Goal: Task Accomplishment & Management: Complete application form

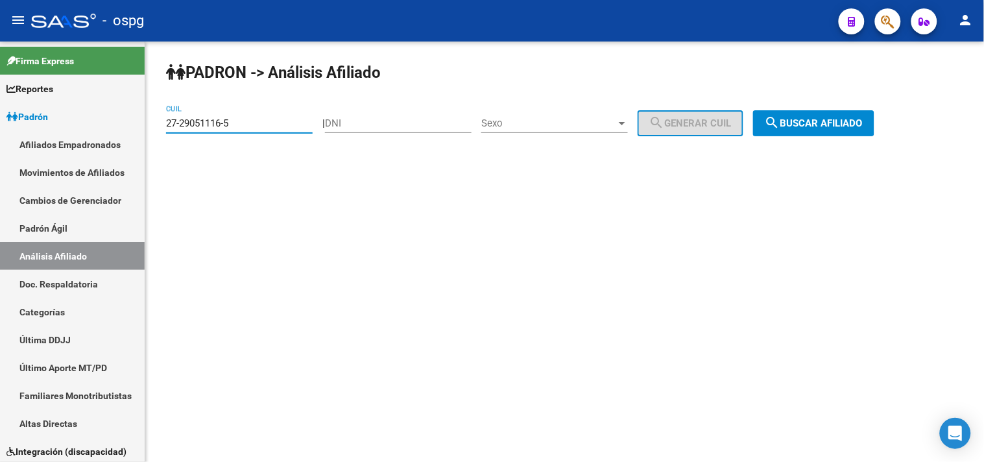
type input "27-29051116-5"
click at [832, 119] on span "search Buscar afiliado" at bounding box center [814, 123] width 98 height 12
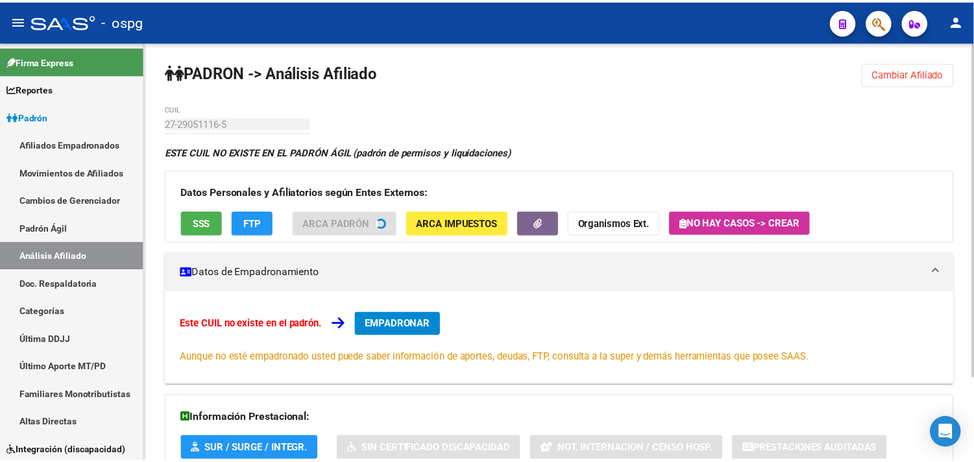
scroll to position [72, 0]
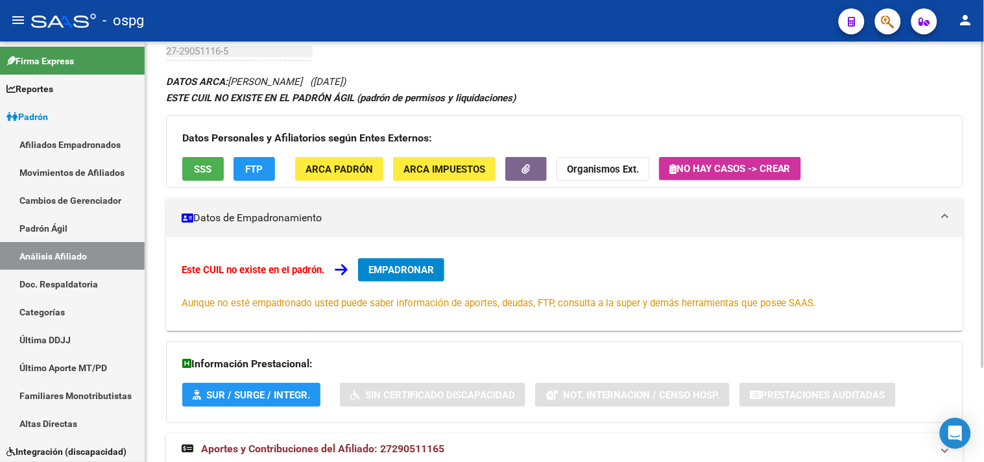
click at [384, 262] on button "EMPADRONAR" at bounding box center [401, 269] width 86 height 23
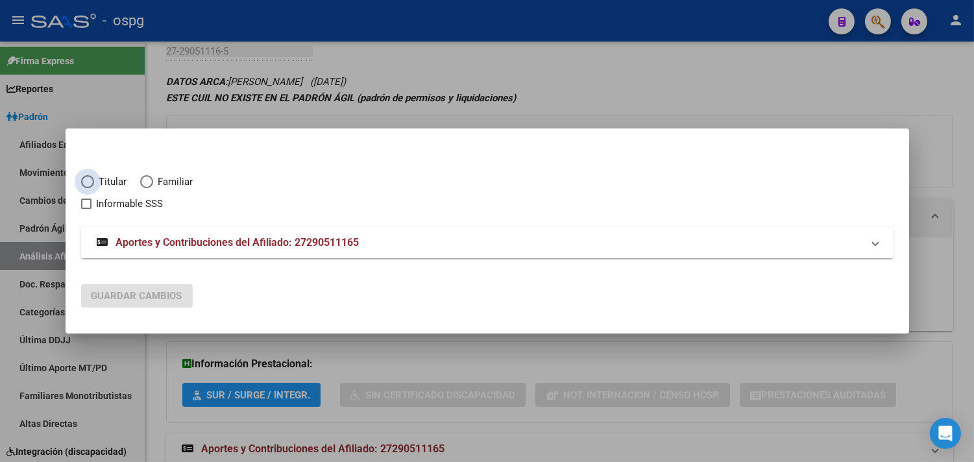
click at [95, 179] on label "Titular" at bounding box center [110, 182] width 59 height 15
click at [94, 179] on input "Titular" at bounding box center [87, 181] width 13 height 13
radio input "true"
checkbox input "true"
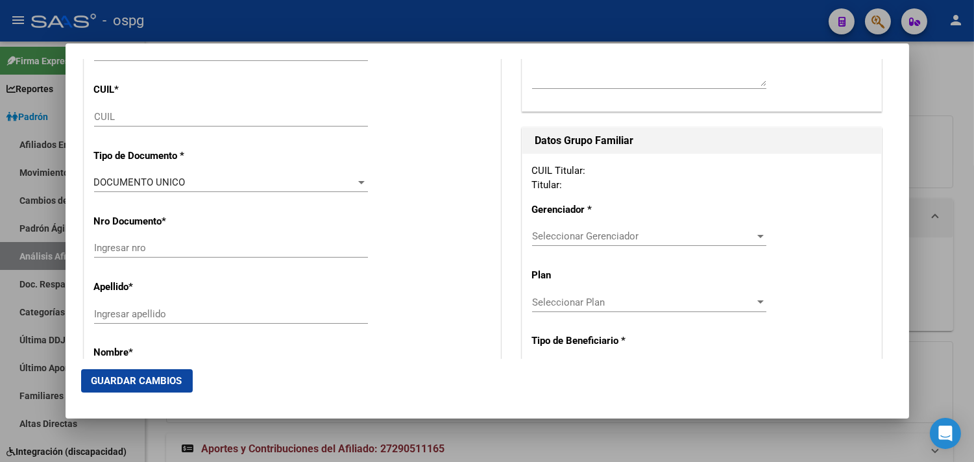
type input "27-29051116-5"
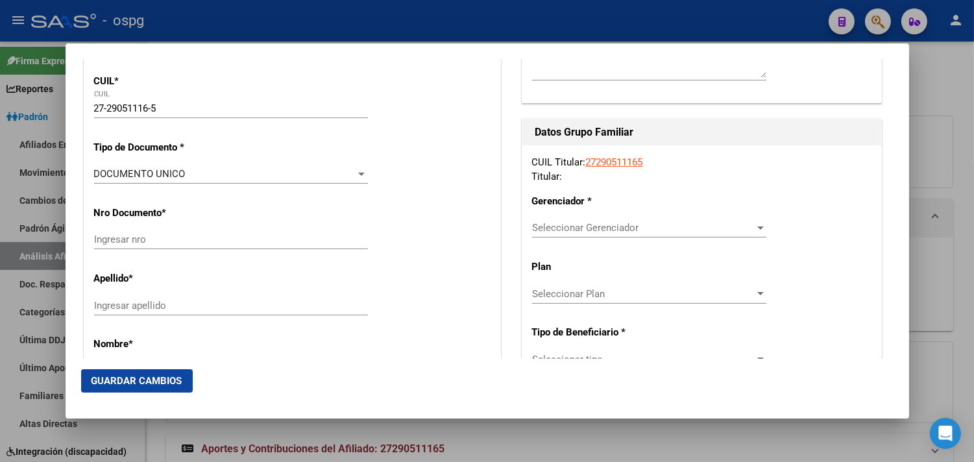
type input "29051116"
type input "[PERSON_NAME]"
type input "[DATE]"
type input "CABA"
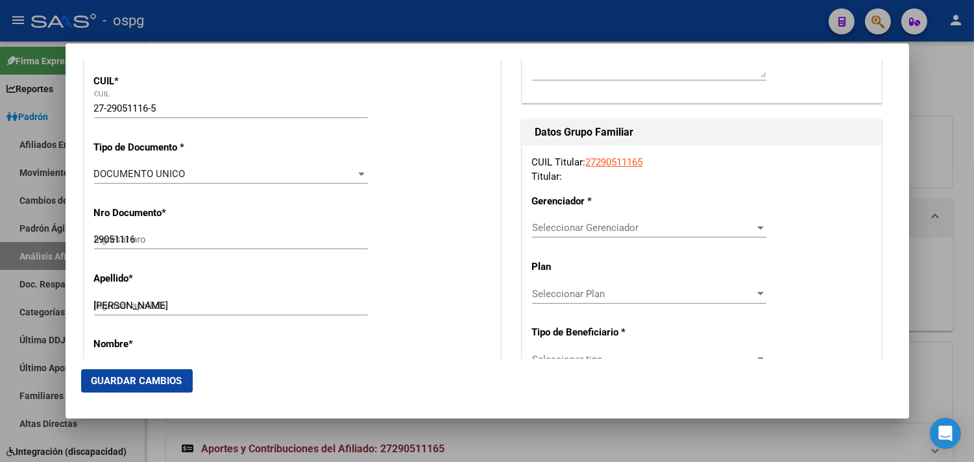
type input "1429"
type input "SAN [PERSON_NAME] AV."
type input "4251"
radio input "true"
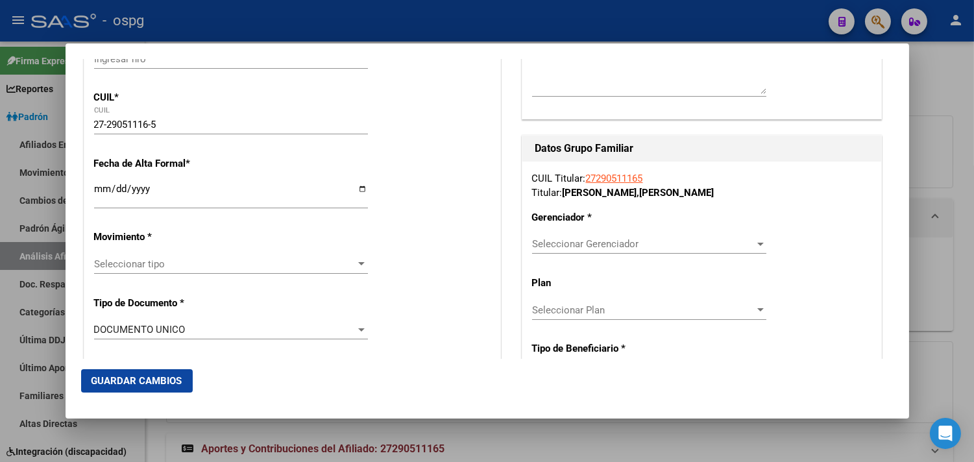
scroll to position [216, 0]
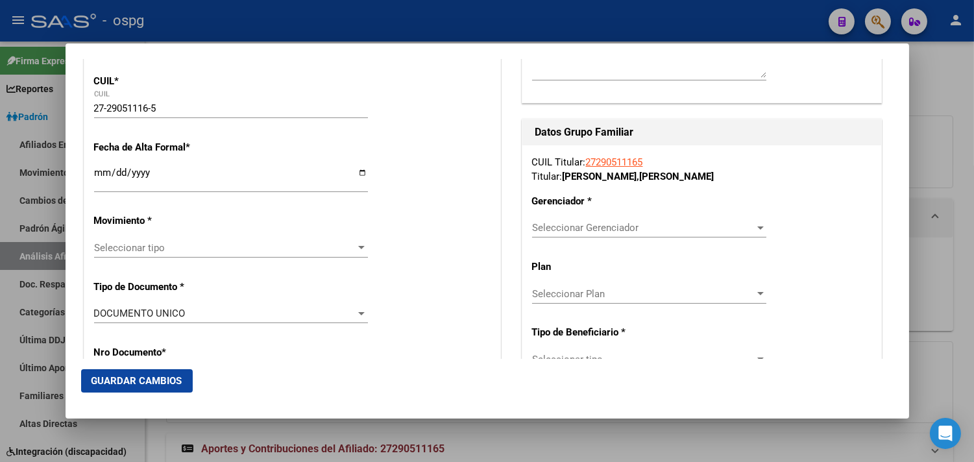
click at [101, 184] on input "Ingresar fecha" at bounding box center [231, 177] width 274 height 21
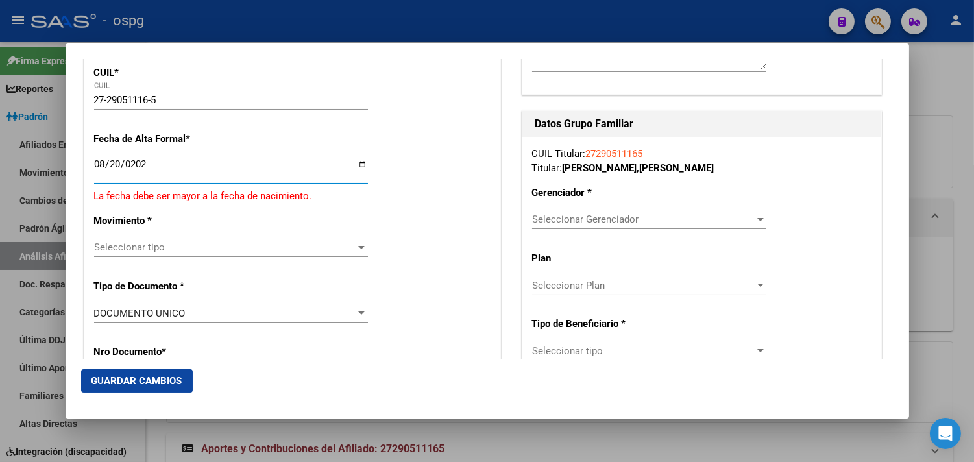
type input "[DATE]"
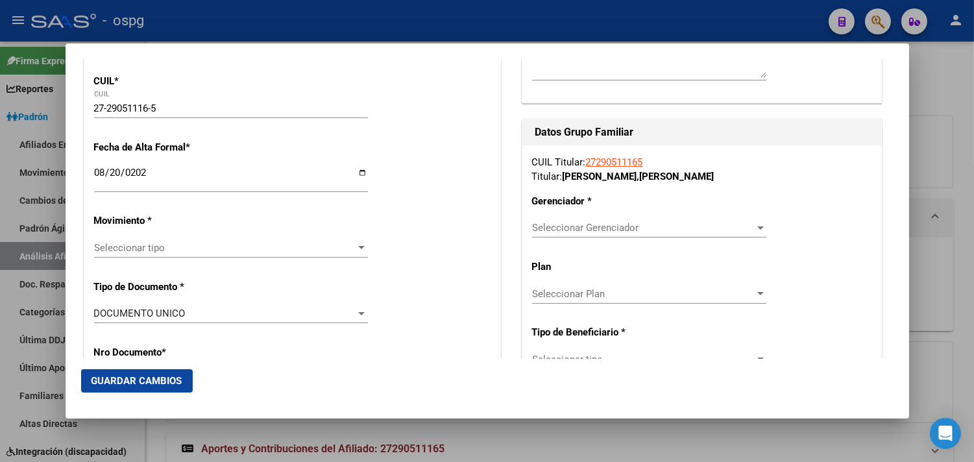
click at [145, 254] on div "Seleccionar tipo Seleccionar tipo" at bounding box center [231, 247] width 274 height 19
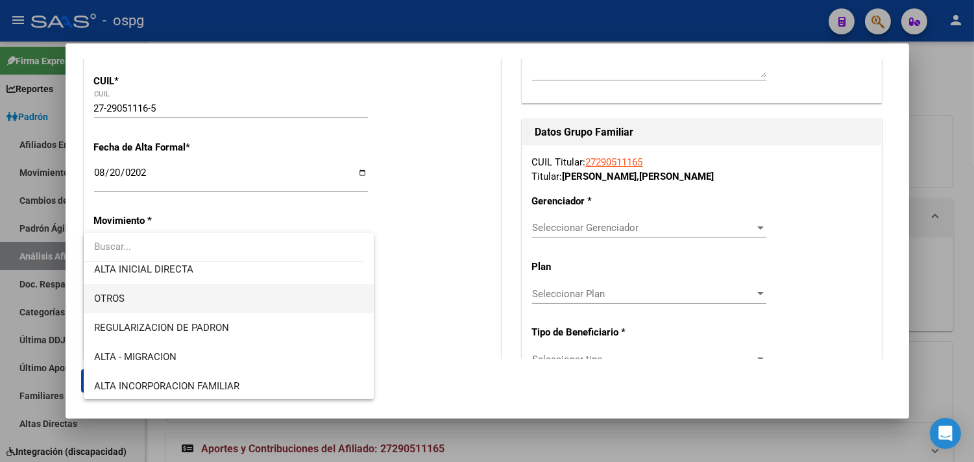
scroll to position [72, 0]
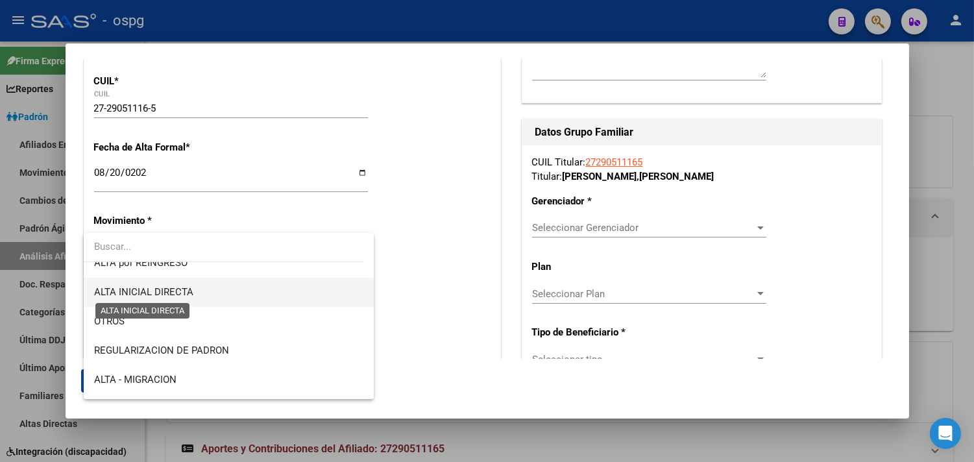
click at [150, 291] on span "ALTA INICIAL DIRECTA" at bounding box center [143, 292] width 99 height 12
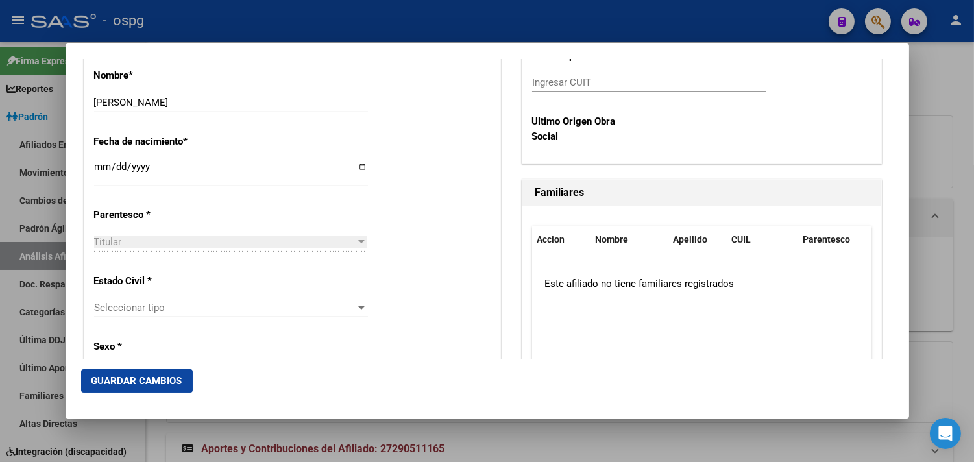
scroll to position [649, 0]
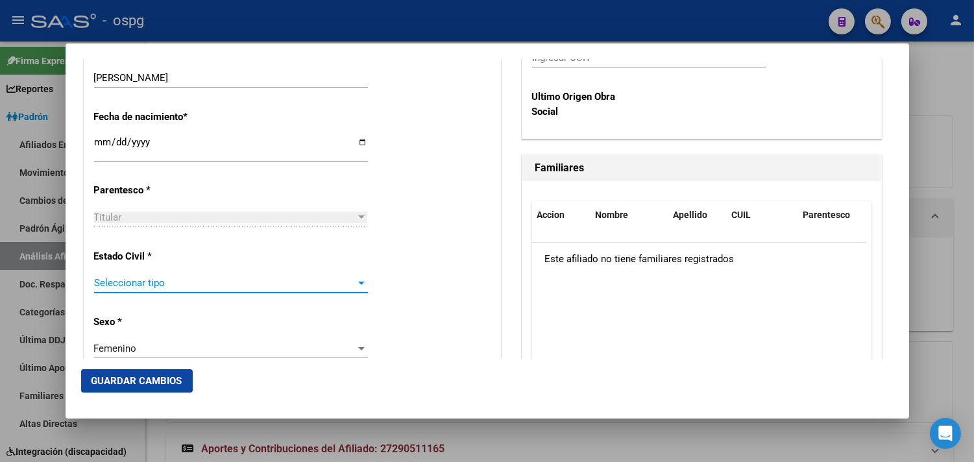
click at [124, 280] on span "Seleccionar tipo" at bounding box center [225, 283] width 262 height 12
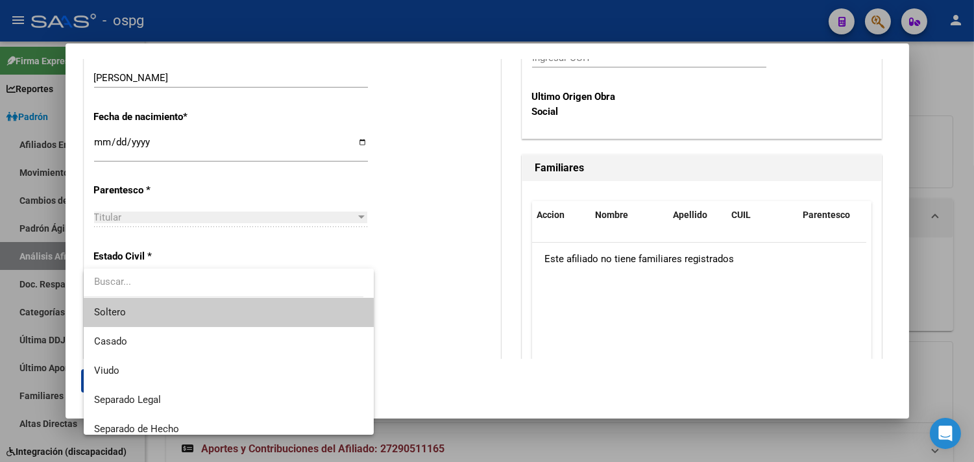
click at [127, 319] on span "Soltero" at bounding box center [228, 312] width 269 height 29
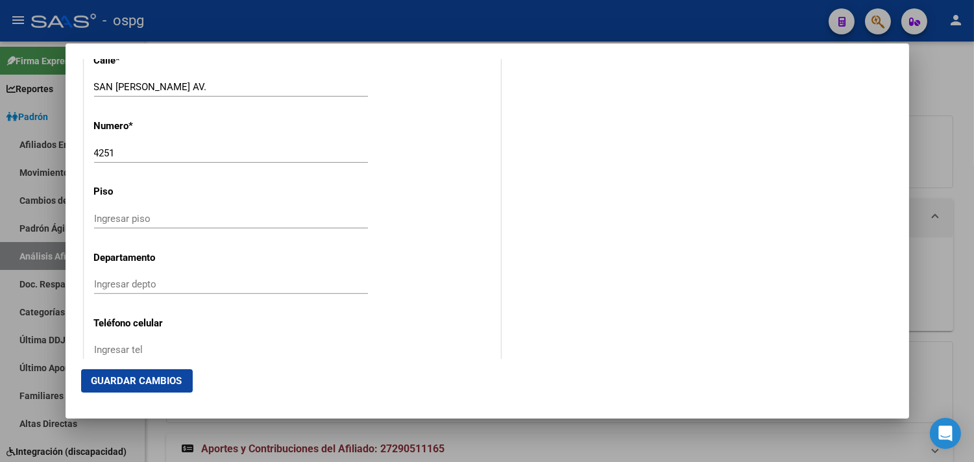
scroll to position [1514, 0]
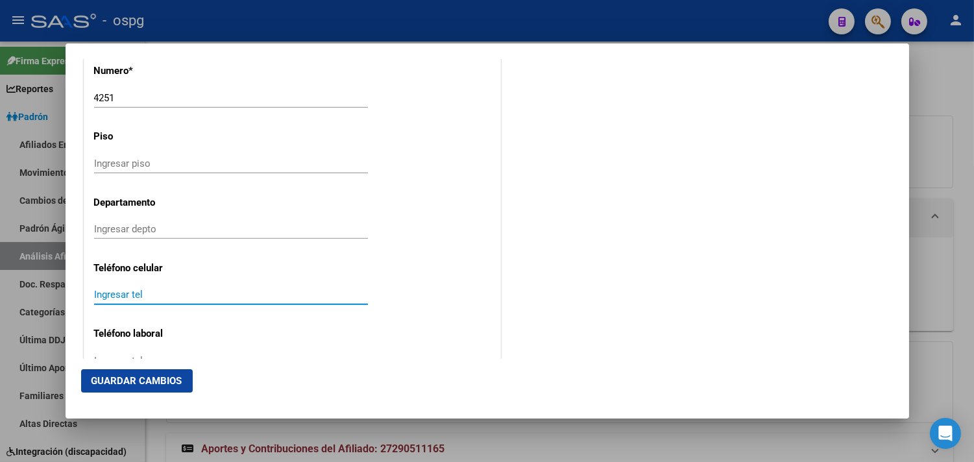
click at [123, 297] on input "Ingresar tel" at bounding box center [231, 295] width 274 height 12
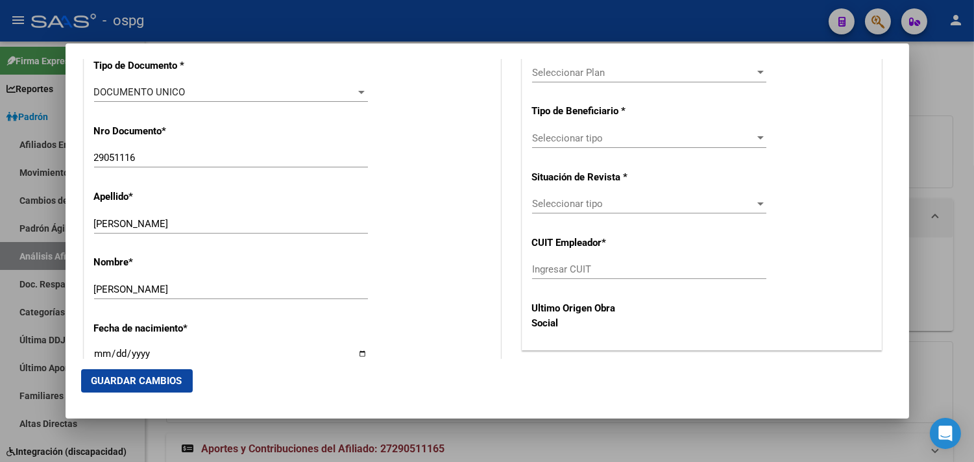
scroll to position [230, 0]
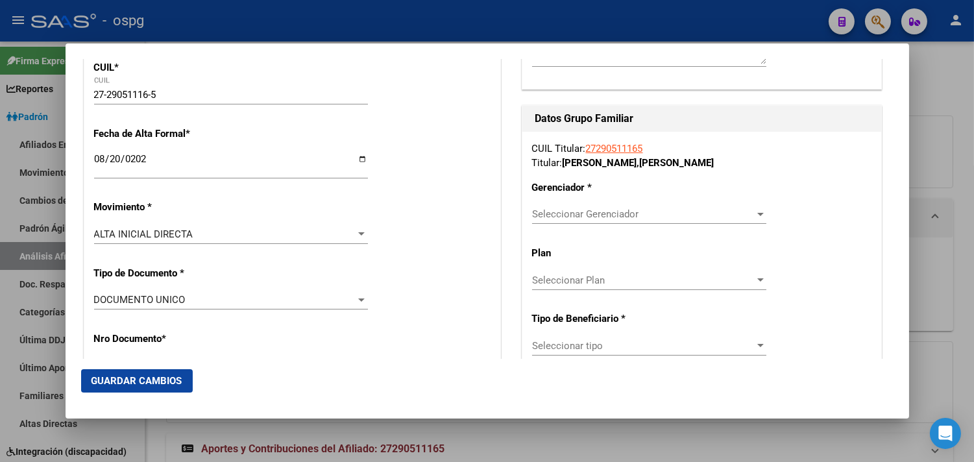
type input "1130854873"
click at [578, 216] on span "Seleccionar Gerenciador" at bounding box center [643, 214] width 223 height 12
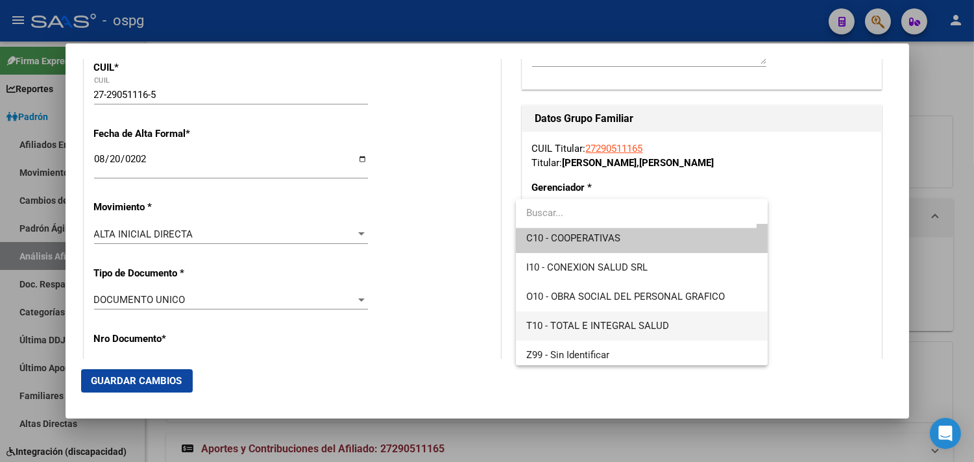
scroll to position [9, 0]
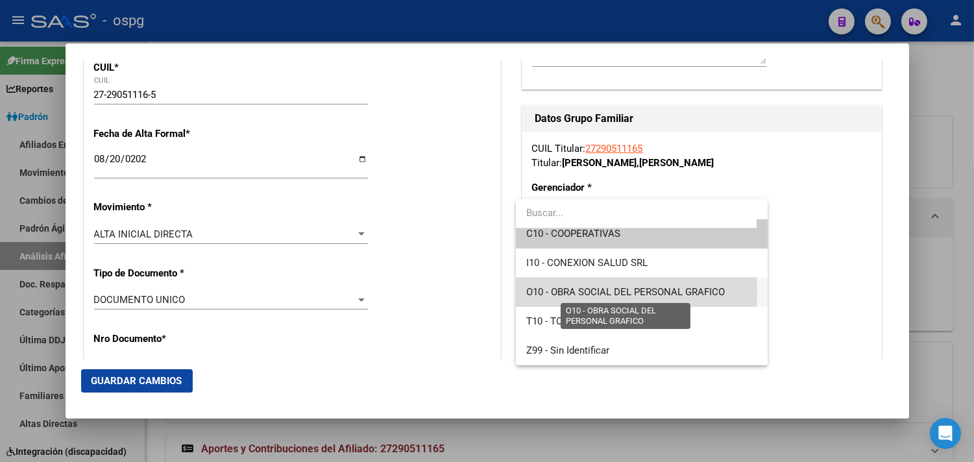
click at [604, 292] on span "O10 - OBRA SOCIAL DEL PERSONAL GRAFICO" at bounding box center [625, 292] width 199 height 12
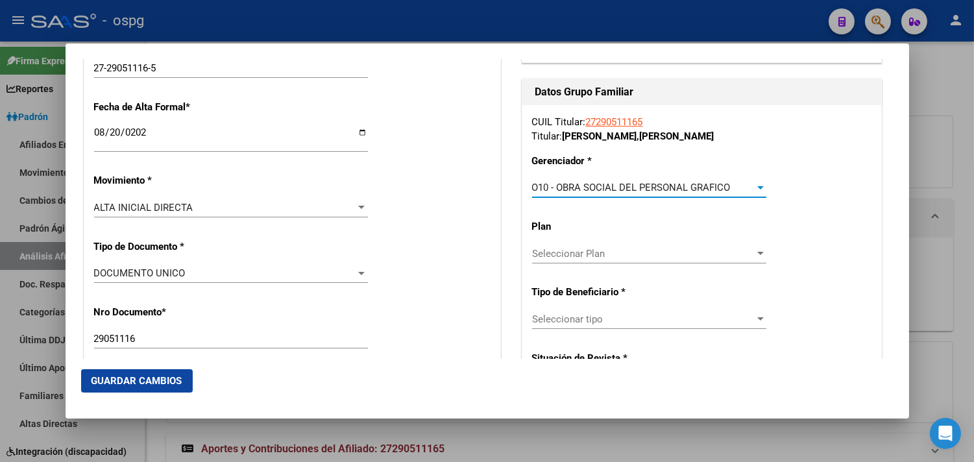
scroll to position [302, 0]
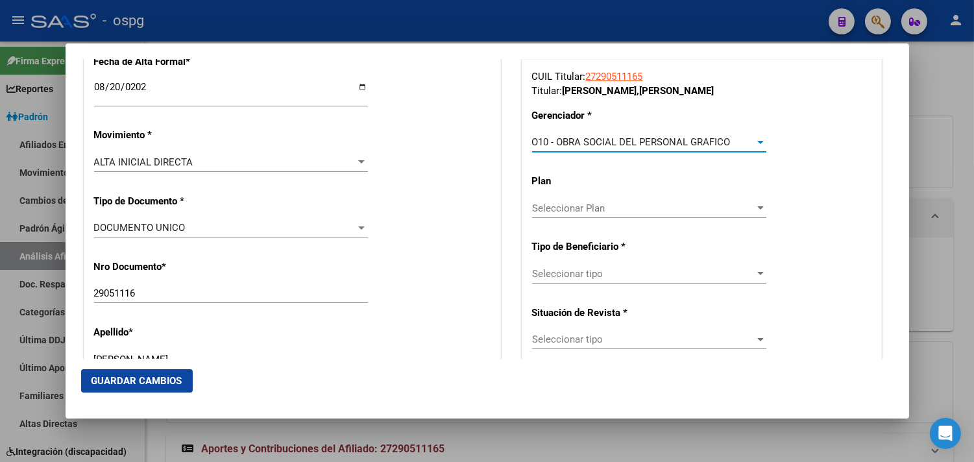
click at [524, 271] on div "CUIL Titular: 27290511165 Titular: [PERSON_NAME] * O10 - OBRA SOCIAL DEL PERSON…" at bounding box center [701, 273] width 359 height 426
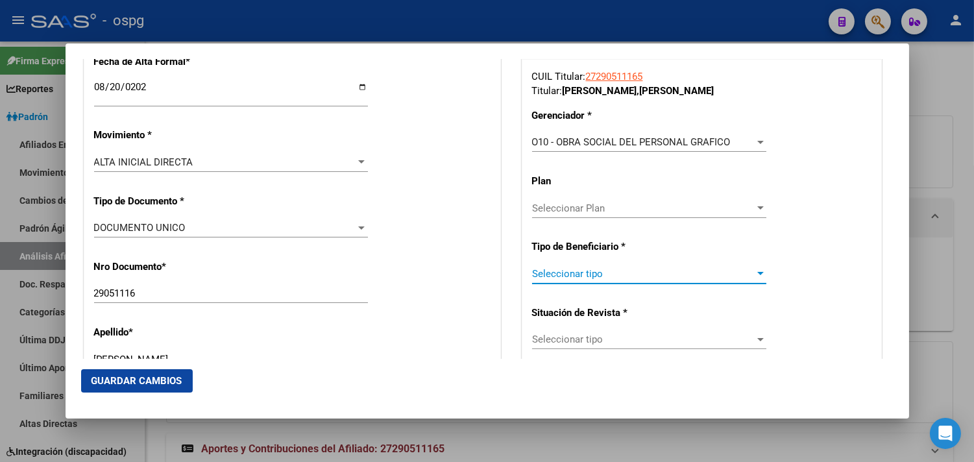
click at [559, 276] on span "Seleccionar tipo" at bounding box center [643, 274] width 223 height 12
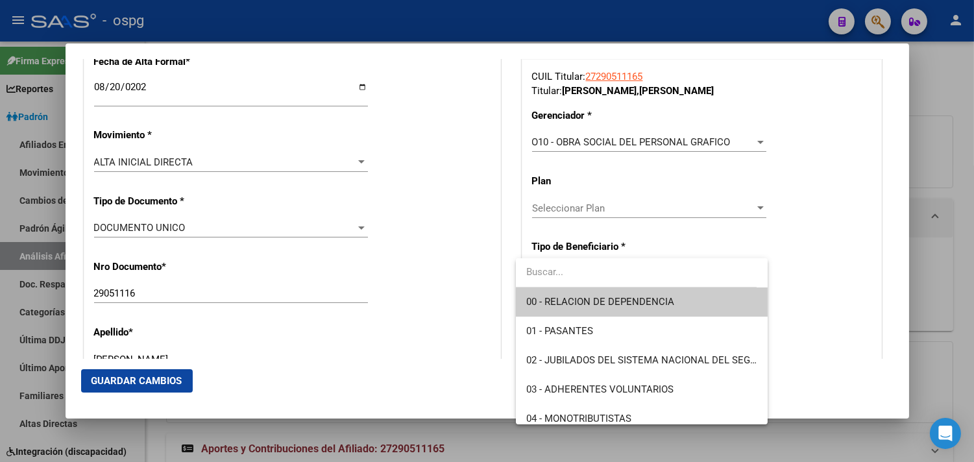
click at [599, 310] on span "00 - RELACION DE DEPENDENCIA" at bounding box center [641, 301] width 231 height 29
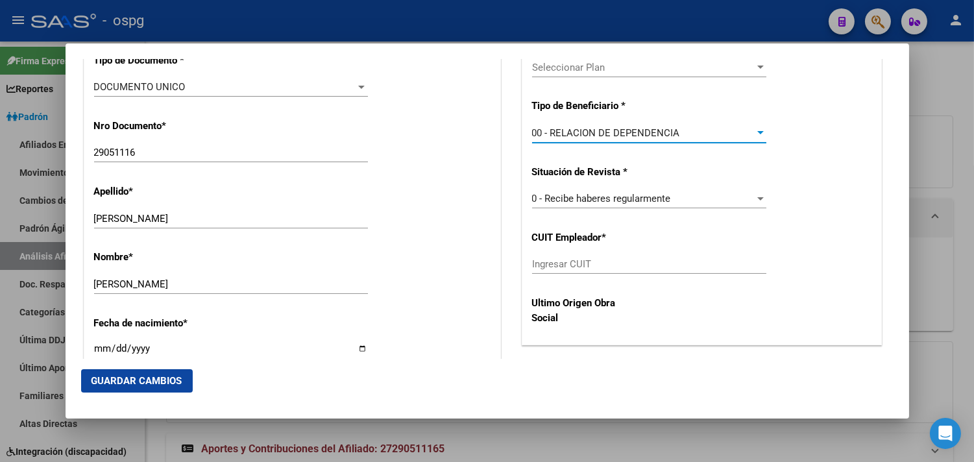
scroll to position [446, 0]
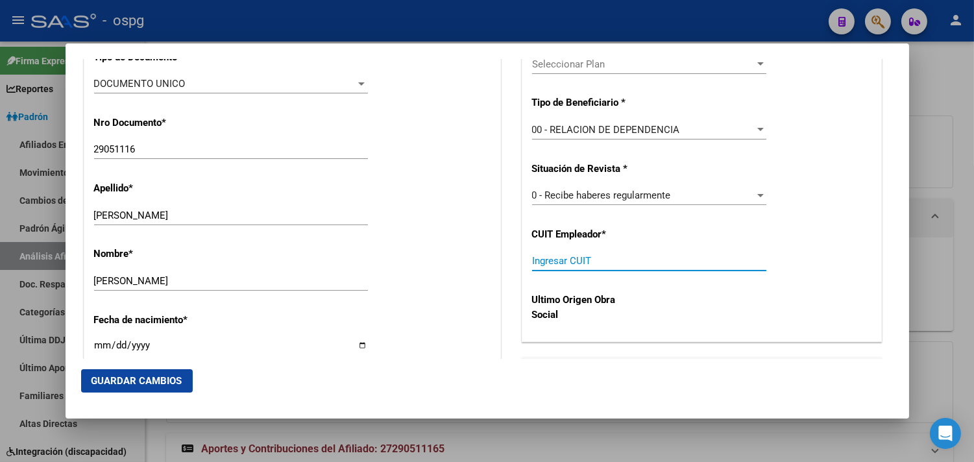
click at [541, 265] on input "Ingresar CUIT" at bounding box center [649, 261] width 234 height 12
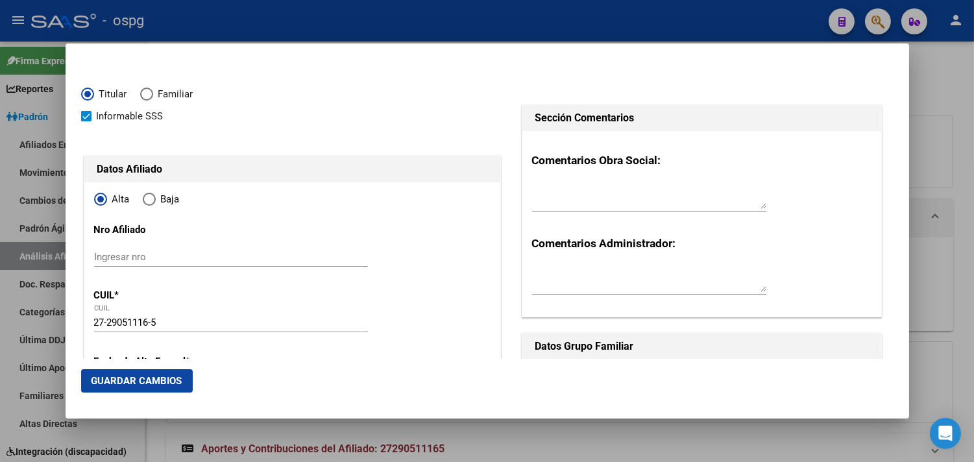
scroll to position [0, 0]
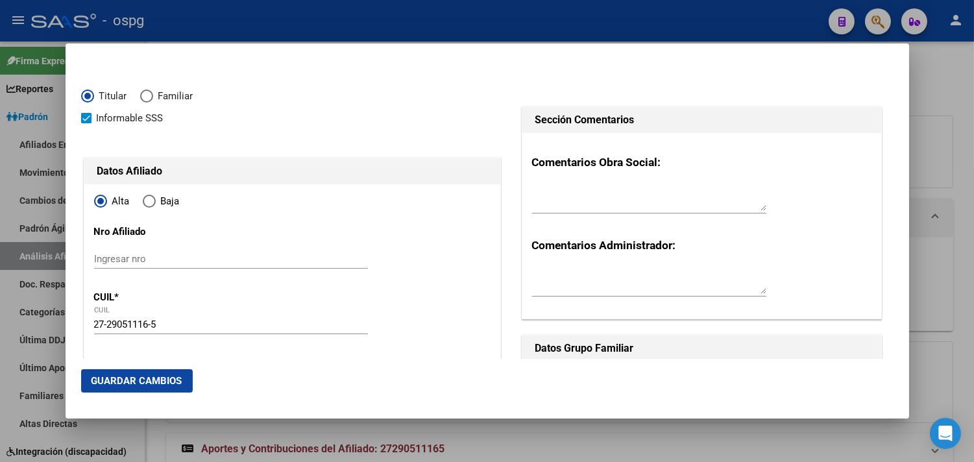
type input "30-69661383-0"
drag, startPoint x: 133, startPoint y: 374, endPoint x: 150, endPoint y: 367, distance: 18.3
click at [134, 374] on button "Guardar Cambios" at bounding box center [137, 380] width 112 height 23
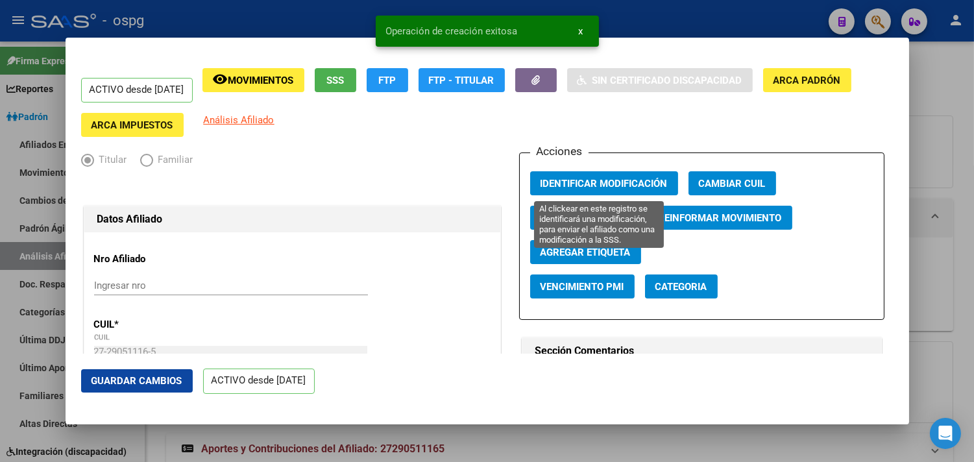
drag, startPoint x: 575, startPoint y: 185, endPoint x: 561, endPoint y: 149, distance: 38.2
click at [575, 184] on span "Identificar Modificación" at bounding box center [604, 184] width 127 height 12
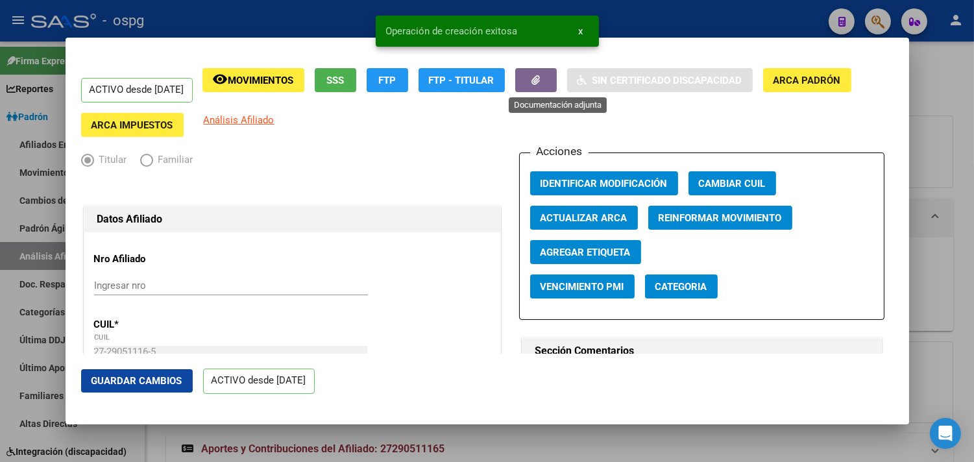
click at [548, 82] on button "button" at bounding box center [536, 80] width 42 height 24
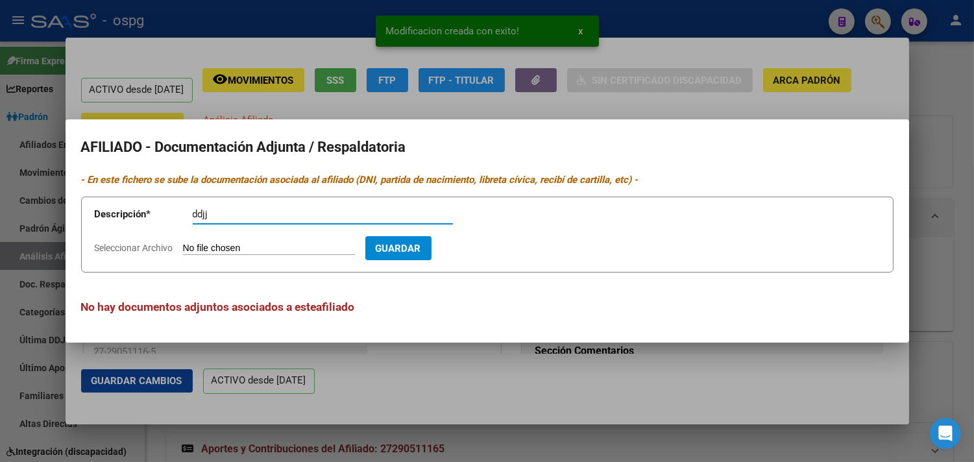
type input "ddjj"
click at [193, 247] on input "Seleccionar Archivo" at bounding box center [269, 249] width 172 height 12
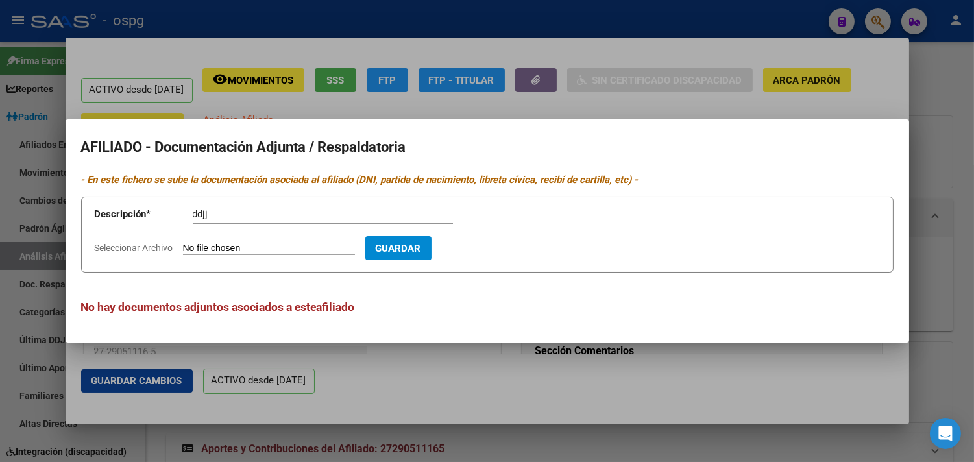
type input "C:\fakepath\DDJJ NATALIA.pdf"
click at [496, 247] on span "Guardar" at bounding box center [473, 249] width 45 height 12
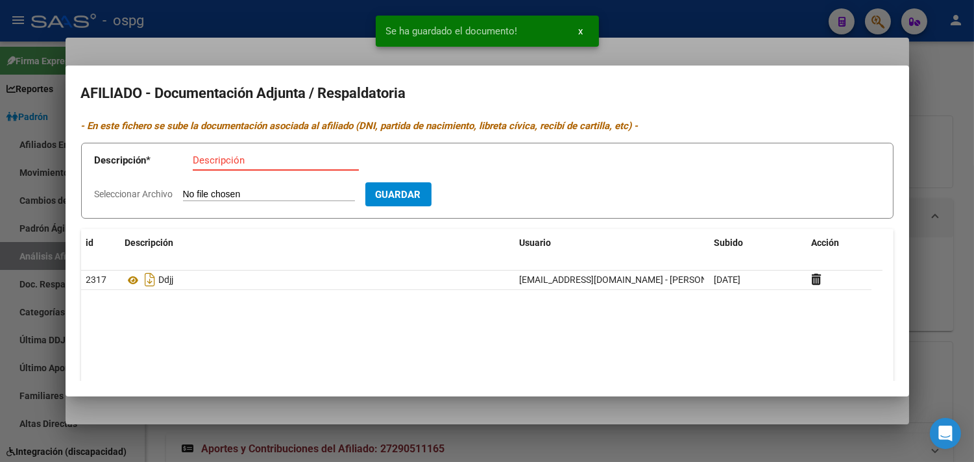
click at [197, 161] on input "Descripción" at bounding box center [276, 160] width 166 height 12
type input "alta"
click at [197, 199] on input "Seleccionar Archivo" at bounding box center [269, 195] width 172 height 12
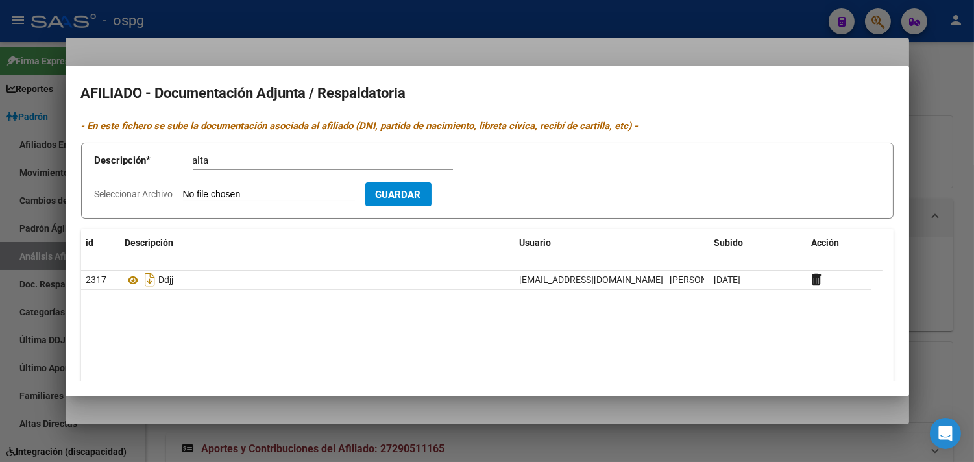
type input "C:\fakepath\ALTA [PERSON_NAME].pdf"
click at [496, 191] on span "Guardar" at bounding box center [473, 195] width 45 height 12
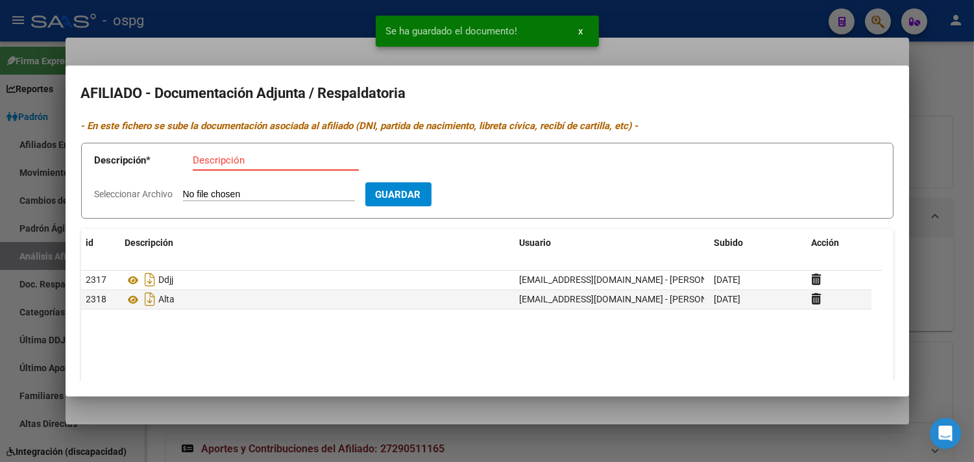
click at [208, 163] on input "Descripción" at bounding box center [276, 160] width 166 height 12
type input "dni"
click at [219, 195] on input "Seleccionar Archivo" at bounding box center [269, 195] width 172 height 12
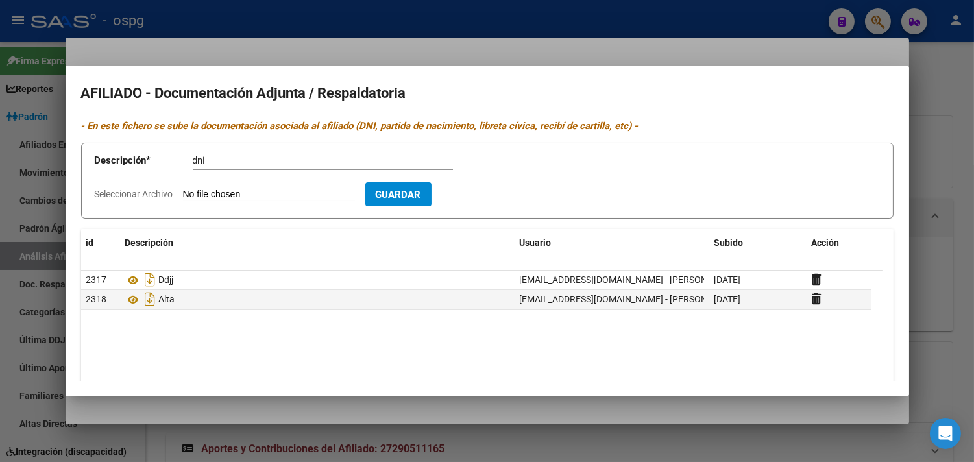
type input "C:\fakepath\DNI Natalia18 ago 2025.pdf"
click at [494, 198] on span "Guardar" at bounding box center [473, 195] width 45 height 12
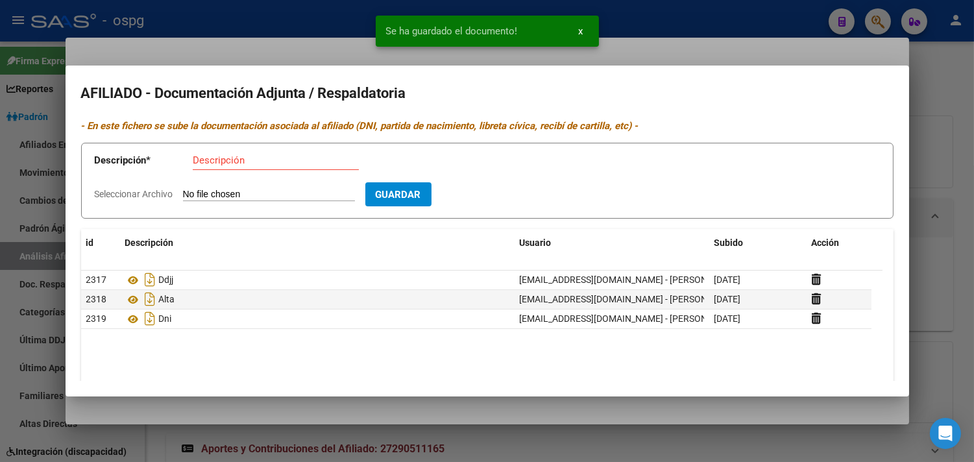
click at [297, 44] on div at bounding box center [487, 231] width 974 height 462
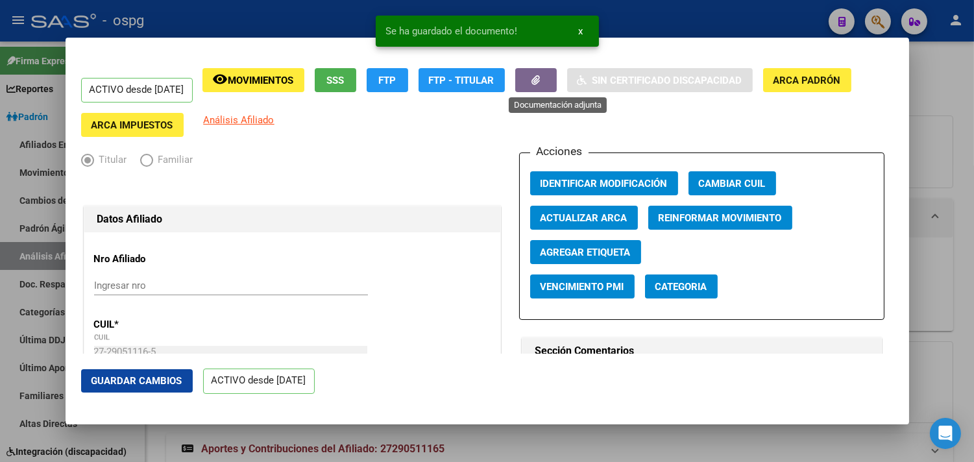
click at [554, 86] on button "button" at bounding box center [536, 80] width 42 height 24
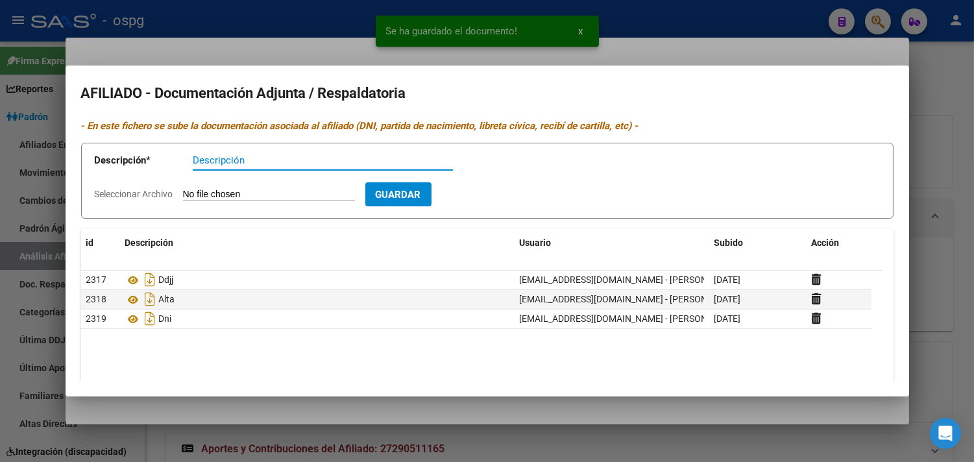
click at [397, 49] on div at bounding box center [487, 231] width 974 height 462
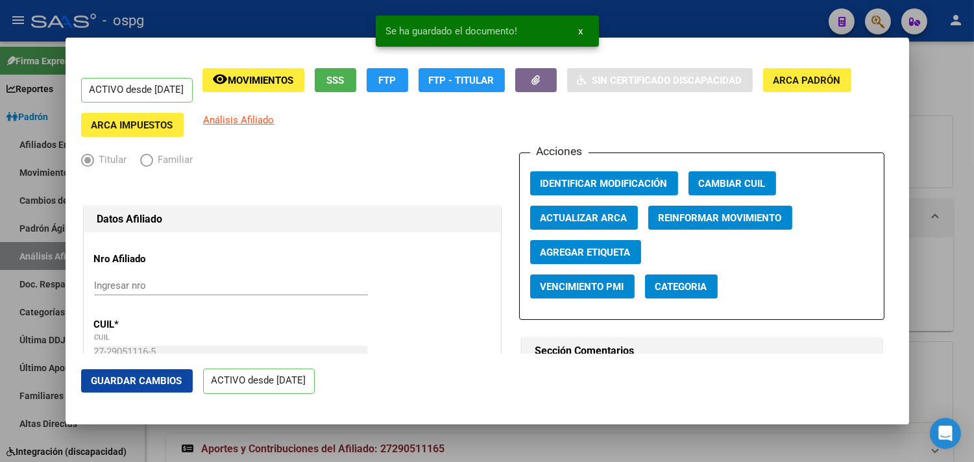
click at [559, 189] on span "Identificar Modificación" at bounding box center [604, 184] width 127 height 12
click at [138, 378] on span "Guardar Cambios" at bounding box center [136, 381] width 91 height 12
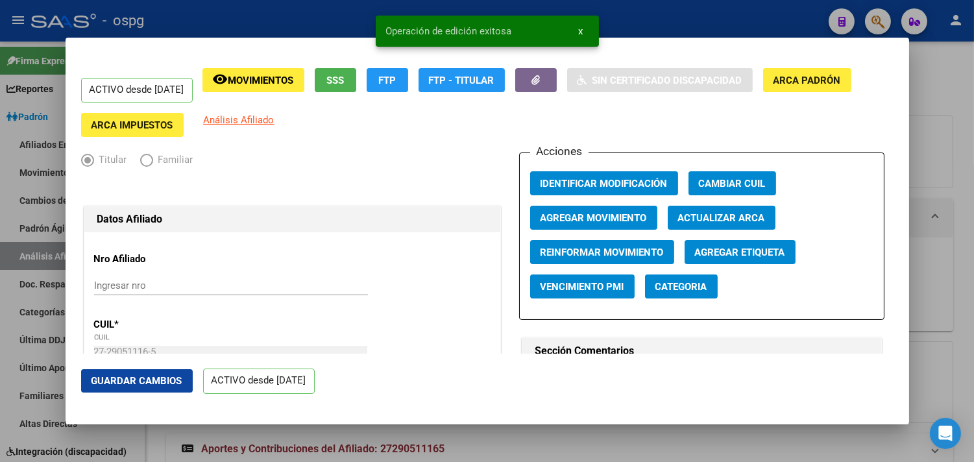
click at [225, 9] on div at bounding box center [487, 231] width 974 height 462
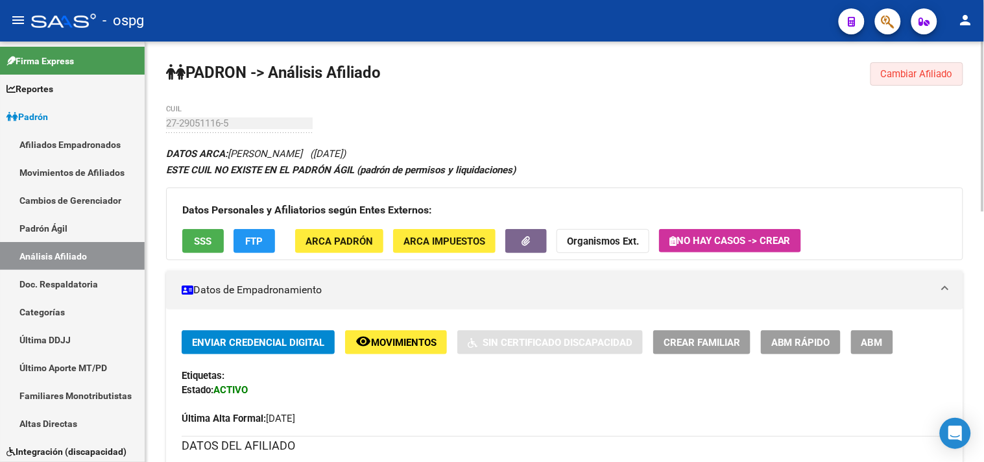
click at [896, 69] on span "Cambiar Afiliado" at bounding box center [917, 74] width 72 height 12
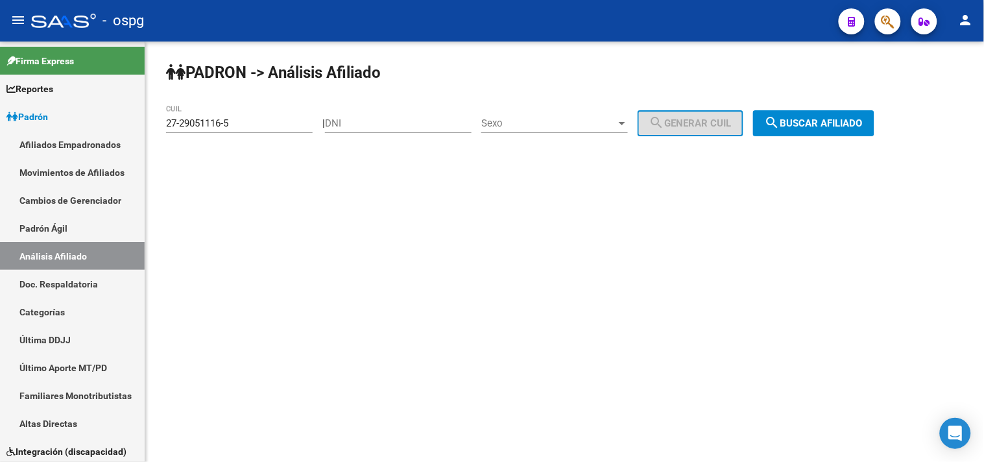
click at [808, 127] on span "search Buscar afiliado" at bounding box center [814, 123] width 98 height 12
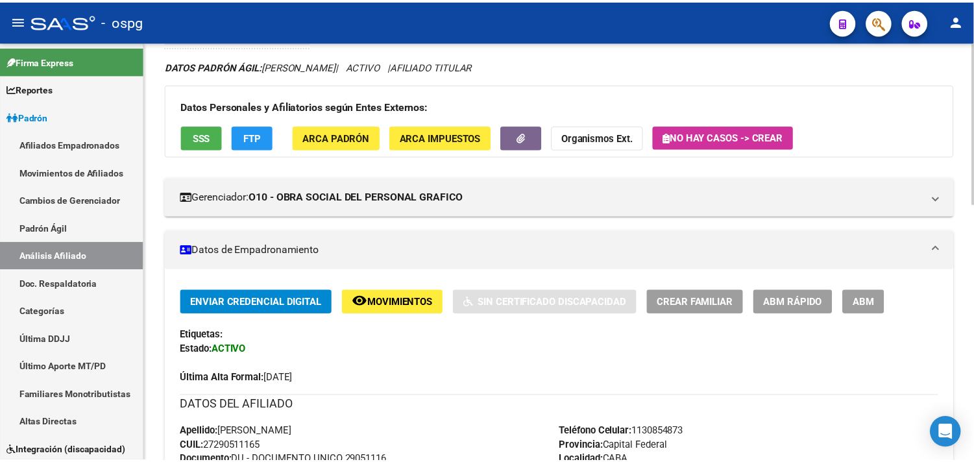
scroll to position [72, 0]
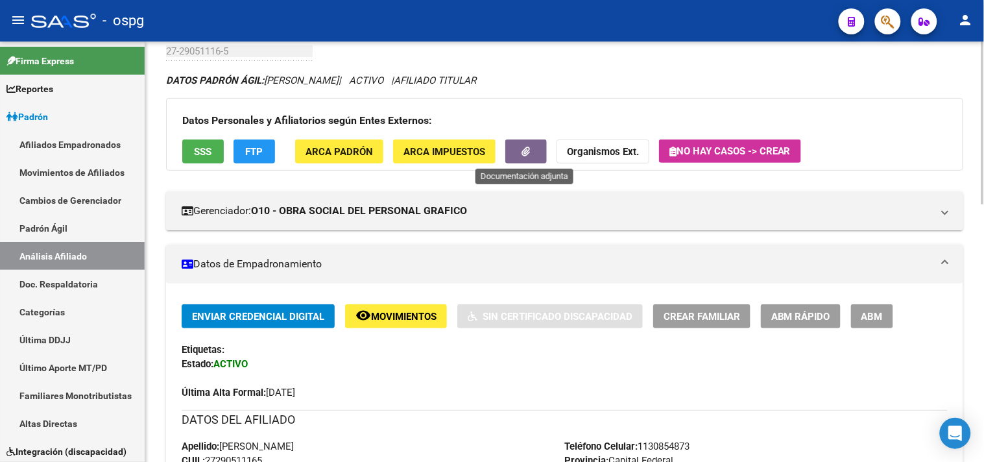
click at [530, 154] on icon "button" at bounding box center [526, 152] width 8 height 10
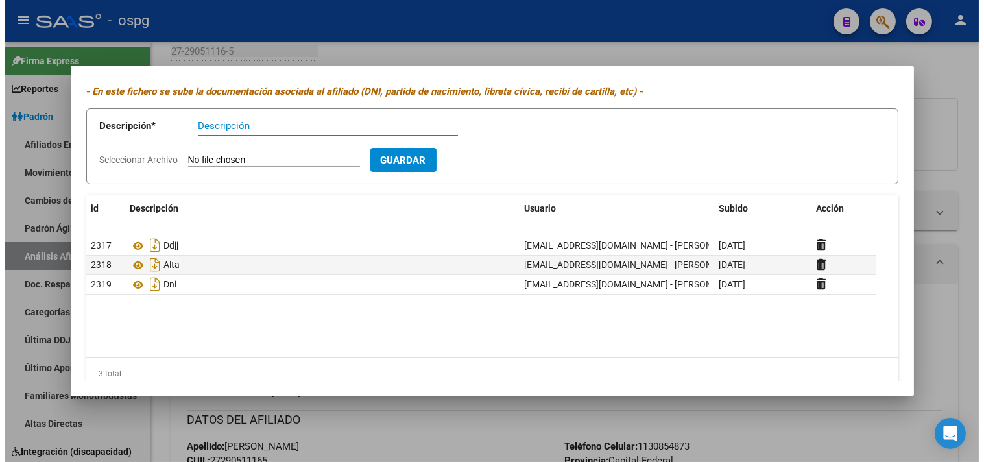
scroll to position [53, 0]
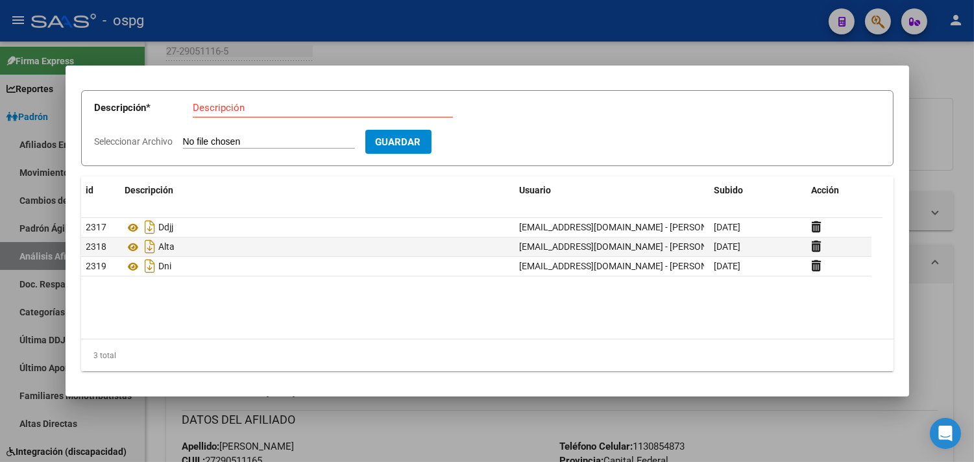
click at [541, 56] on div at bounding box center [487, 231] width 974 height 462
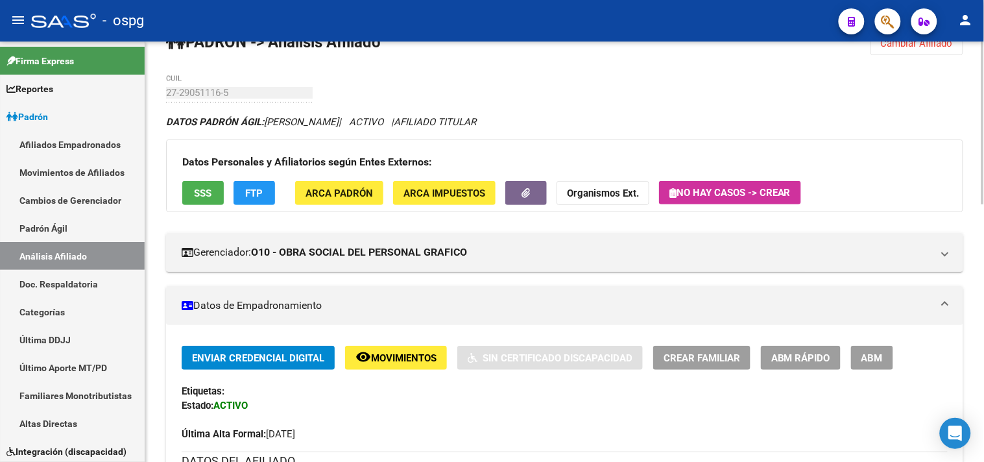
scroll to position [0, 0]
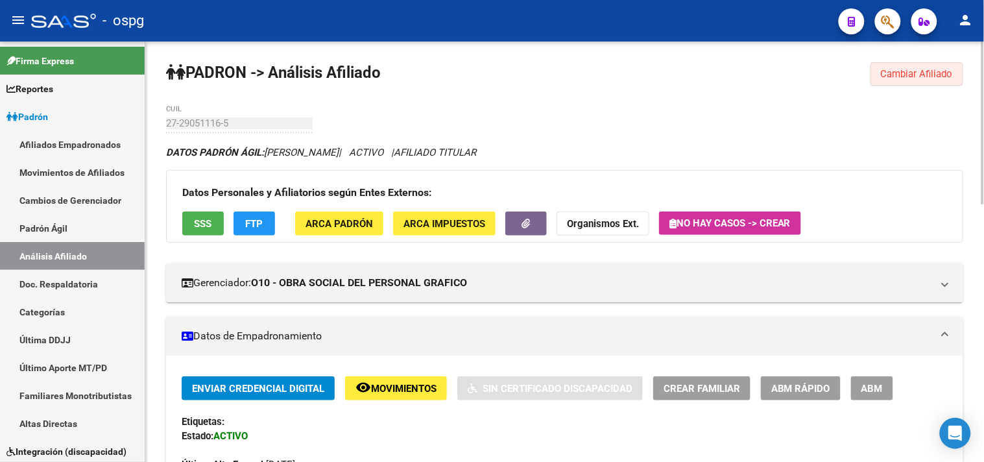
click at [924, 74] on span "Cambiar Afiliado" at bounding box center [917, 74] width 72 height 12
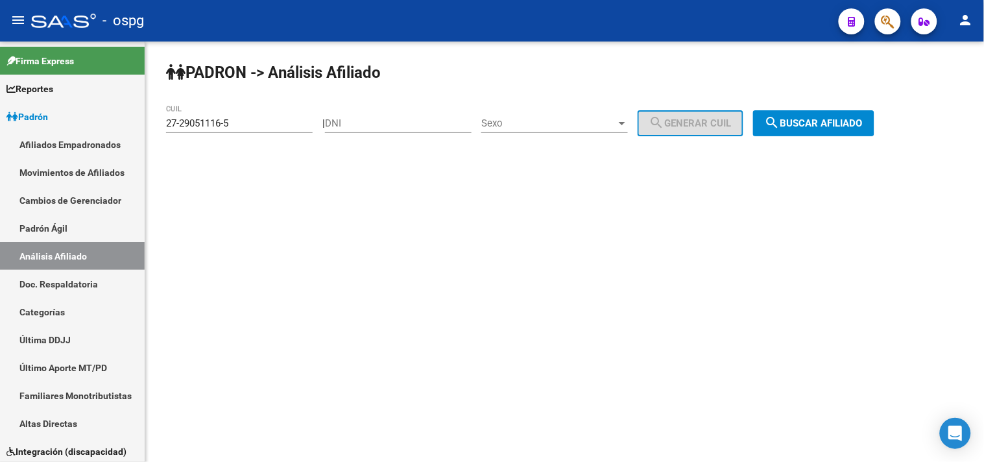
drag, startPoint x: 221, startPoint y: 128, endPoint x: 161, endPoint y: 132, distance: 60.5
click at [163, 132] on div "[PERSON_NAME] -> Análisis Afiliado 27-29051116-5 CUIL | DNI Sexo Sexo search Ge…" at bounding box center [564, 110] width 839 height 136
click at [840, 130] on button "search Buscar afiliado" at bounding box center [813, 123] width 121 height 26
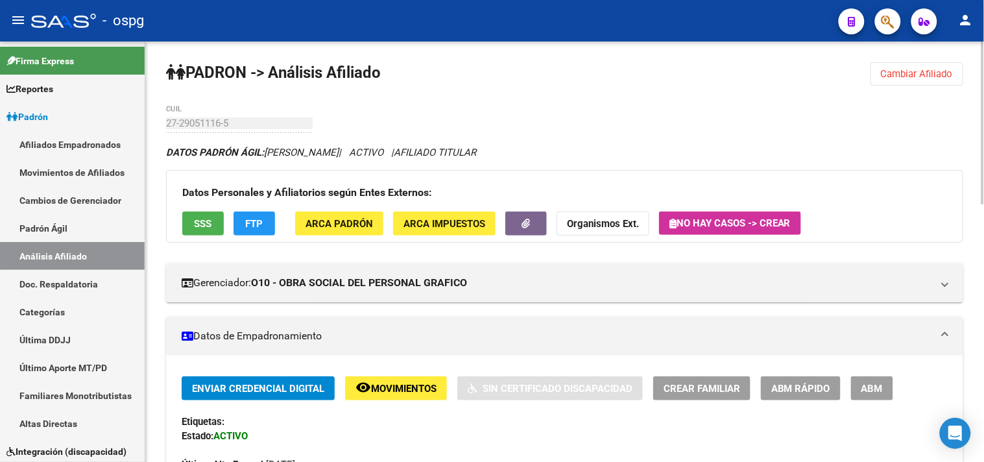
click at [923, 76] on span "Cambiar Afiliado" at bounding box center [917, 74] width 72 height 12
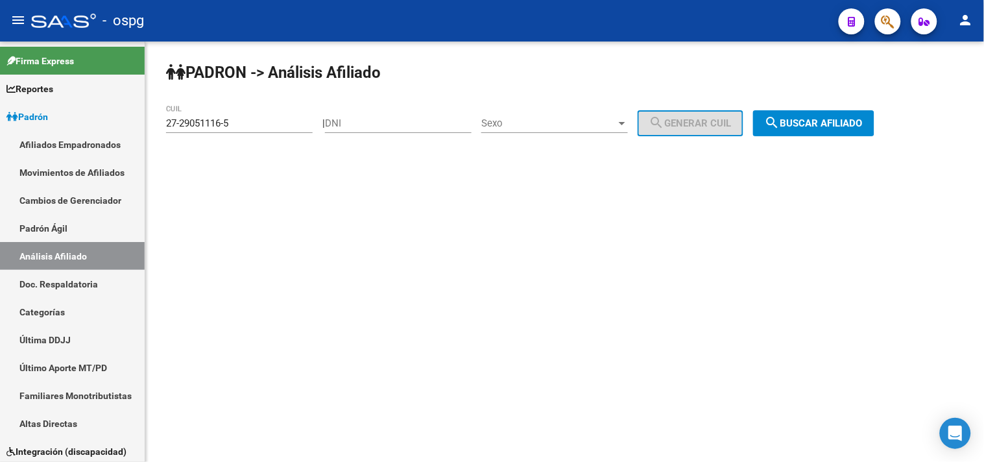
click at [276, 130] on div "27-29051116-5 CUIL" at bounding box center [239, 119] width 147 height 28
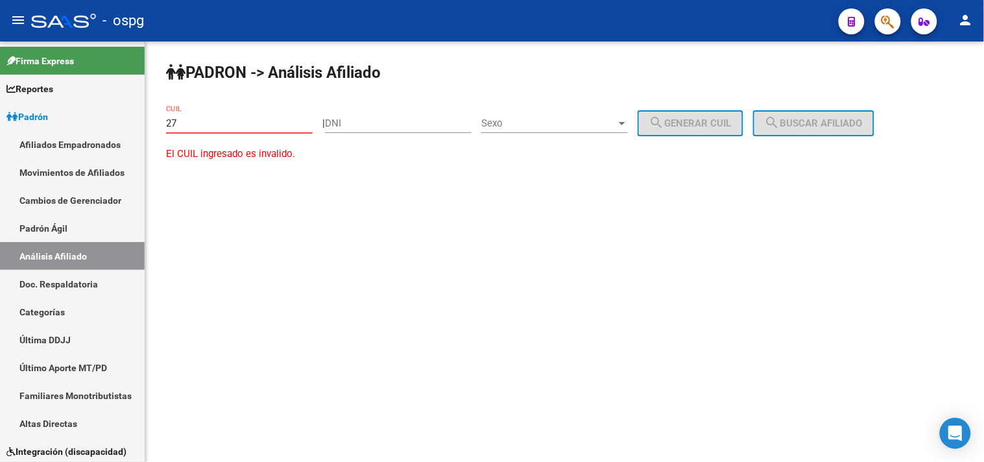
type input "2"
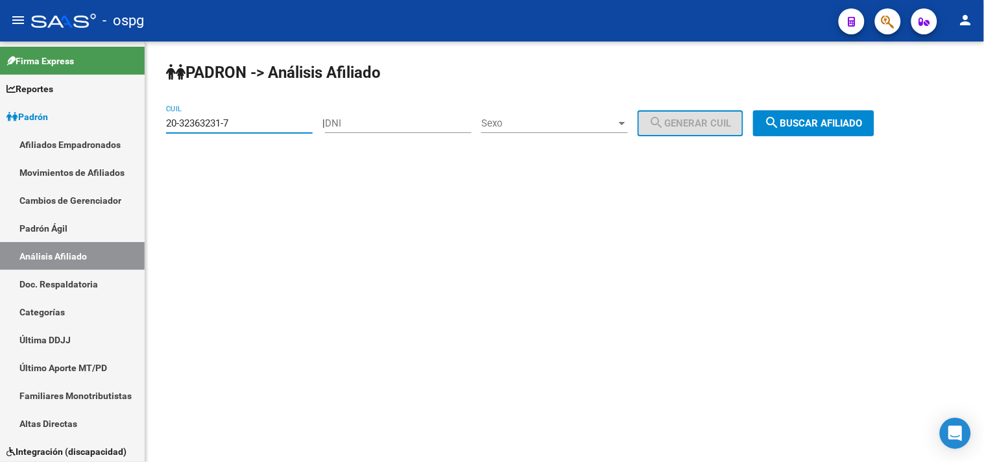
type input "20-32363231-7"
click at [814, 127] on span "search Buscar afiliado" at bounding box center [814, 123] width 98 height 12
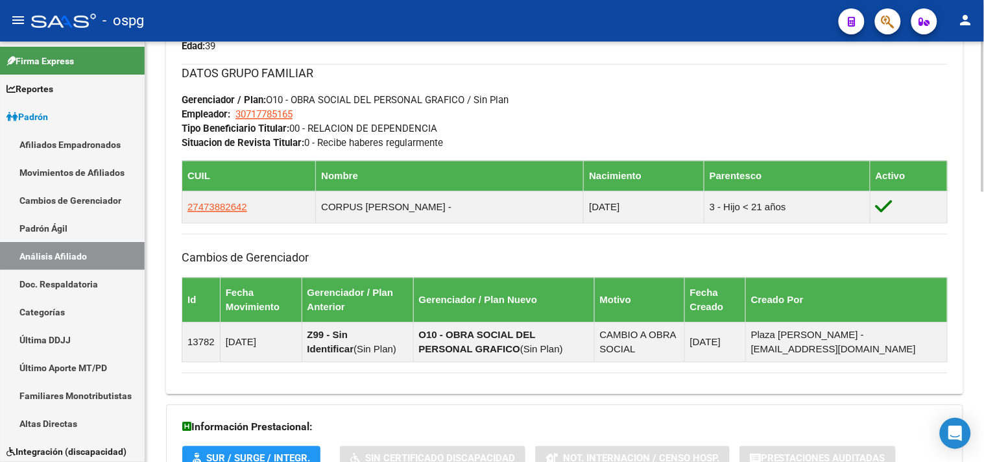
scroll to position [751, 0]
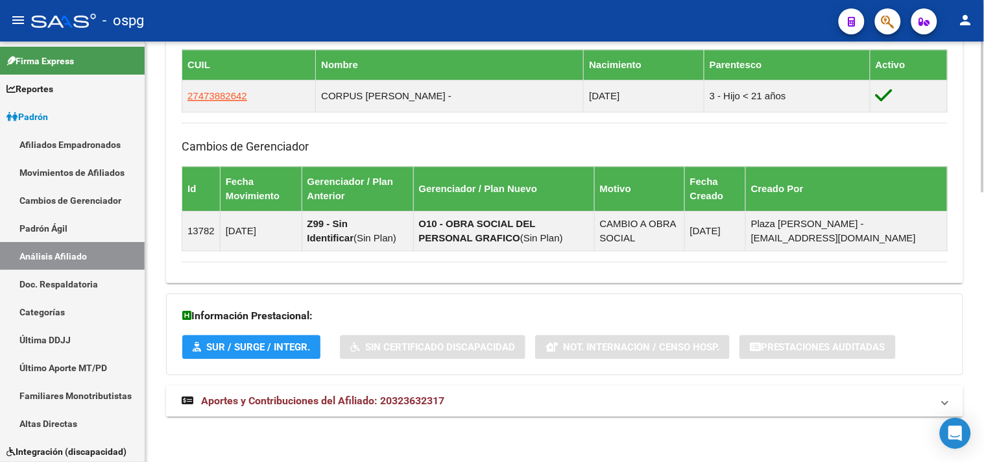
click at [306, 393] on mat-expansion-panel-header "Aportes y Contribuciones del Afiliado: 20323632317" at bounding box center [565, 400] width 798 height 31
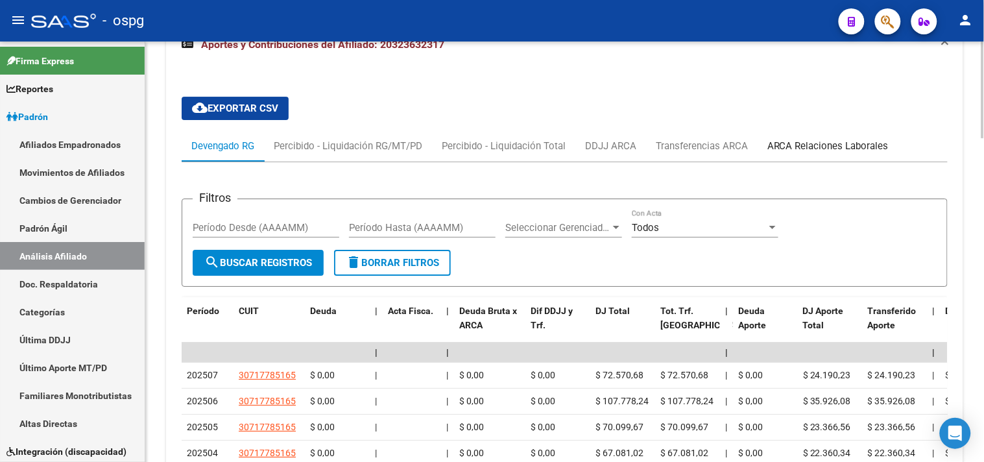
click at [801, 145] on div "ARCA Relaciones Laborales" at bounding box center [828, 146] width 121 height 14
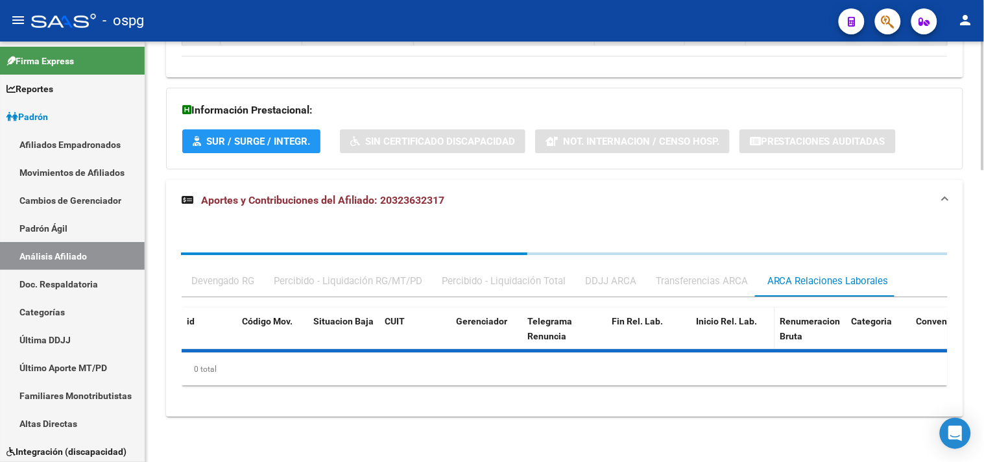
scroll to position [1023, 0]
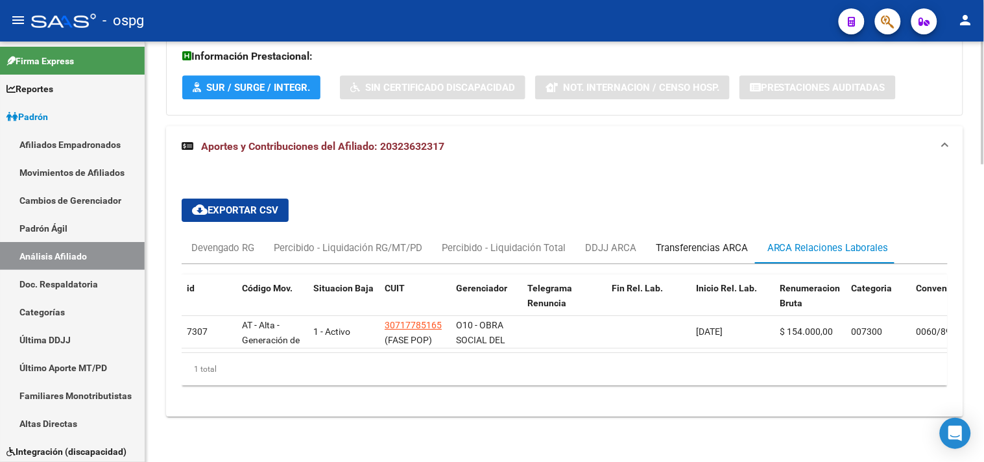
click at [677, 241] on div "Transferencias ARCA" at bounding box center [702, 248] width 92 height 14
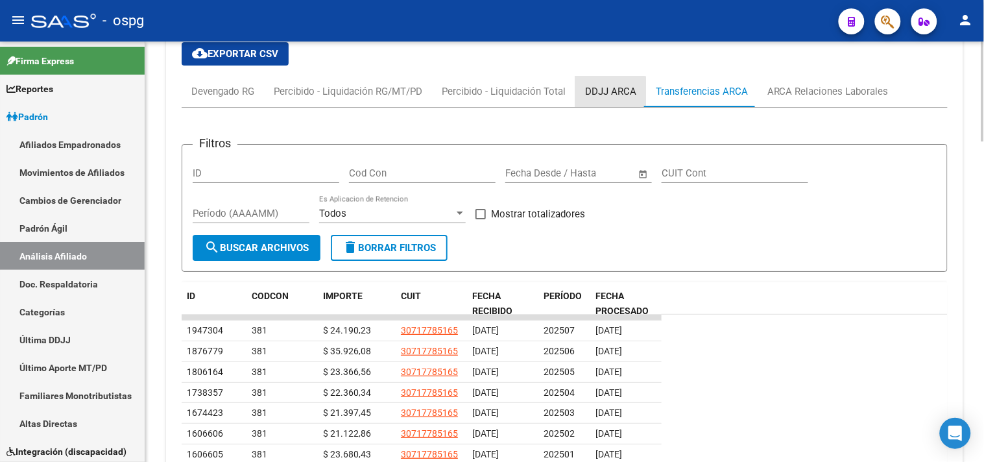
click at [609, 100] on div "DDJJ ARCA" at bounding box center [611, 91] width 71 height 31
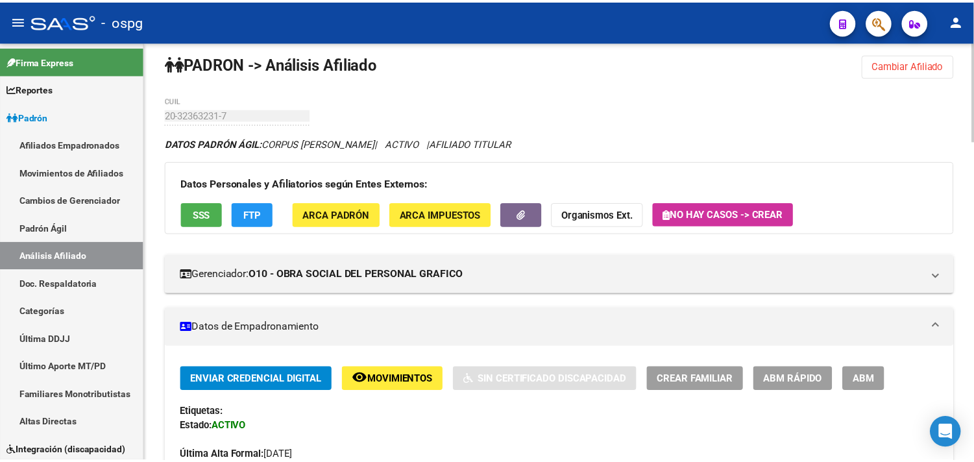
scroll to position [0, 0]
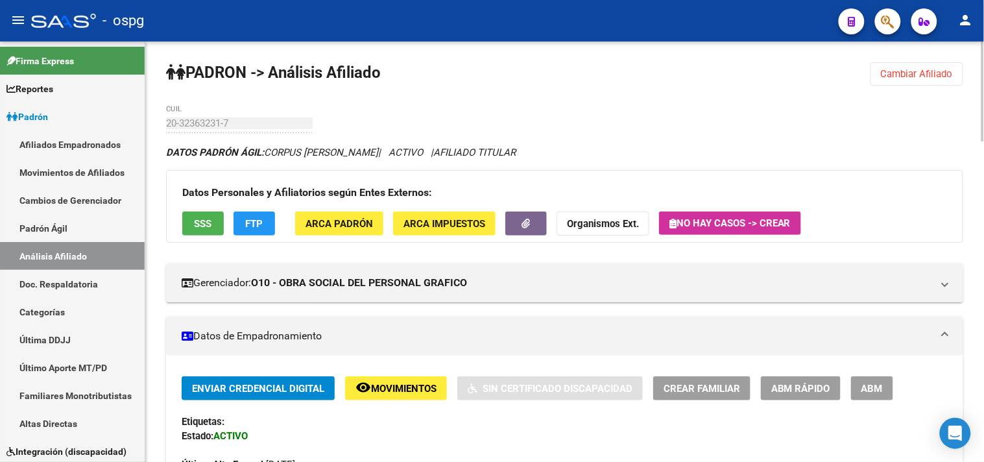
click at [199, 219] on span "SSS" at bounding box center [204, 224] width 18 height 12
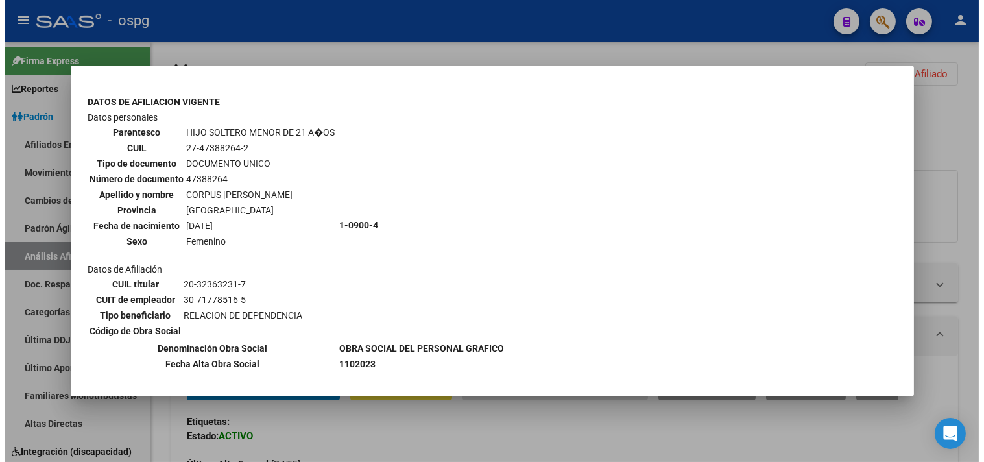
scroll to position [527, 0]
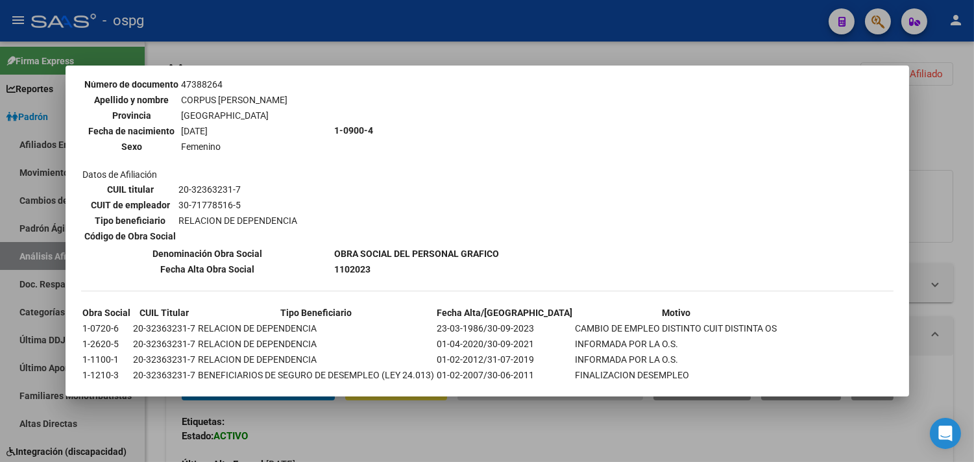
click at [354, 52] on div at bounding box center [487, 231] width 974 height 462
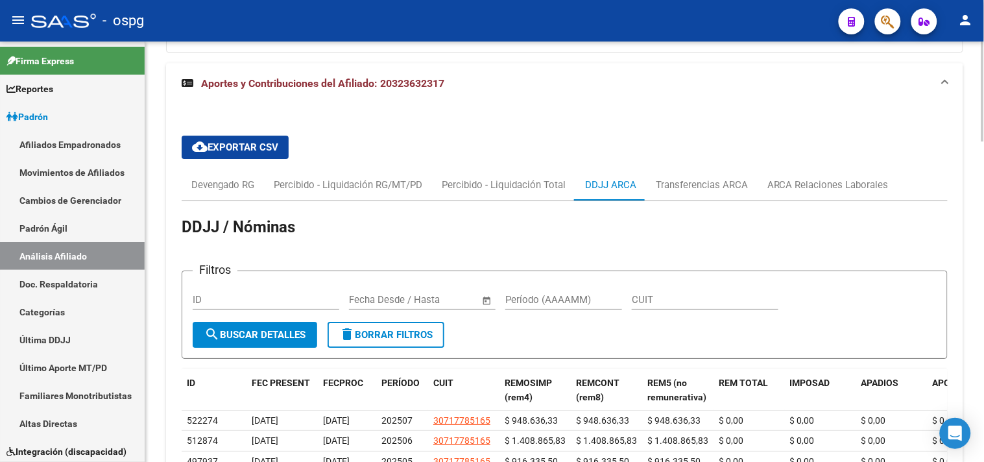
scroll to position [1065, 0]
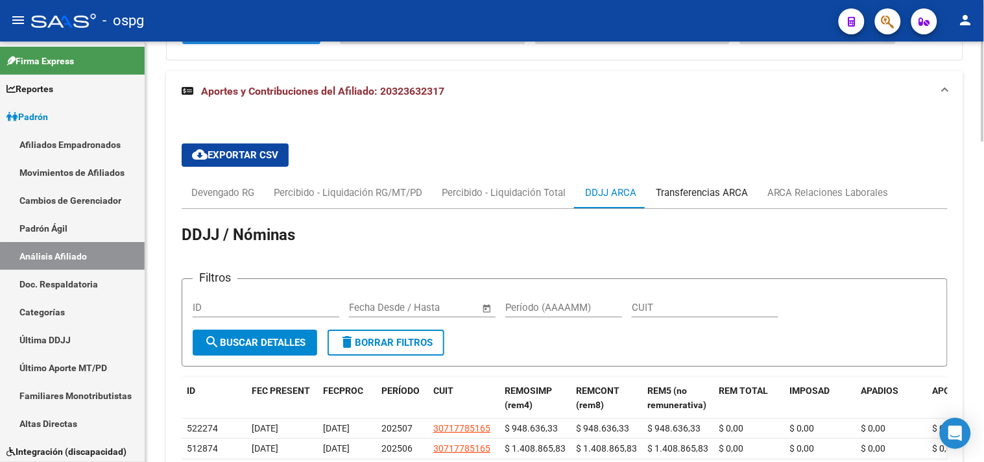
click at [707, 191] on div "Transferencias ARCA" at bounding box center [702, 193] width 92 height 14
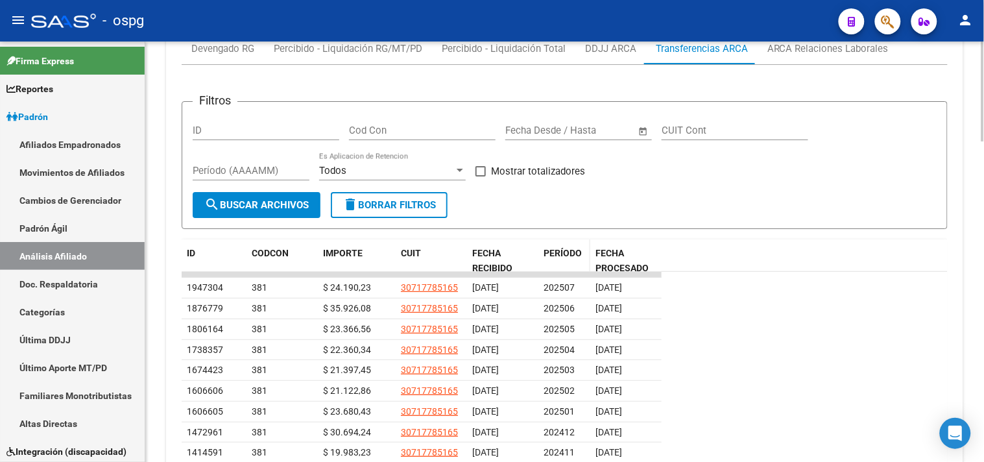
click at [550, 249] on span "PERÍODO" at bounding box center [563, 253] width 38 height 10
click at [557, 256] on span "PERÍODO" at bounding box center [563, 253] width 38 height 10
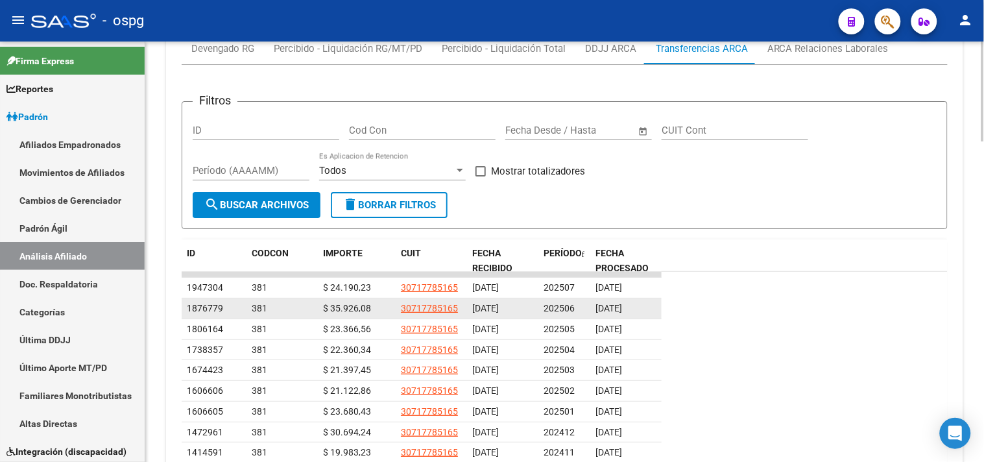
scroll to position [1282, 0]
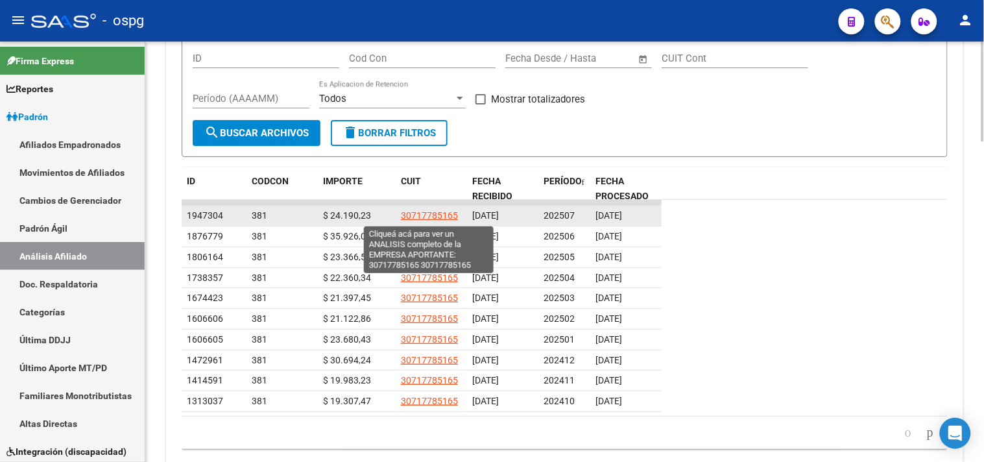
click at [420, 217] on span "30717785165" at bounding box center [429, 215] width 57 height 10
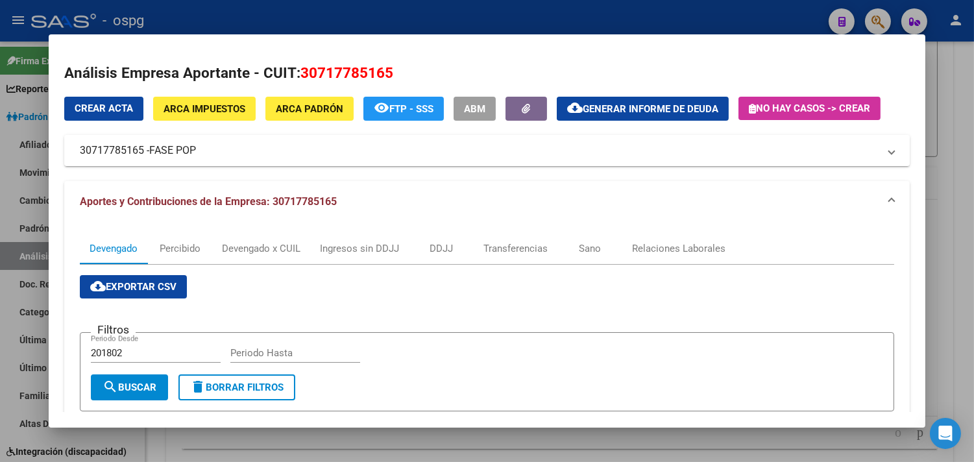
click at [118, 153] on mat-panel-title "30717785165 - FASE POP" at bounding box center [479, 151] width 799 height 16
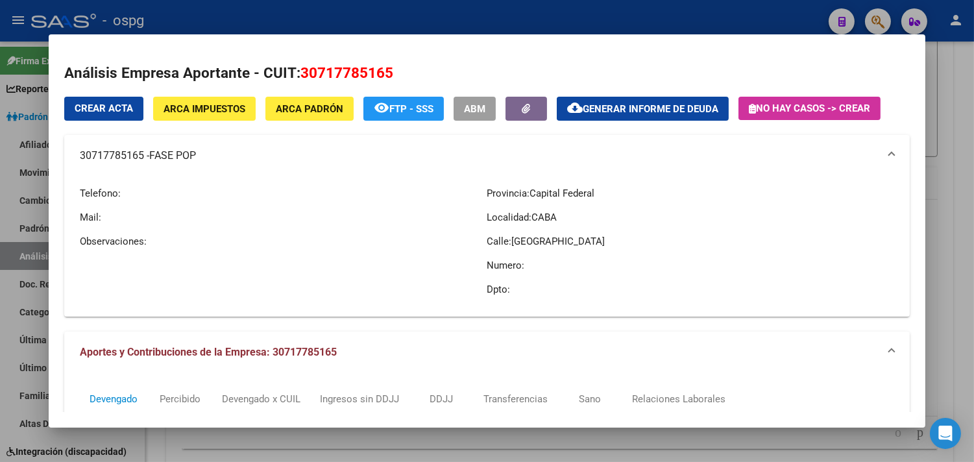
click at [248, 8] on div at bounding box center [487, 231] width 974 height 462
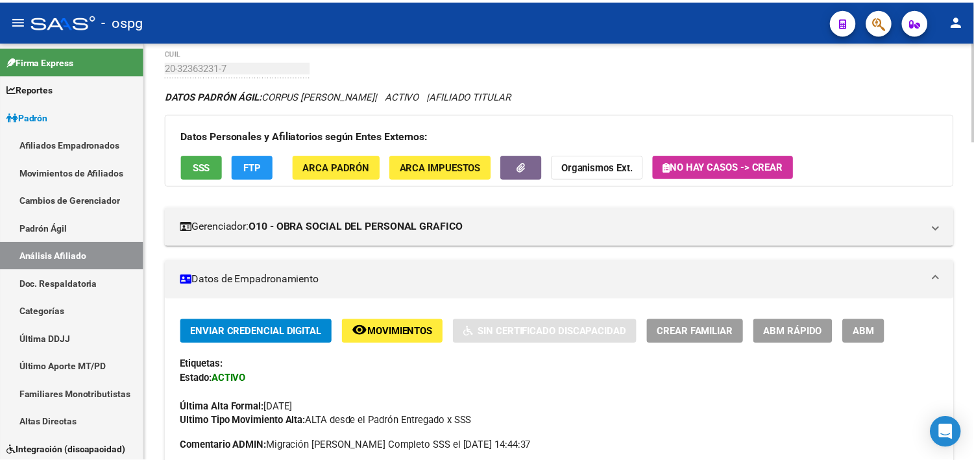
scroll to position [0, 0]
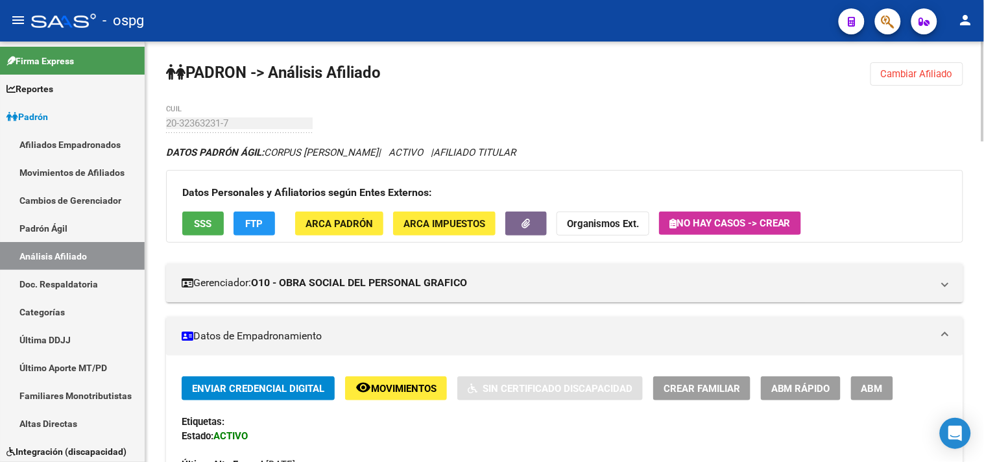
click at [894, 81] on button "Cambiar Afiliado" at bounding box center [917, 73] width 93 height 23
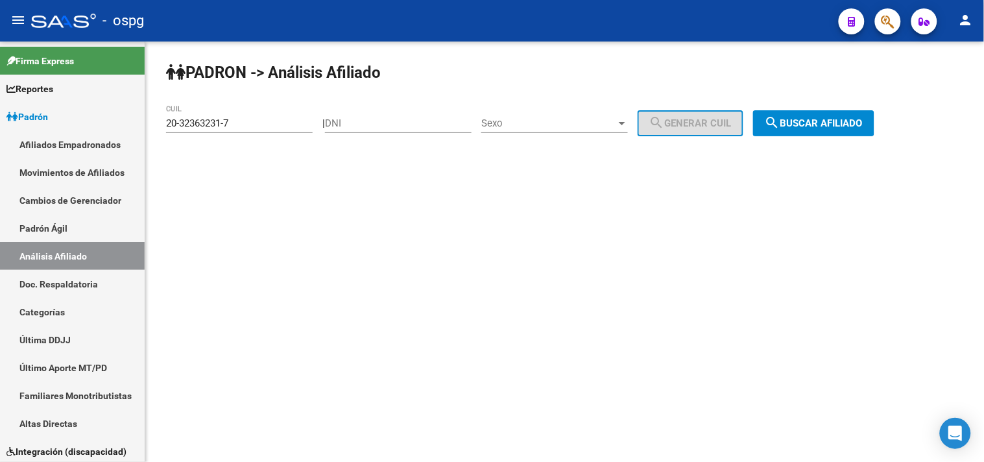
drag, startPoint x: 245, startPoint y: 125, endPoint x: 161, endPoint y: 126, distance: 84.4
click at [161, 126] on div "[PERSON_NAME] -> Análisis Afiliado 20-32363231-7 CUIL | DNI Sexo Sexo search Ge…" at bounding box center [564, 110] width 839 height 136
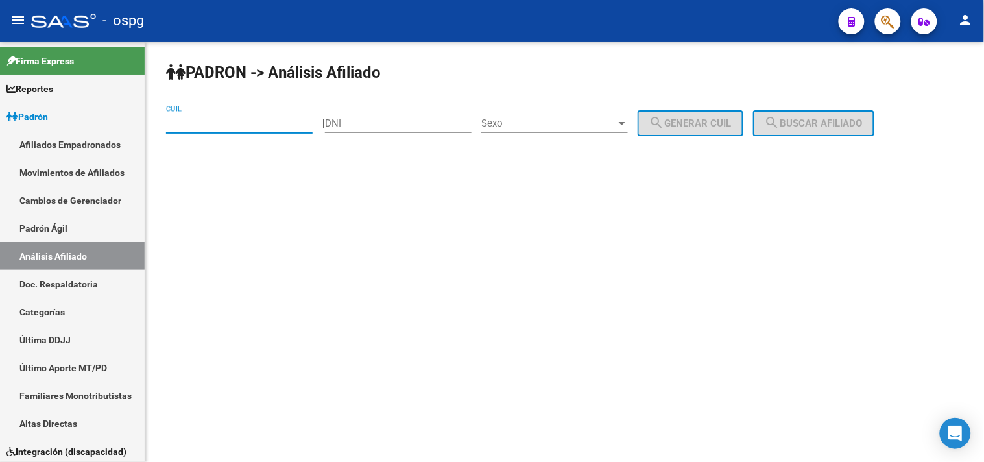
click at [375, 124] on input "DNI" at bounding box center [398, 123] width 147 height 12
paste input "25866307"
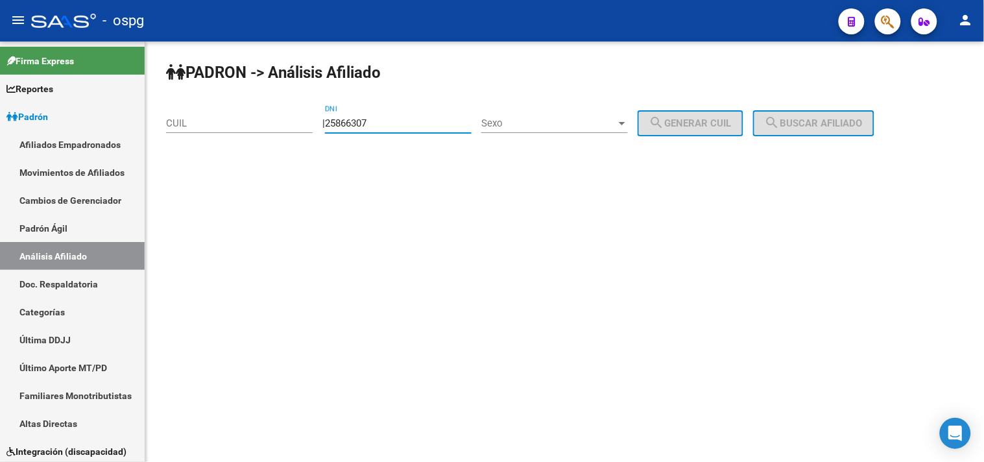
type input "25866307"
click at [536, 120] on span "Sexo" at bounding box center [548, 123] width 135 height 12
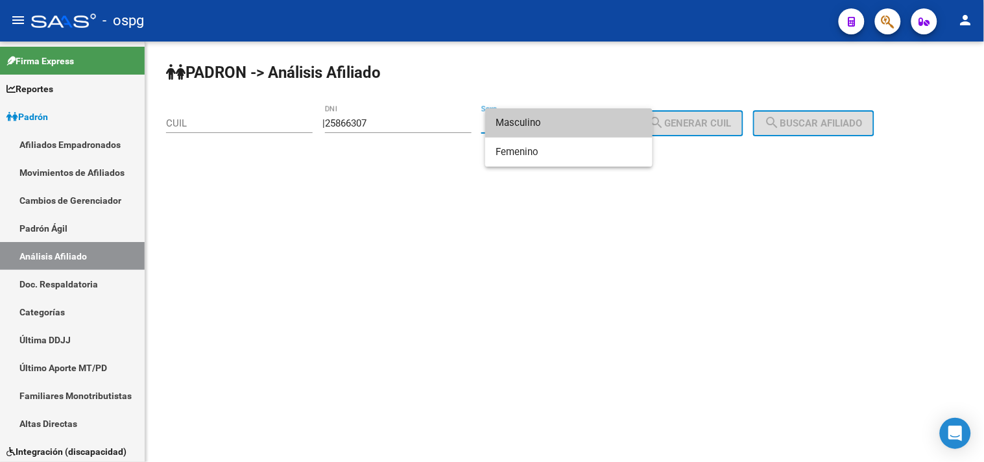
drag, startPoint x: 524, startPoint y: 124, endPoint x: 631, endPoint y: 118, distance: 107.2
click at [549, 124] on span "Masculino" at bounding box center [569, 122] width 147 height 29
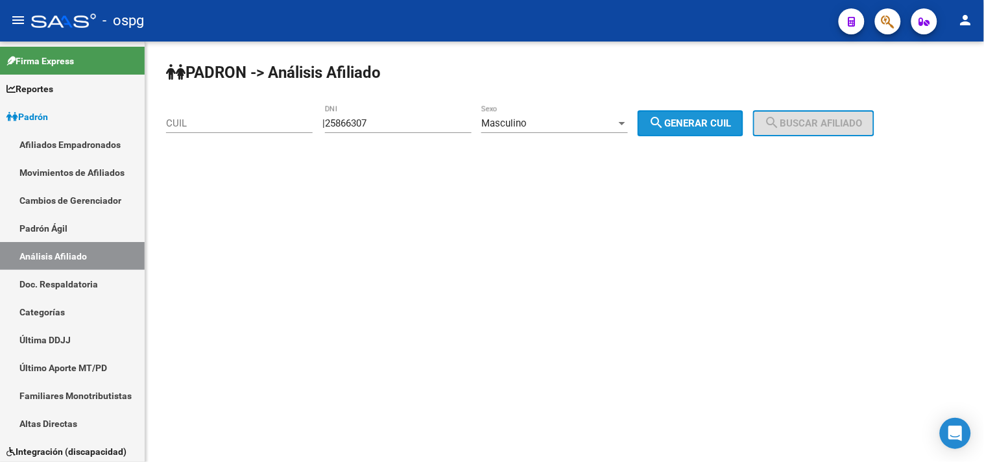
drag, startPoint x: 692, startPoint y: 118, endPoint x: 807, endPoint y: 119, distance: 114.2
click at [697, 118] on span "search Generar CUIL" at bounding box center [691, 123] width 82 height 12
type input "20-25866307-2"
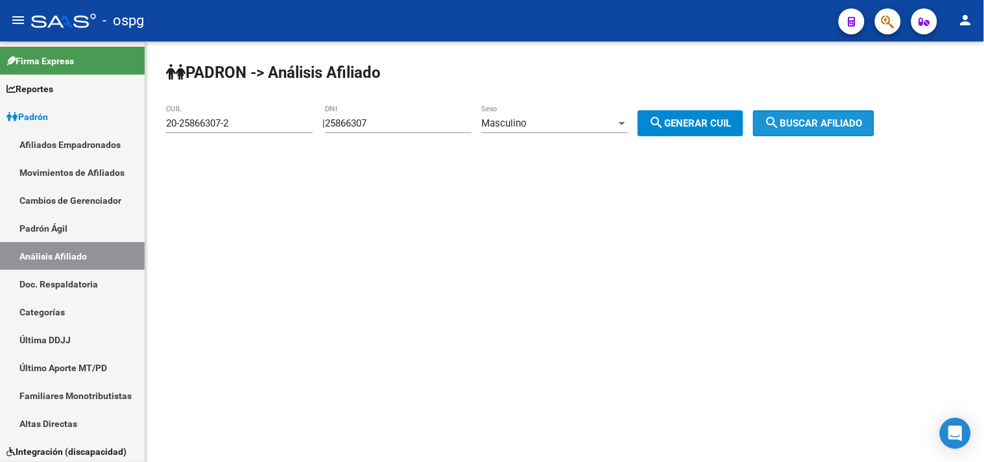
click at [808, 121] on span "search Buscar afiliado" at bounding box center [814, 123] width 98 height 12
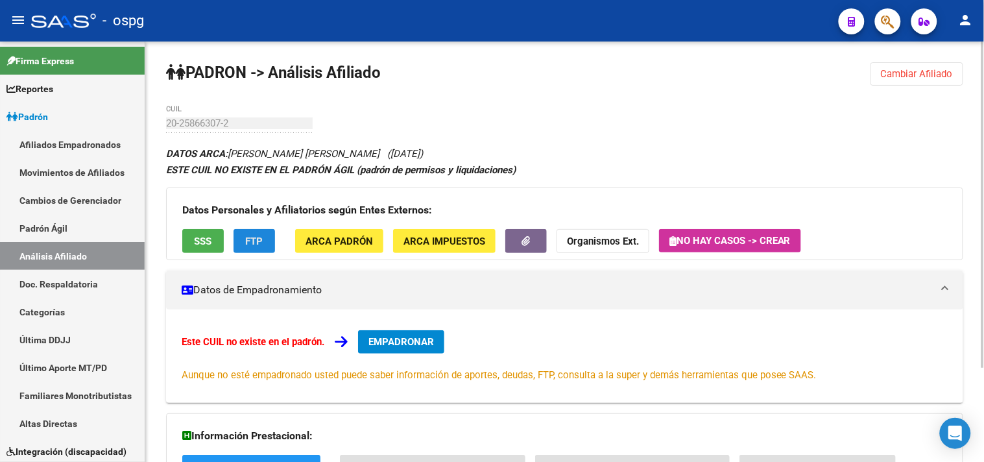
click at [260, 245] on span "FTP" at bounding box center [255, 242] width 18 height 12
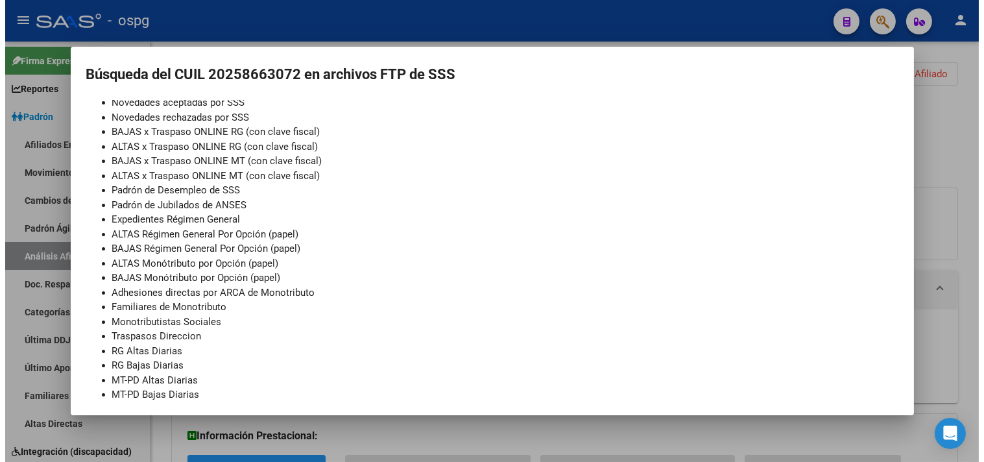
scroll to position [125, 0]
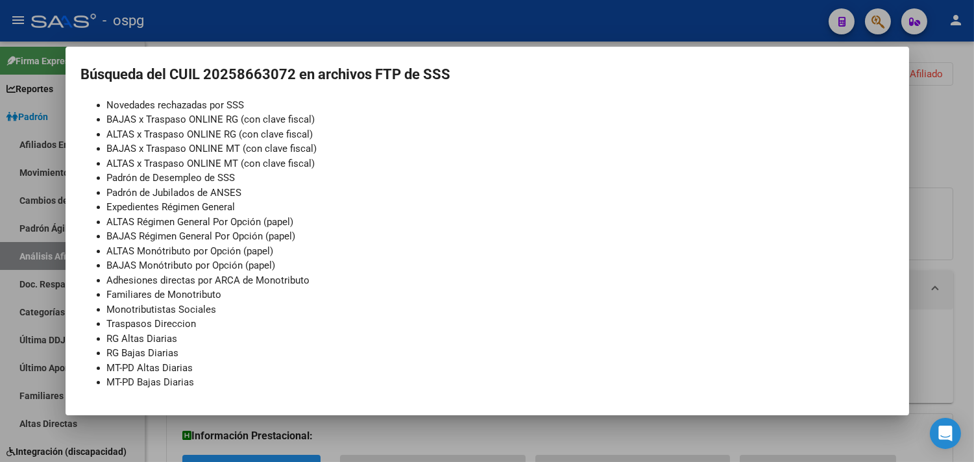
drag, startPoint x: 330, startPoint y: 29, endPoint x: 293, endPoint y: 31, distance: 36.4
click at [329, 29] on div at bounding box center [487, 231] width 974 height 462
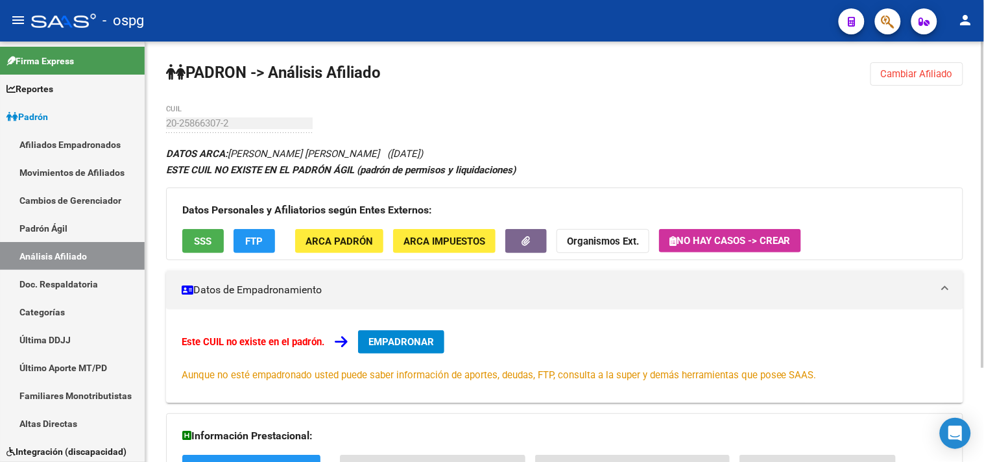
click at [204, 241] on span "SSS" at bounding box center [204, 242] width 18 height 12
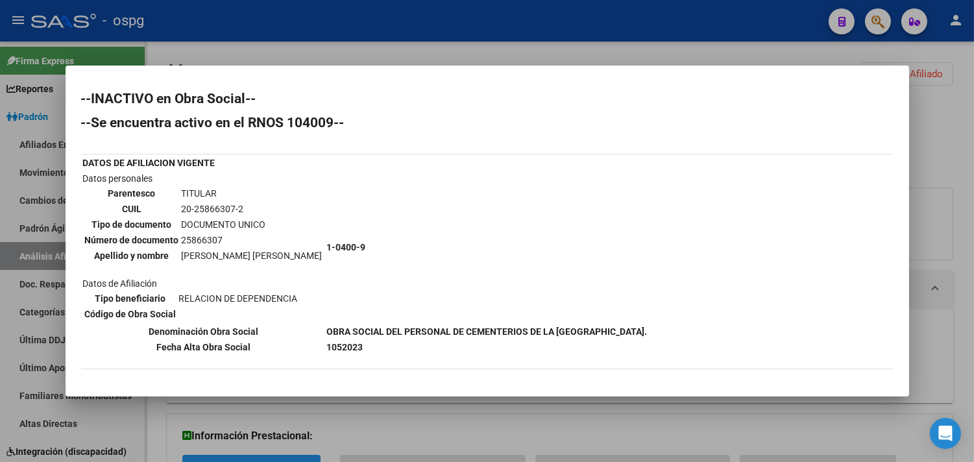
click at [328, 47] on div at bounding box center [487, 231] width 974 height 462
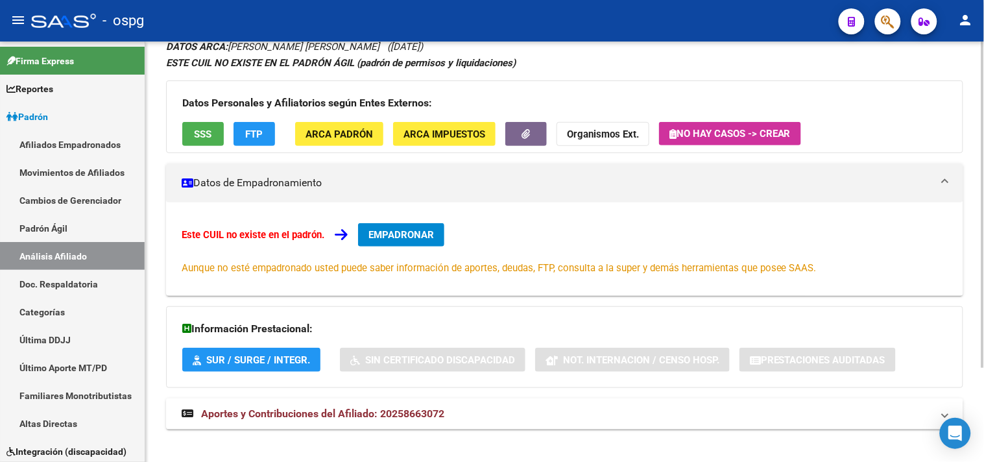
scroll to position [121, 0]
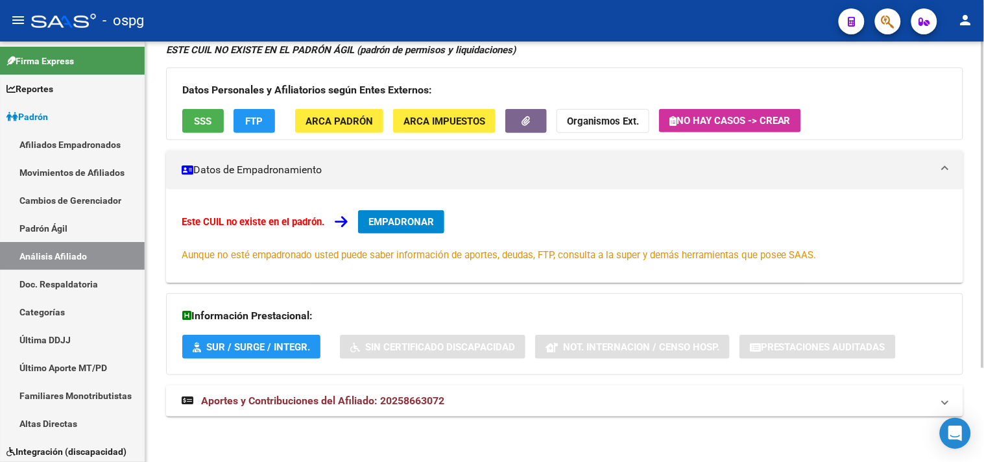
click at [319, 395] on span "Aportes y Contribuciones del Afiliado: 20258663072" at bounding box center [322, 401] width 243 height 12
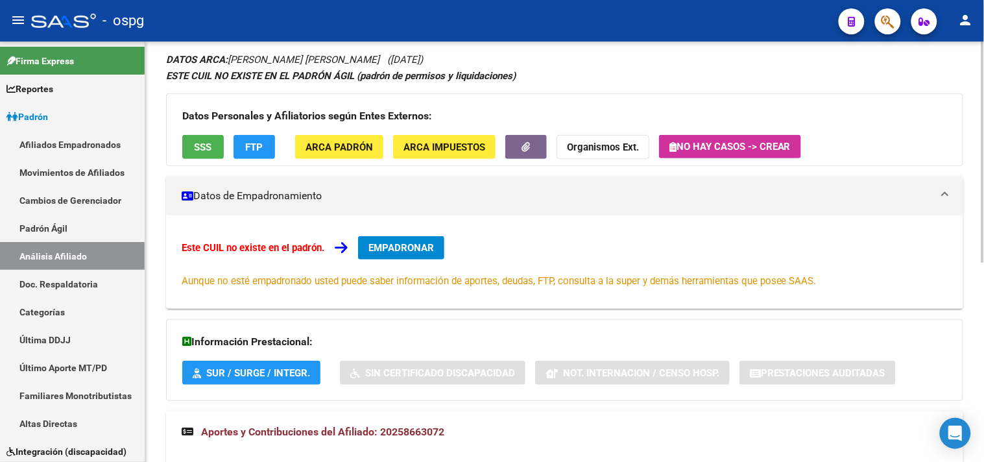
scroll to position [0, 0]
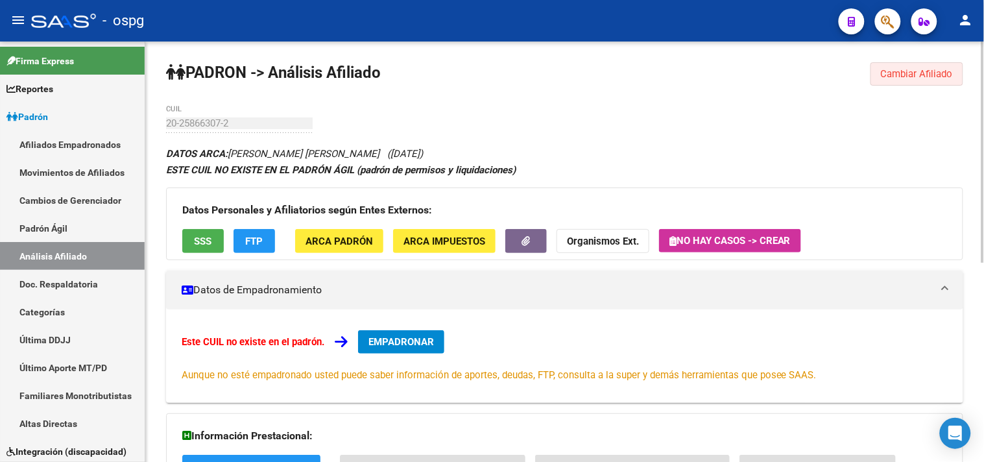
click at [880, 79] on button "Cambiar Afiliado" at bounding box center [917, 73] width 93 height 23
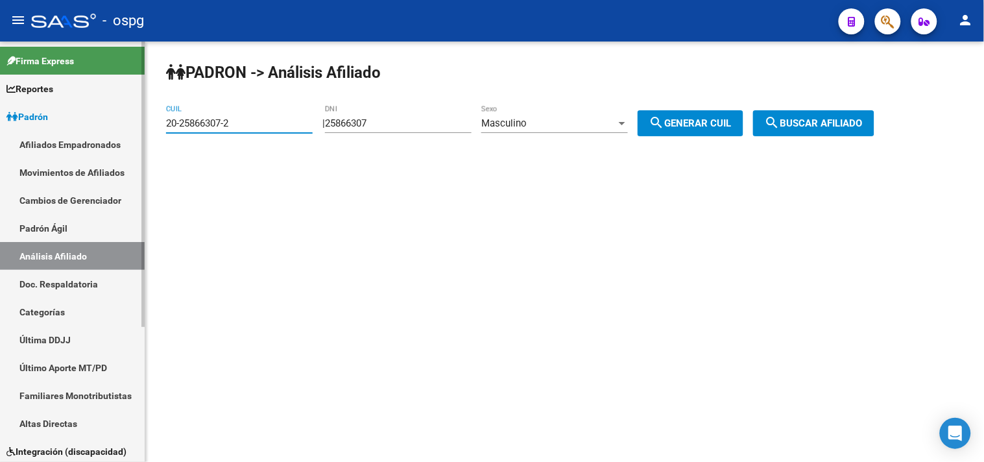
drag, startPoint x: 254, startPoint y: 127, endPoint x: 140, endPoint y: 145, distance: 115.0
click at [141, 133] on mat-sidenav-container "Firma Express Reportes Ingresos Devengados Análisis Histórico Detalles Transfer…" at bounding box center [492, 252] width 984 height 420
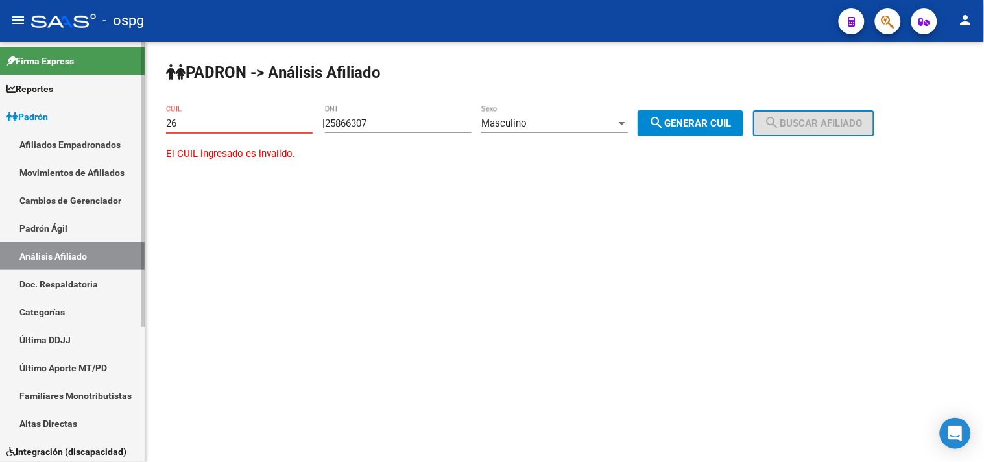
type input "2"
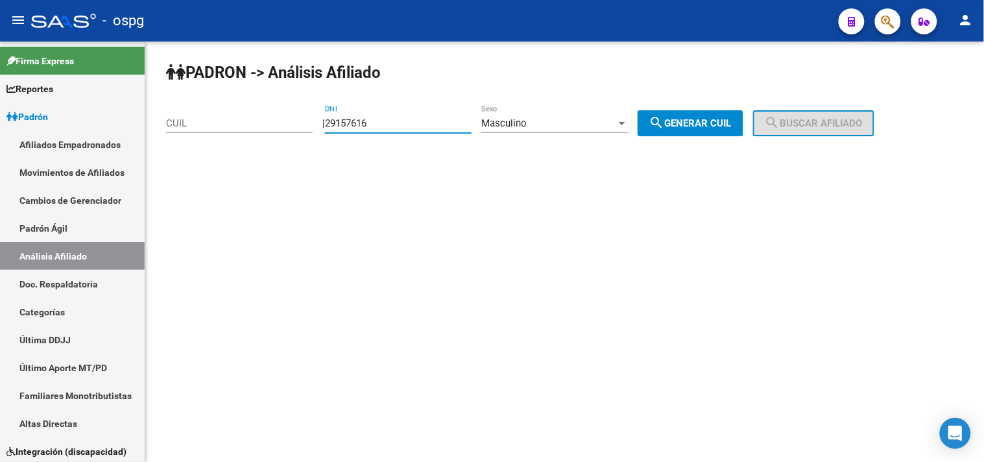
type input "29157616"
click at [524, 123] on span "Masculino" at bounding box center [503, 123] width 45 height 12
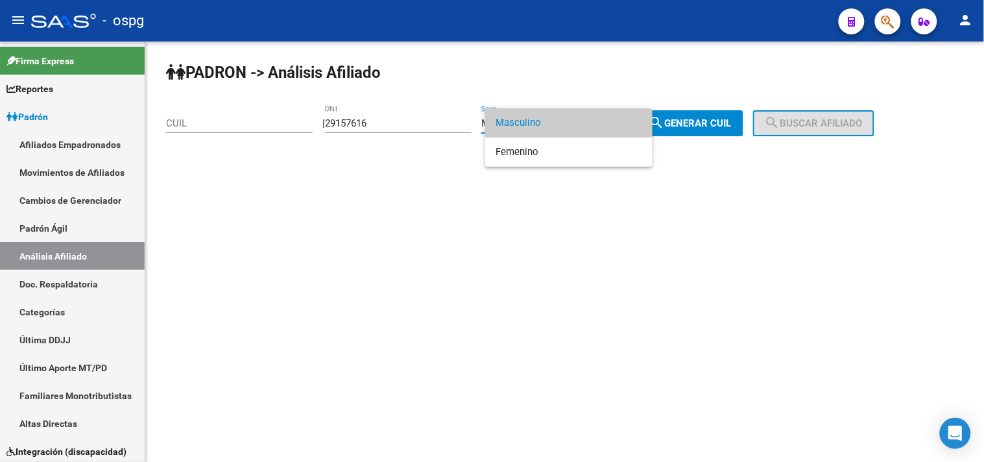
click at [526, 122] on span "Masculino" at bounding box center [569, 122] width 147 height 29
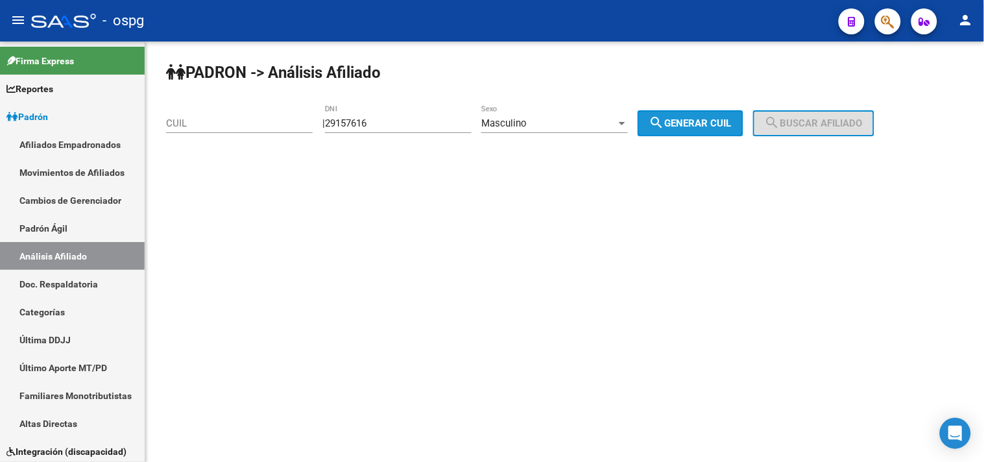
drag, startPoint x: 685, startPoint y: 121, endPoint x: 759, endPoint y: 121, distance: 74.0
click at [690, 121] on span "search Generar CUIL" at bounding box center [691, 123] width 82 height 12
type input "20-29157616-9"
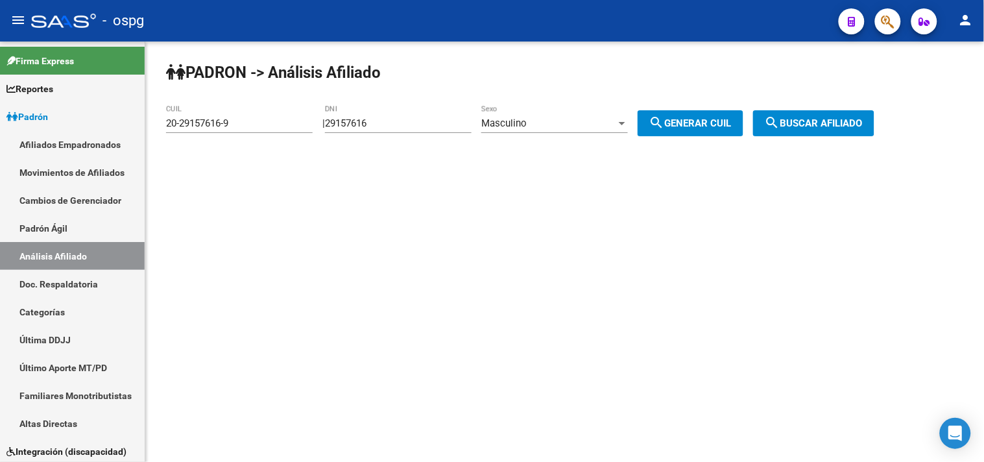
click at [753, 121] on div "| 29157616 DNI Masculino Sexo search Generar CUIL" at bounding box center [538, 123] width 431 height 12
click at [779, 122] on button "search Buscar afiliado" at bounding box center [813, 123] width 121 height 26
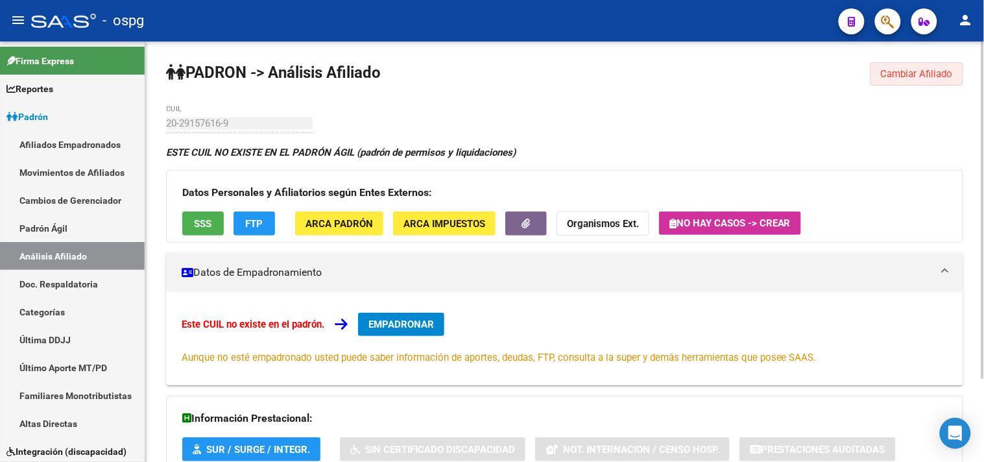
click at [910, 75] on span "Cambiar Afiliado" at bounding box center [917, 74] width 72 height 12
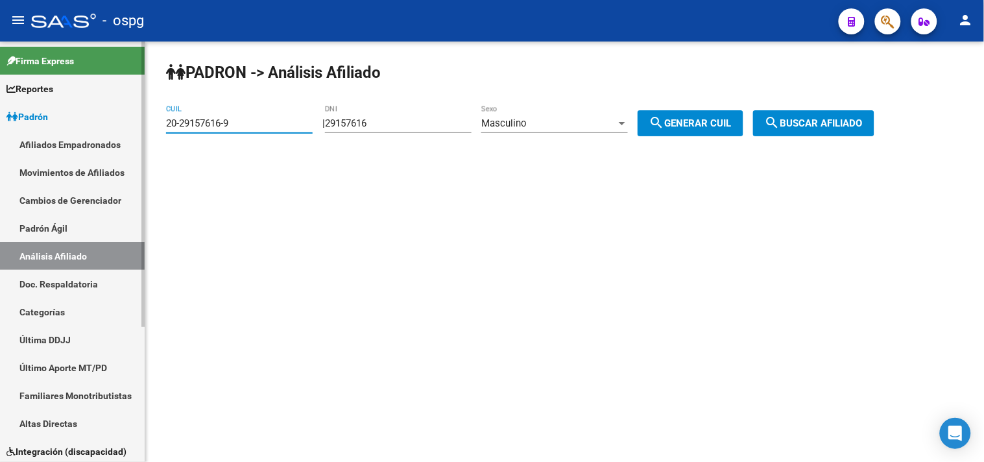
drag, startPoint x: 223, startPoint y: 125, endPoint x: 113, endPoint y: 127, distance: 110.3
click at [114, 127] on mat-sidenav-container "Firma Express Reportes Ingresos Devengados Análisis Histórico Detalles Transfer…" at bounding box center [492, 252] width 984 height 420
paste input "24-29157616-4"
type input "24-29157616-4"
click at [805, 122] on span "search Buscar afiliado" at bounding box center [814, 123] width 98 height 12
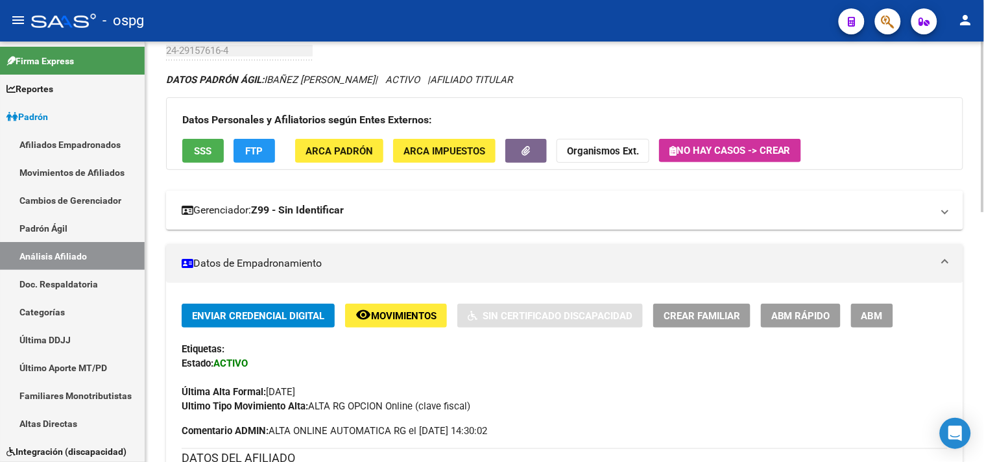
scroll to position [72, 0]
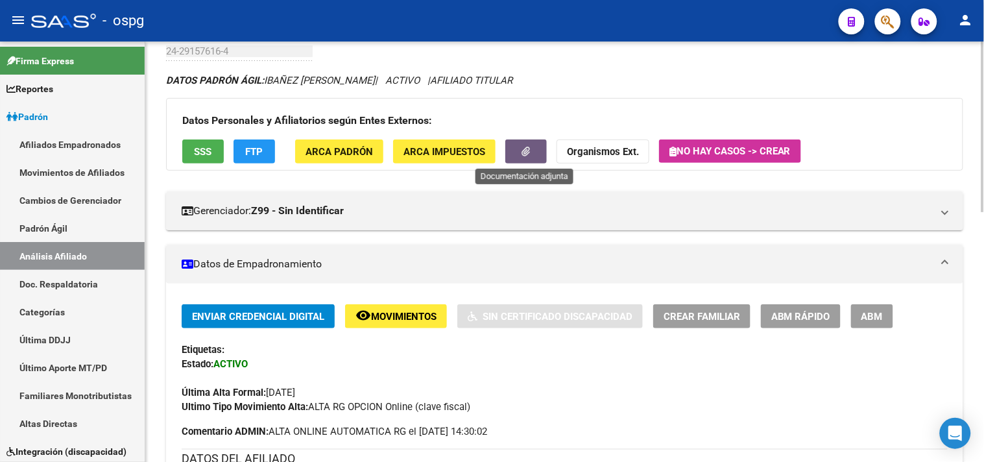
click at [526, 152] on icon "button" at bounding box center [526, 152] width 8 height 10
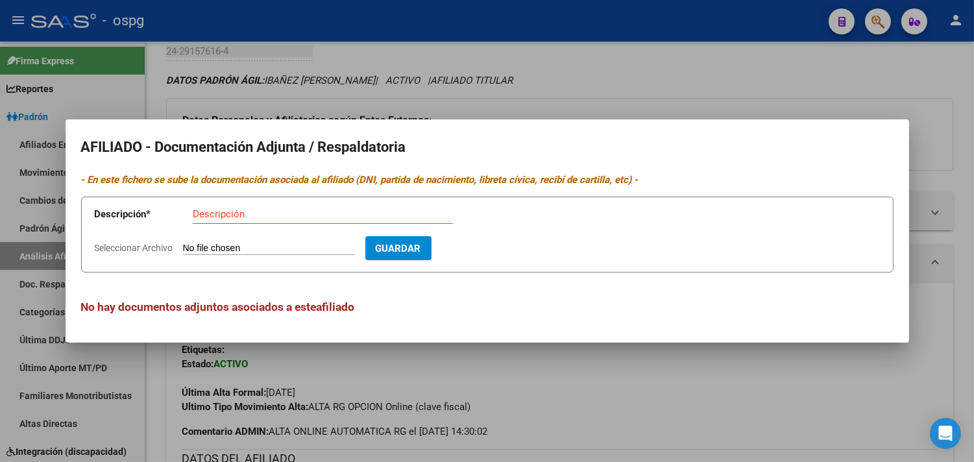
click at [323, 85] on div at bounding box center [487, 231] width 974 height 462
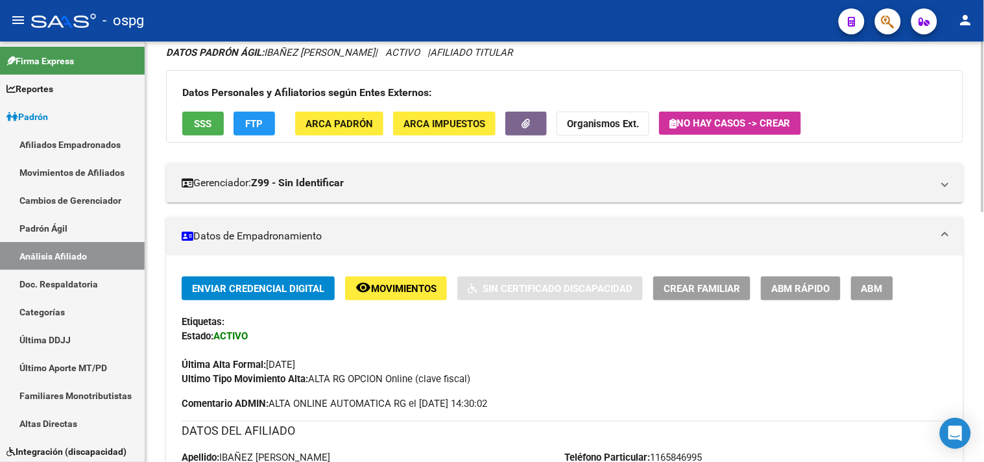
scroll to position [0, 0]
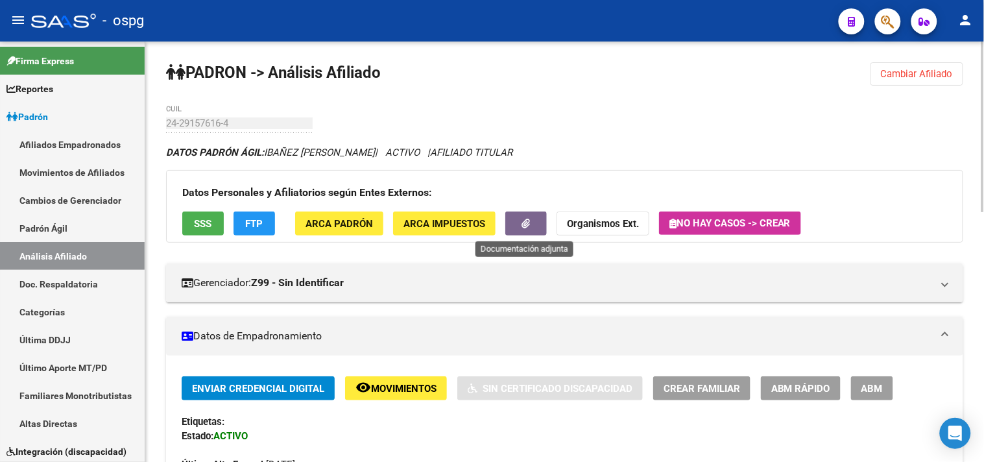
click at [535, 227] on button "button" at bounding box center [526, 224] width 42 height 24
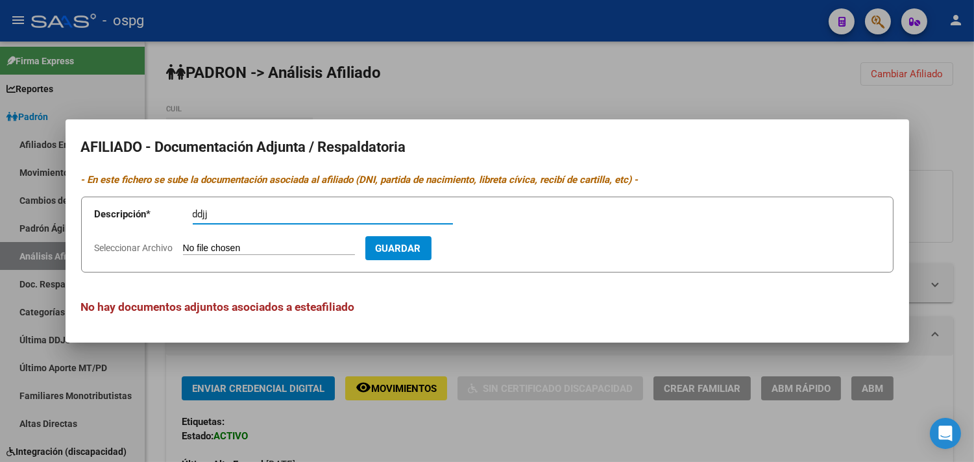
type input "ddjj"
click at [240, 247] on input "Seleccionar Archivo" at bounding box center [269, 249] width 172 height 12
type input "C:\fakepath\IBAÑEZ DDJJ OS.pdf"
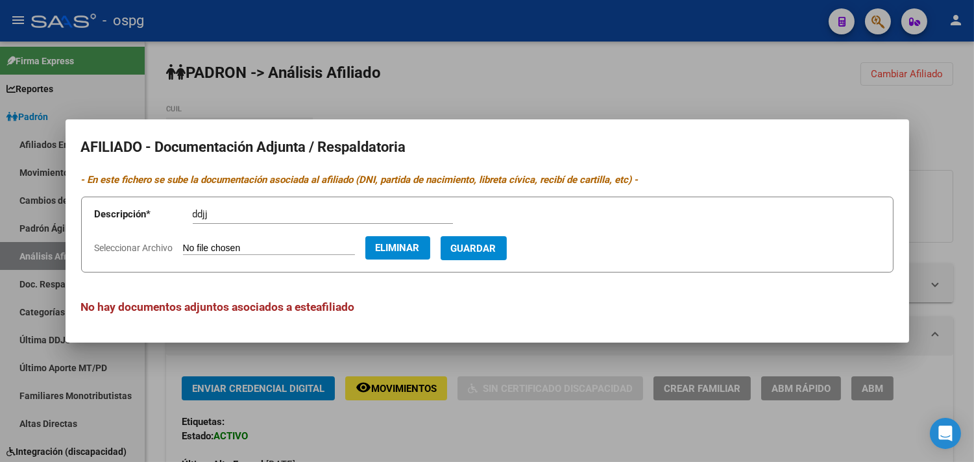
click at [490, 247] on span "Guardar" at bounding box center [473, 249] width 45 height 12
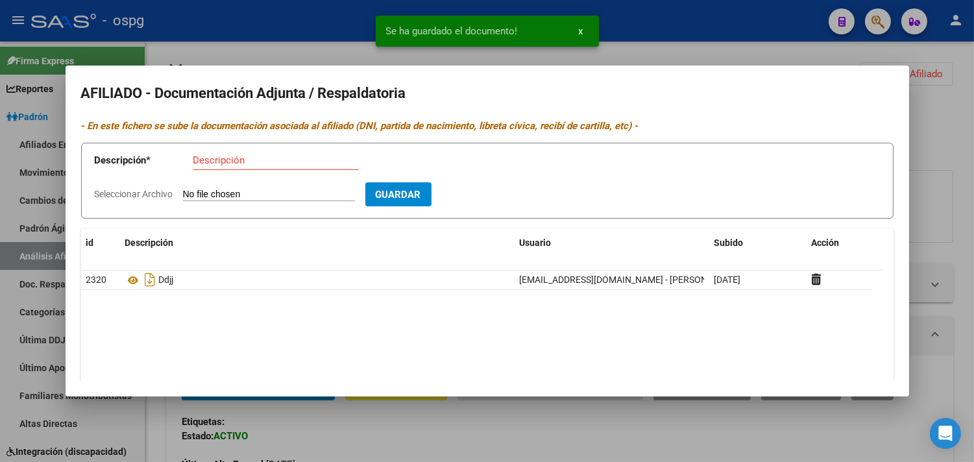
click at [234, 164] on input "Descripción" at bounding box center [276, 160] width 166 height 12
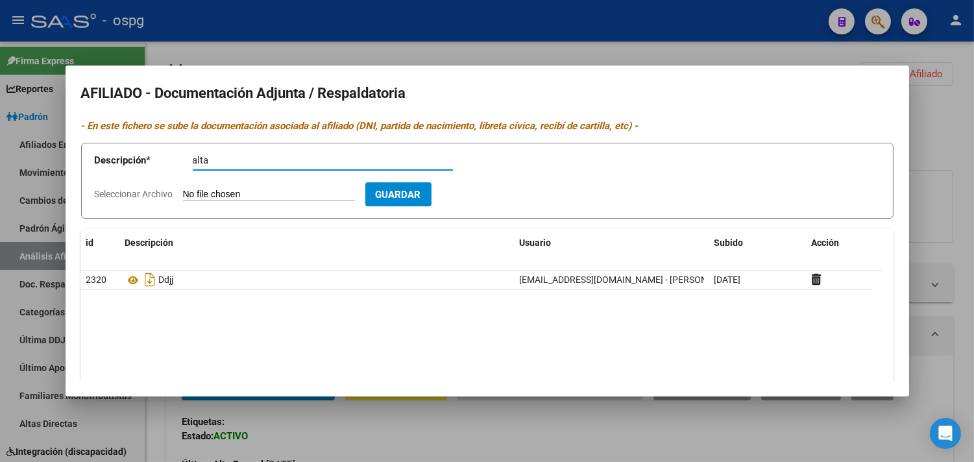
type input "alta"
click at [228, 195] on input "Seleccionar Archivo" at bounding box center [269, 195] width 172 height 12
type input "C:\fakepath\[PERSON_NAME] AFIP.pdf"
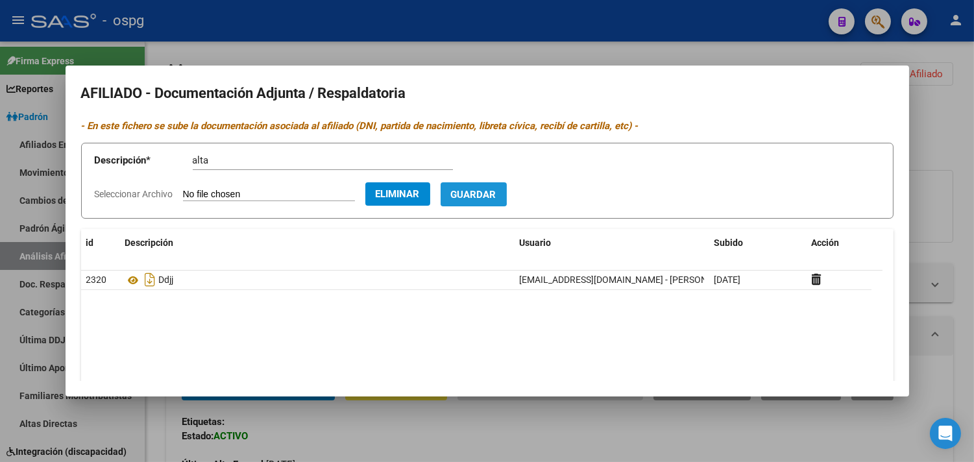
click at [495, 193] on span "Guardar" at bounding box center [473, 195] width 45 height 12
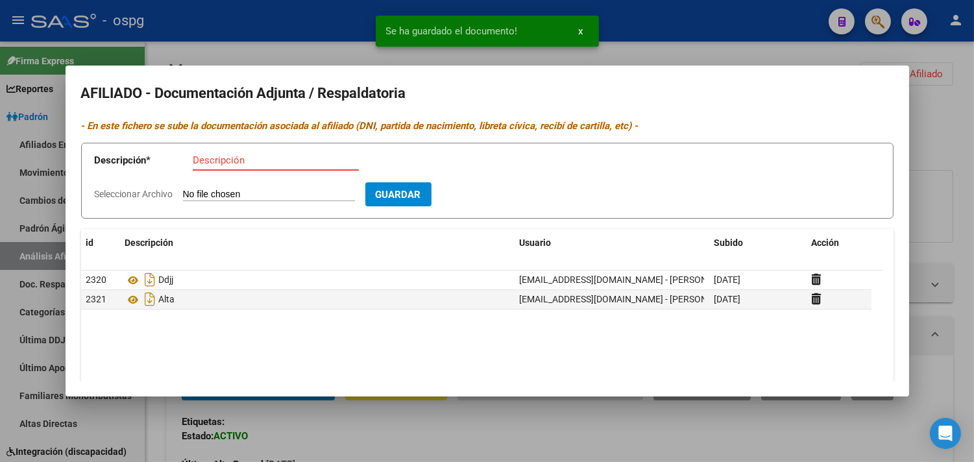
click at [202, 161] on input "Descripción" at bounding box center [276, 160] width 166 height 12
type input "opcion"
click at [213, 192] on input "Seleccionar Archivo" at bounding box center [269, 195] width 172 height 12
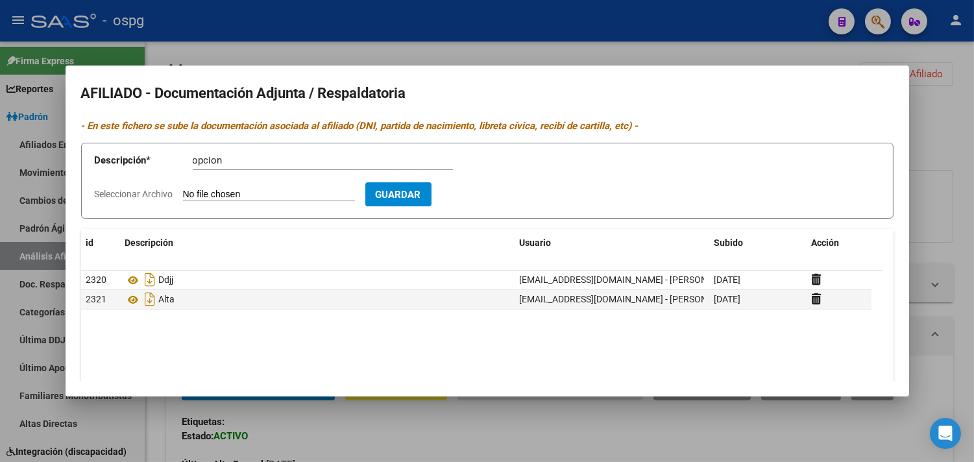
type input "C:\fakepath\[PERSON_NAME] TRAMITE CAMBIO OS.pdf"
click at [493, 201] on button "Guardar" at bounding box center [474, 194] width 66 height 24
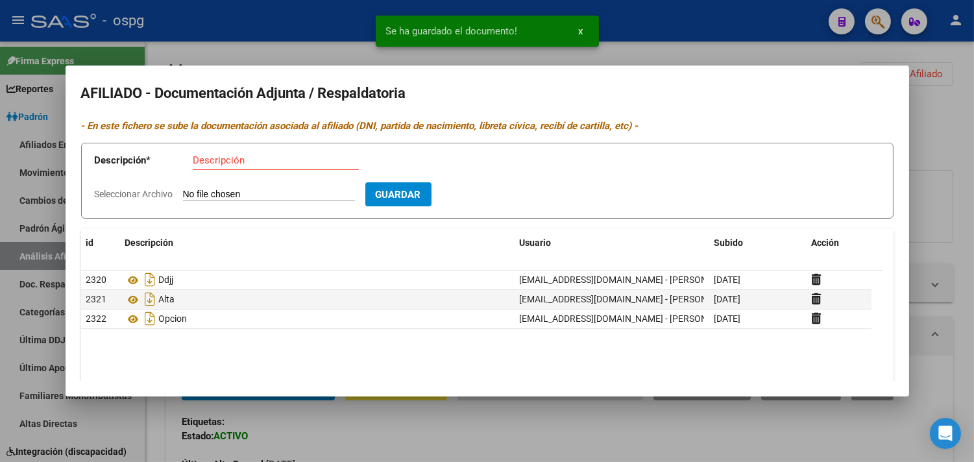
click at [212, 158] on input "Descripción" at bounding box center [276, 160] width 166 height 12
type input "recibo"
click at [256, 197] on input "Seleccionar Archivo" at bounding box center [269, 195] width 172 height 12
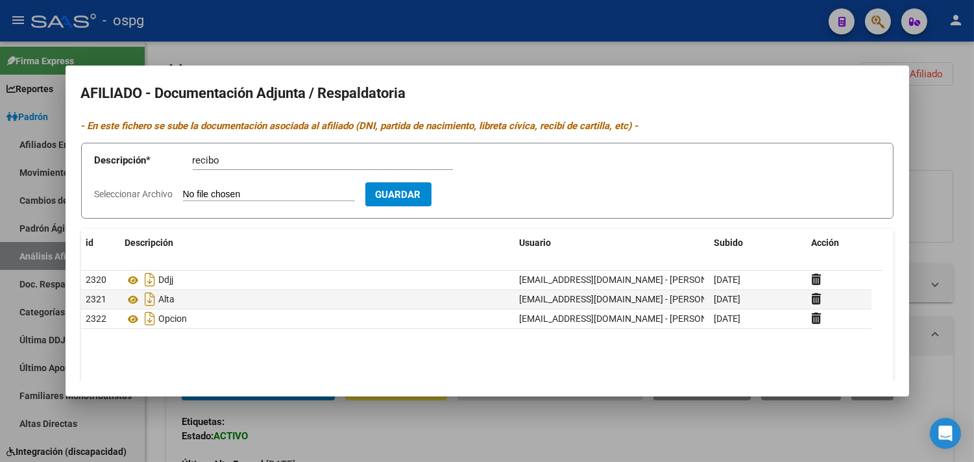
type input "C:\fakepath\[PERSON_NAME] RECIBO DE [PERSON_NAME].pdf"
click at [489, 197] on span "Guardar" at bounding box center [473, 195] width 45 height 12
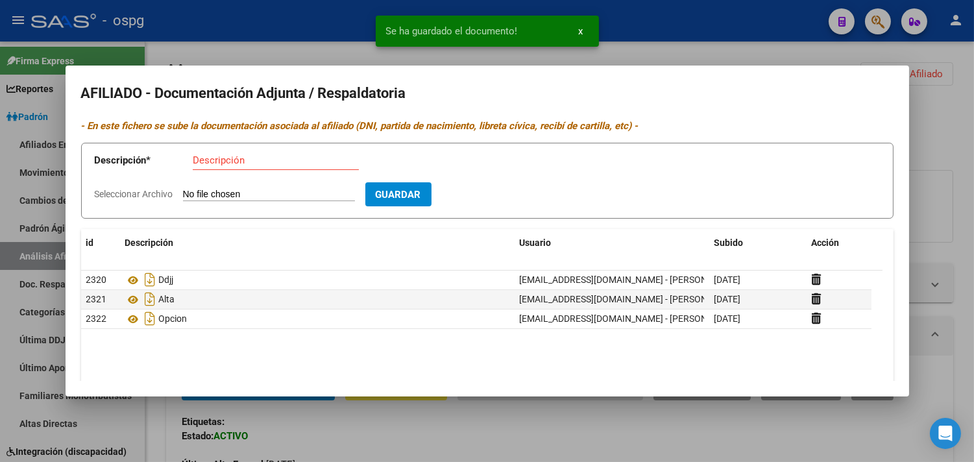
click at [229, 160] on input "Descripción" at bounding box center [276, 160] width 166 height 12
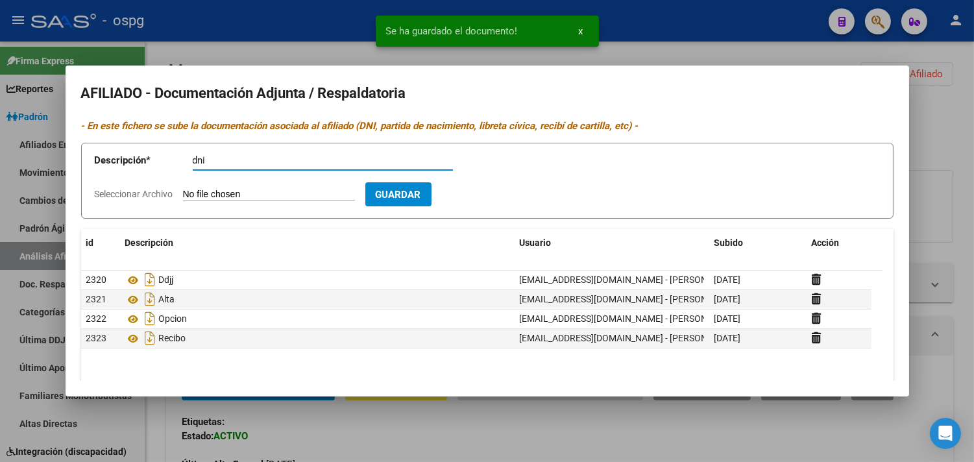
type input "dni"
click at [197, 196] on input "Seleccionar Archivo" at bounding box center [269, 195] width 172 height 12
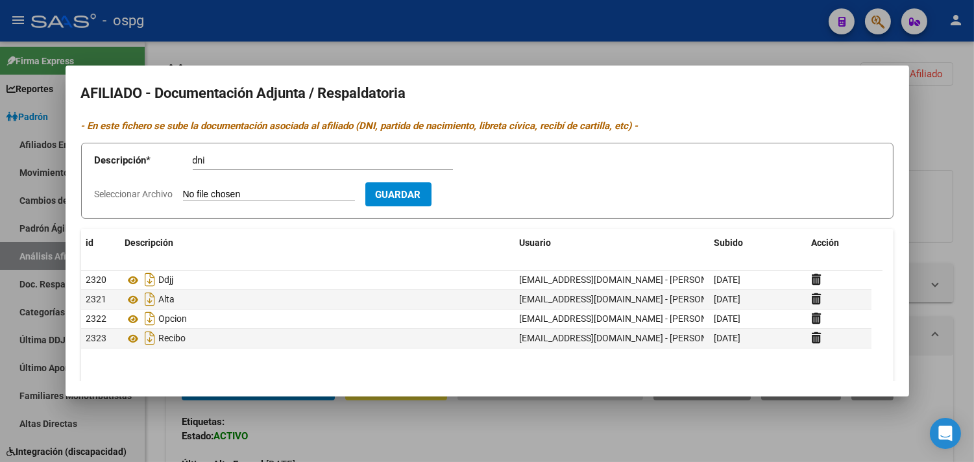
type input "C:\fakepath\IBAÑEZ DNI.pdf"
click at [502, 201] on button "Guardar" at bounding box center [474, 194] width 66 height 24
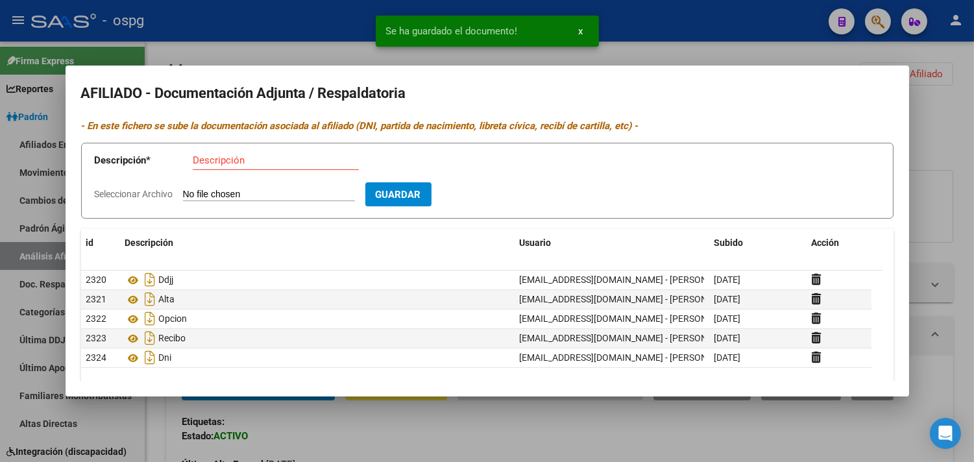
click at [228, 156] on input "Descripción" at bounding box center [276, 160] width 166 height 12
type input "dni"
click at [202, 197] on input "Seleccionar Archivo" at bounding box center [269, 195] width 172 height 12
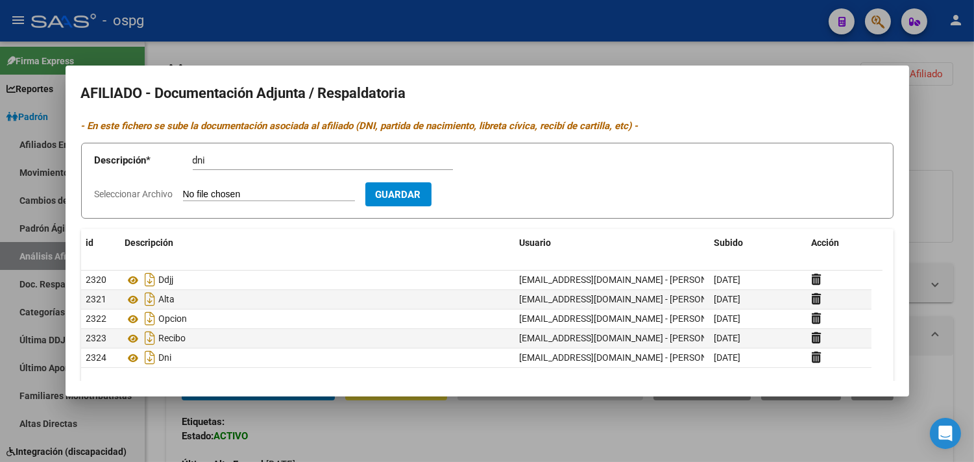
type input "C:\fakepath\[PERSON_NAME] HIJA 2 (1).pdf"
click at [483, 193] on span "Guardar" at bounding box center [473, 195] width 45 height 12
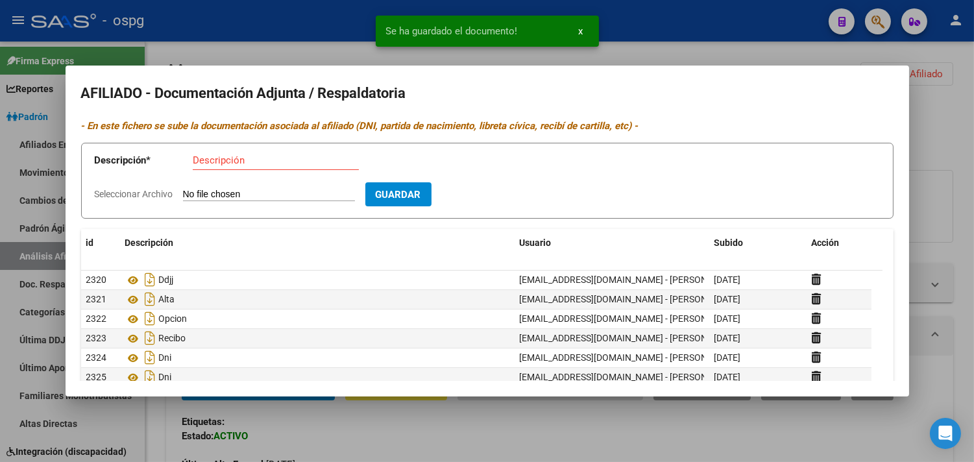
click at [217, 160] on input "Descripción" at bounding box center [276, 160] width 166 height 12
type input "dni"
click at [193, 189] on input "Seleccionar Archivo" at bounding box center [269, 195] width 172 height 12
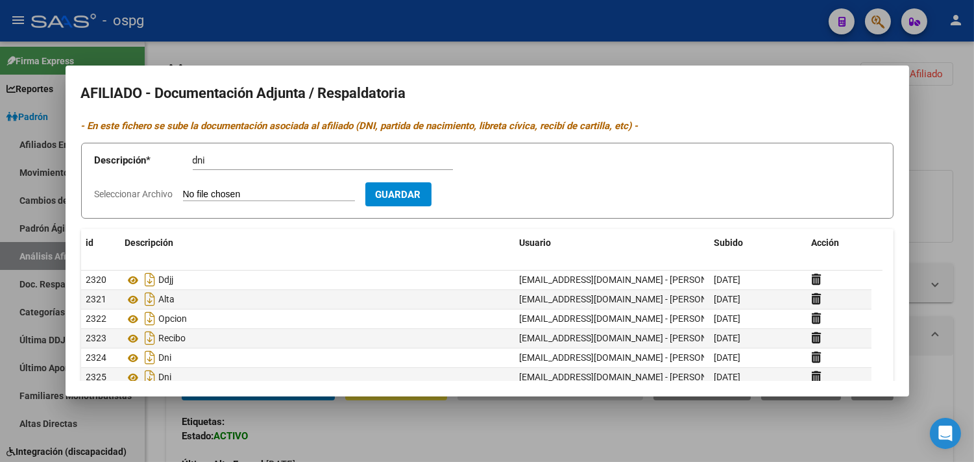
type input "C:\fakepath\[PERSON_NAME] HIJA 2.pdf"
click at [496, 195] on span "Guardar" at bounding box center [473, 195] width 45 height 12
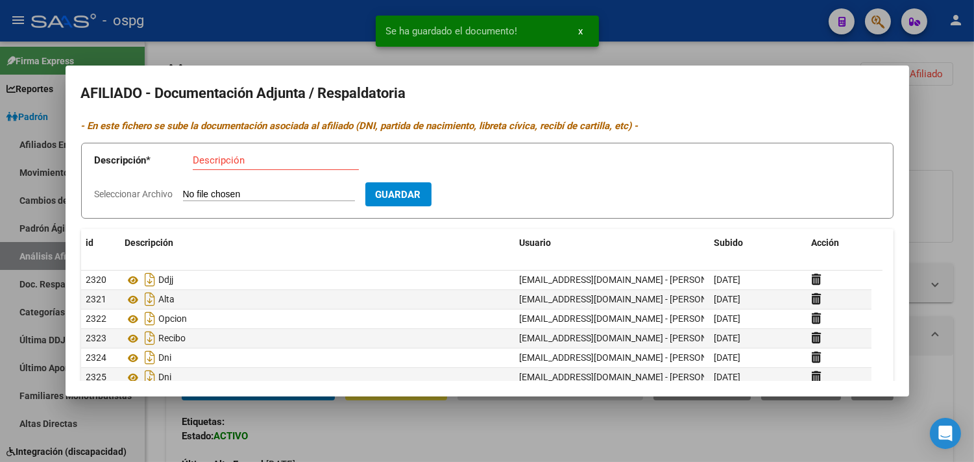
click at [219, 61] on div at bounding box center [487, 231] width 974 height 462
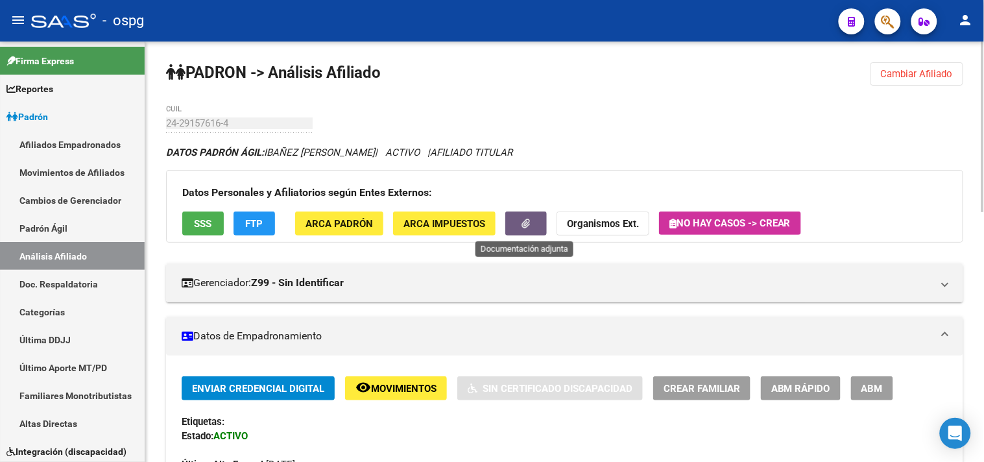
click at [541, 225] on button "button" at bounding box center [526, 224] width 42 height 24
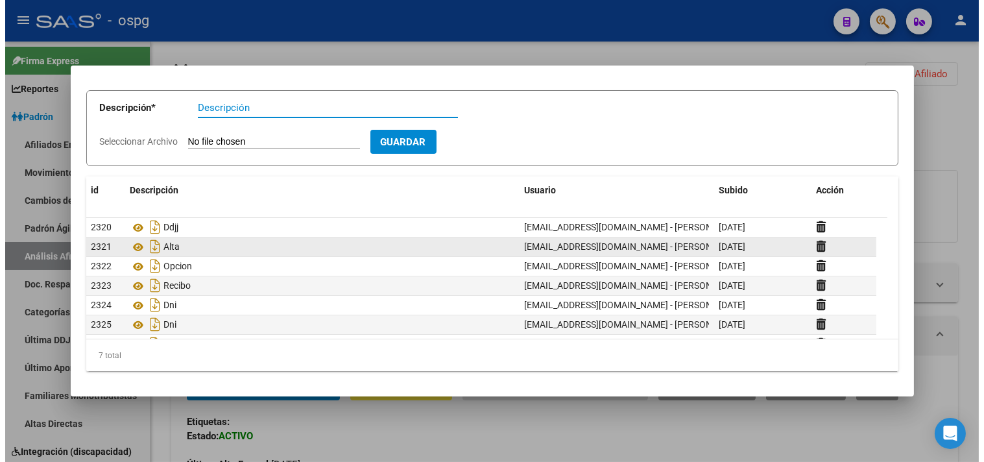
scroll to position [19, 0]
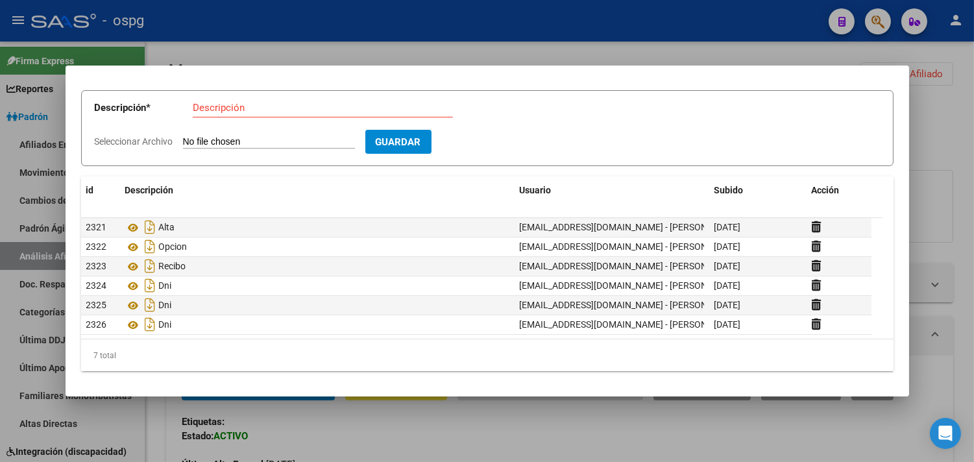
drag, startPoint x: 448, startPoint y: 1, endPoint x: 443, endPoint y: 19, distance: 18.9
click at [448, 1] on div at bounding box center [487, 231] width 974 height 462
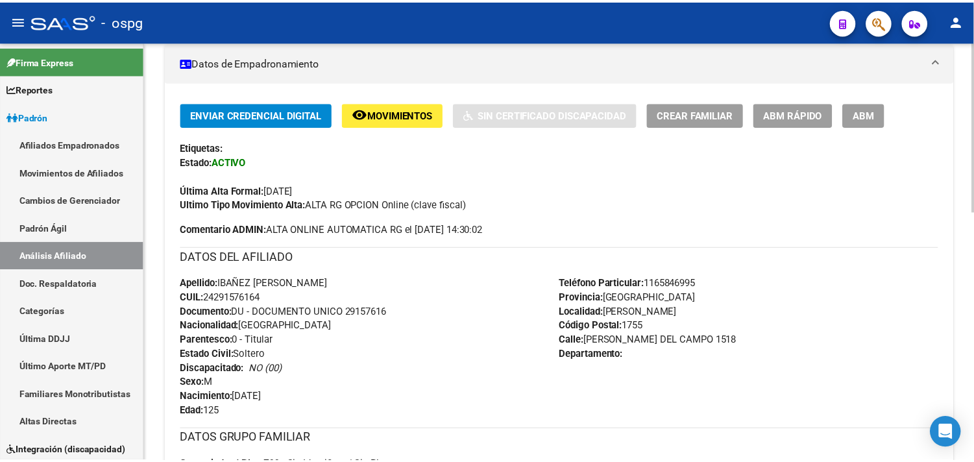
scroll to position [253, 0]
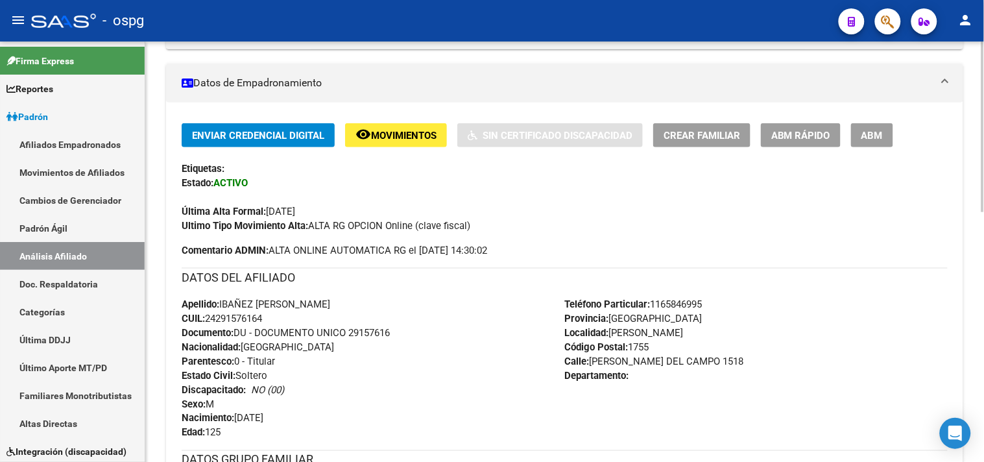
click at [688, 140] on span "Crear Familiar" at bounding box center [702, 136] width 77 height 12
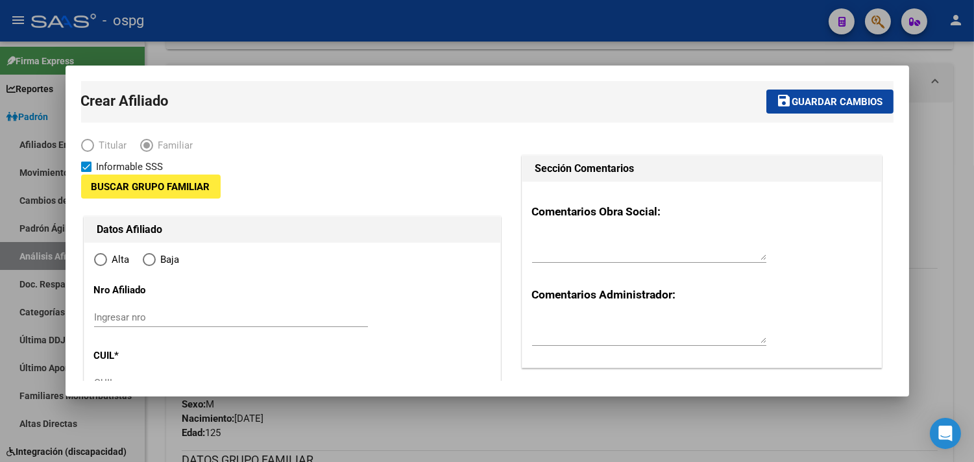
type input "30-69842937-9"
type input "[PERSON_NAME]"
type input "1755"
type input "[PERSON_NAME] DEL [PERSON_NAME]"
type input "1518"
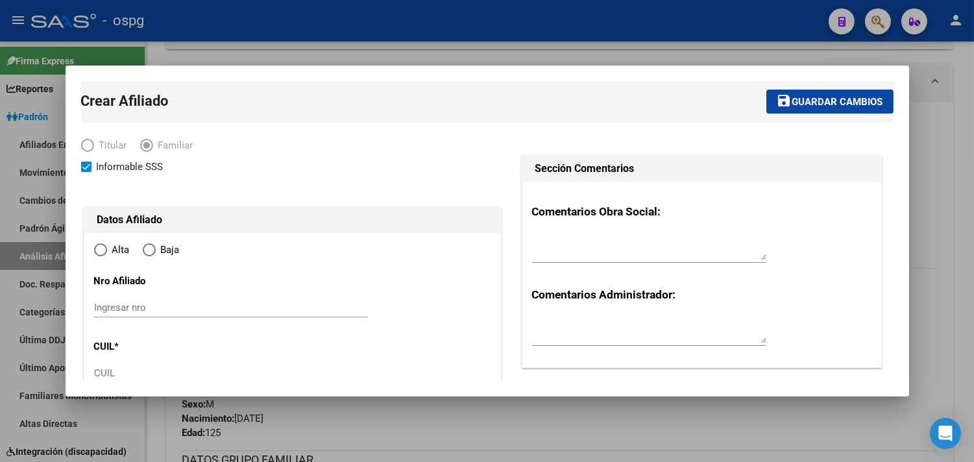
radio input "true"
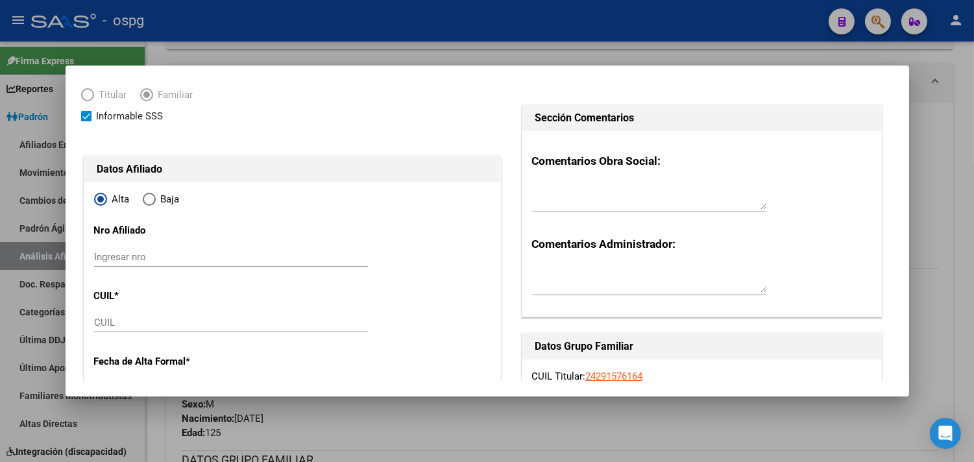
scroll to position [144, 0]
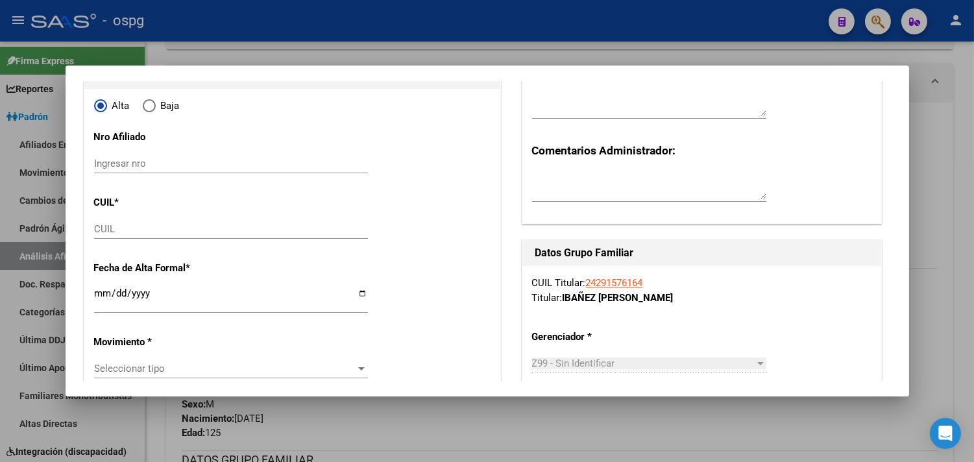
type input "30-69842937-9"
click at [119, 229] on input "CUIL" at bounding box center [231, 229] width 274 height 12
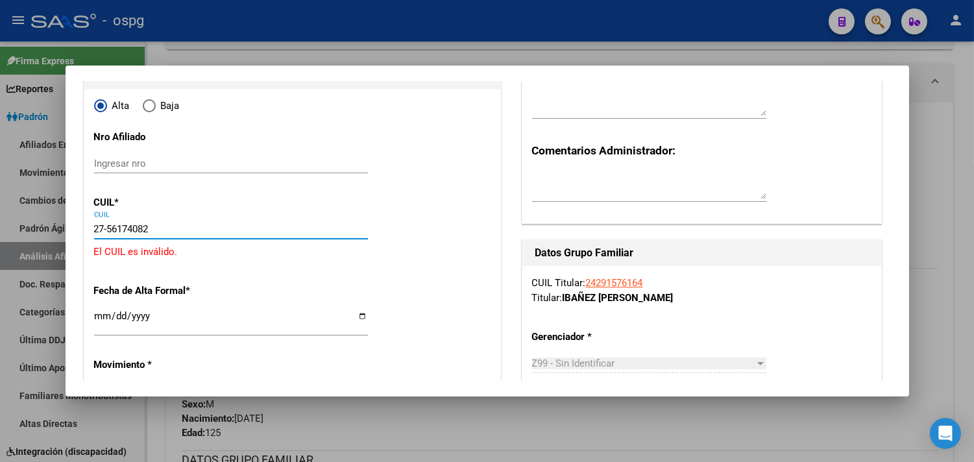
type input "27-56174082-3"
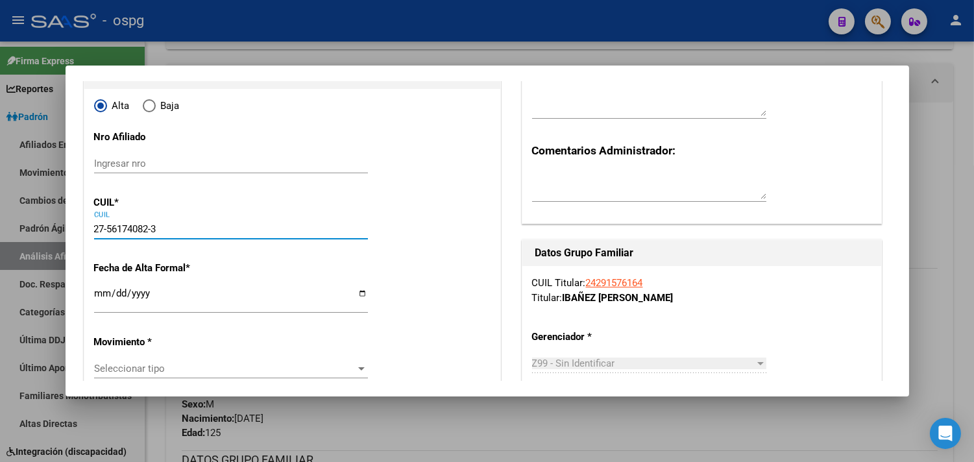
type input "56174082"
type input "[PERSON_NAME]"
type input "[DATE]"
type input "[PERSON_NAME]"
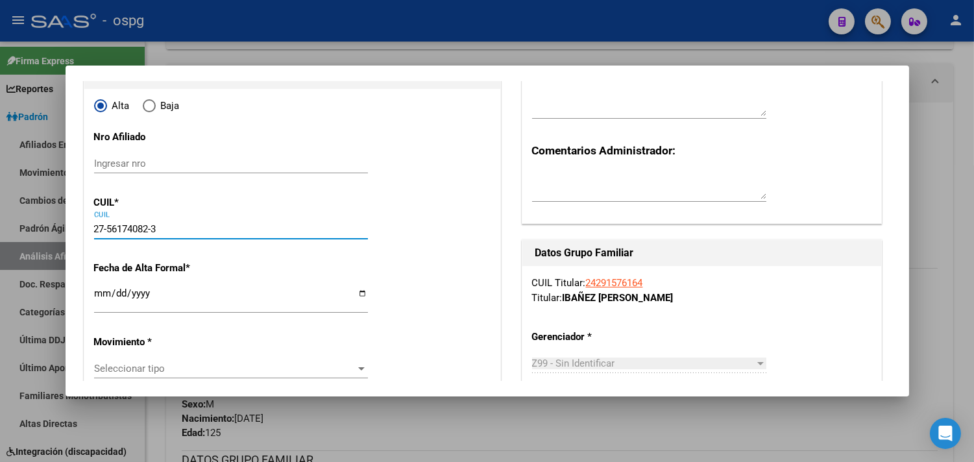
type input "[PERSON_NAME]"
type input "2850"
type input "27-56174082-3"
click at [104, 293] on input "Ingresar fecha" at bounding box center [231, 298] width 274 height 21
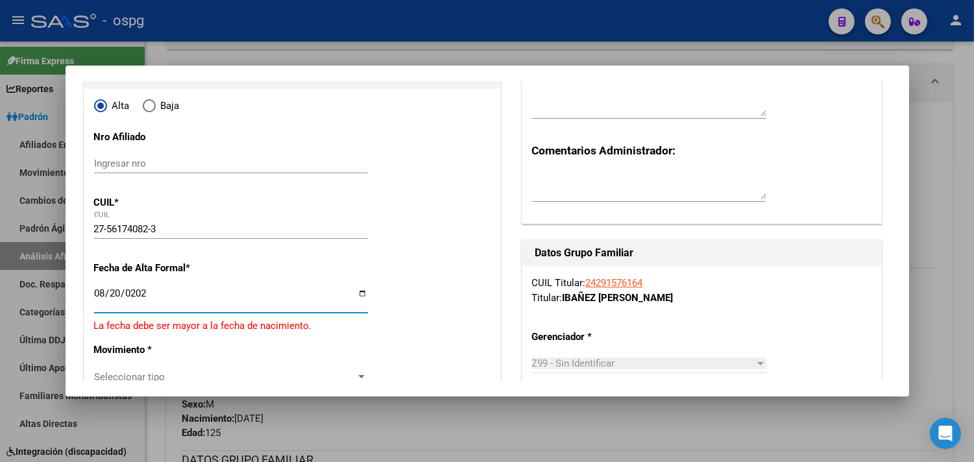
type input "[DATE]"
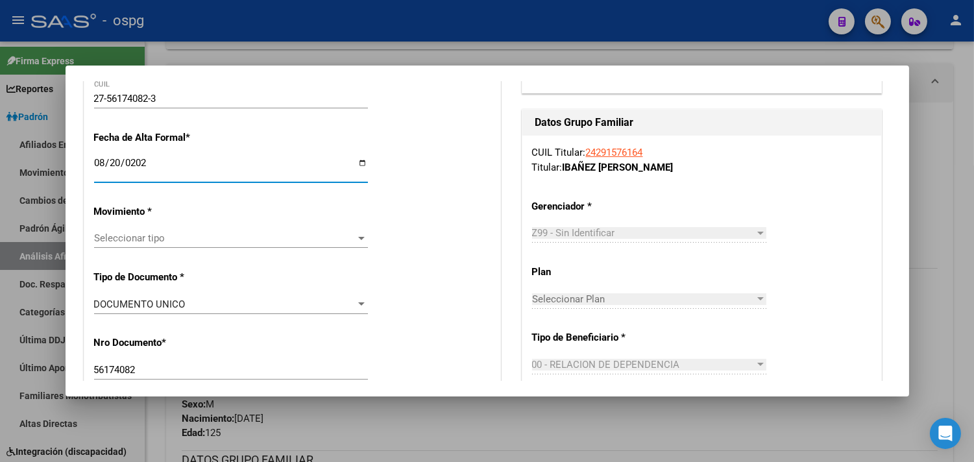
scroll to position [288, 0]
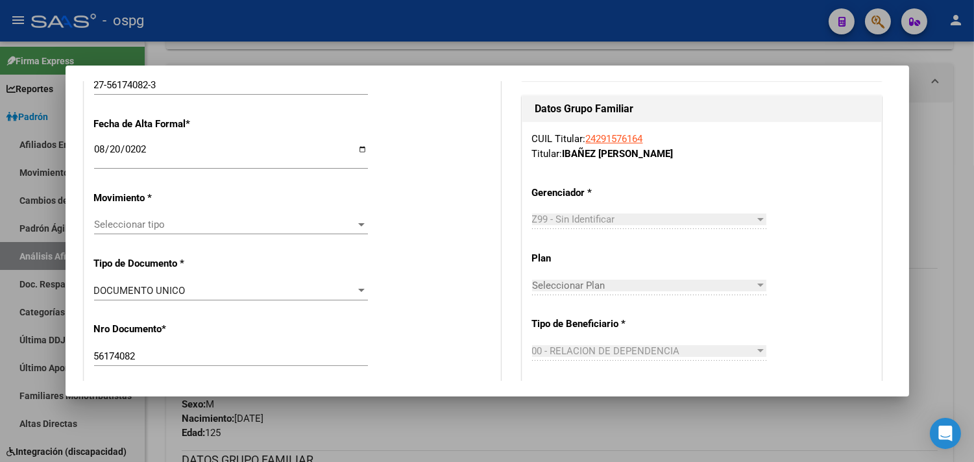
click at [119, 232] on div "Seleccionar tipo Seleccionar tipo" at bounding box center [231, 224] width 274 height 19
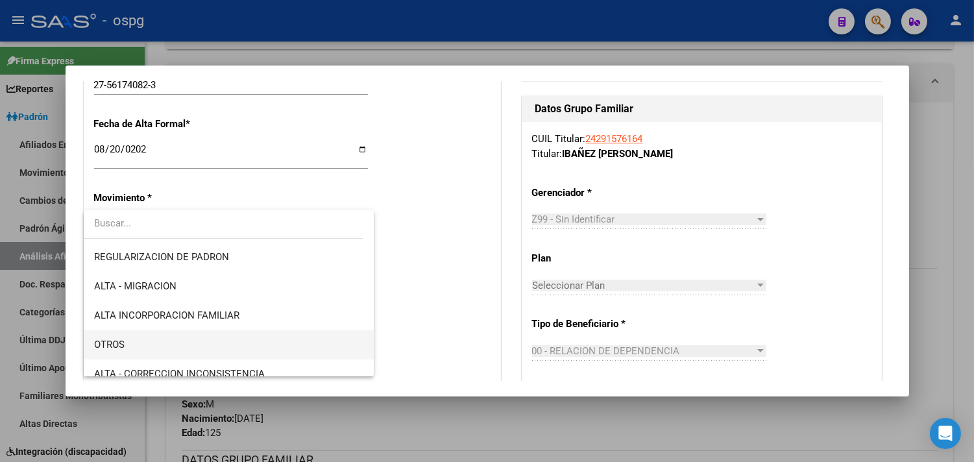
scroll to position [144, 0]
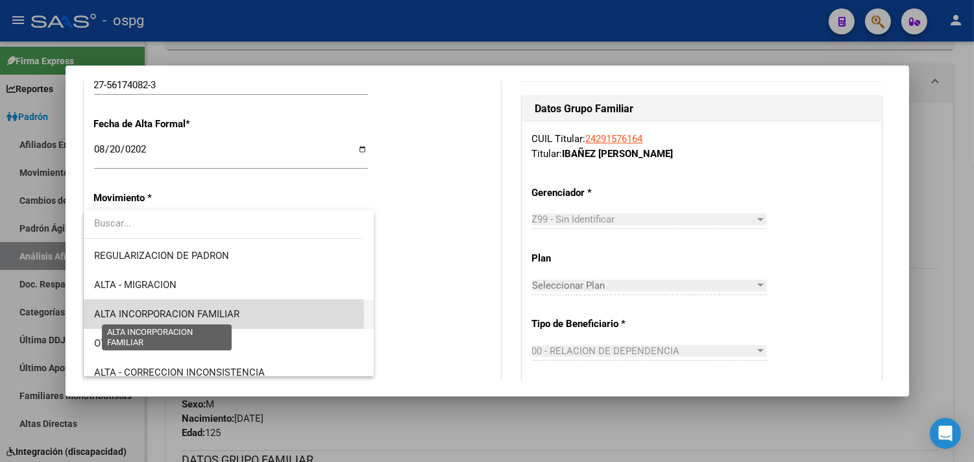
click at [198, 315] on span "ALTA INCORPORACION FAMILIAR" at bounding box center [166, 314] width 145 height 12
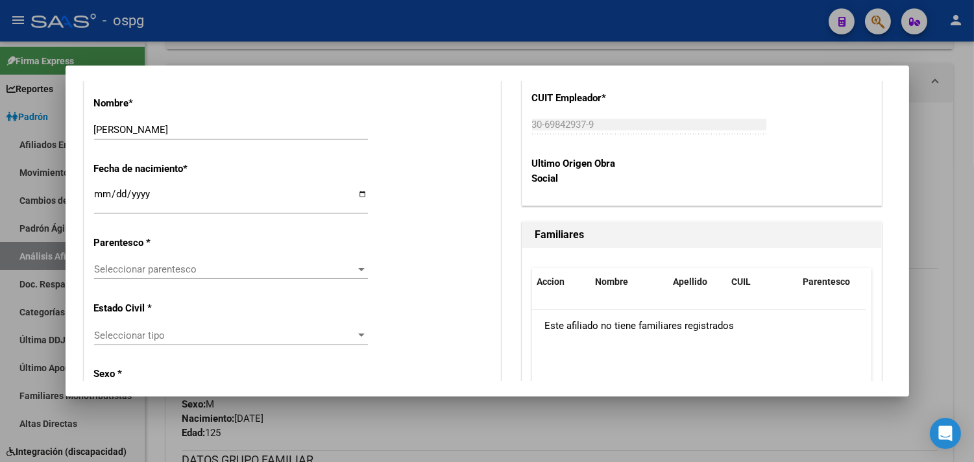
scroll to position [649, 0]
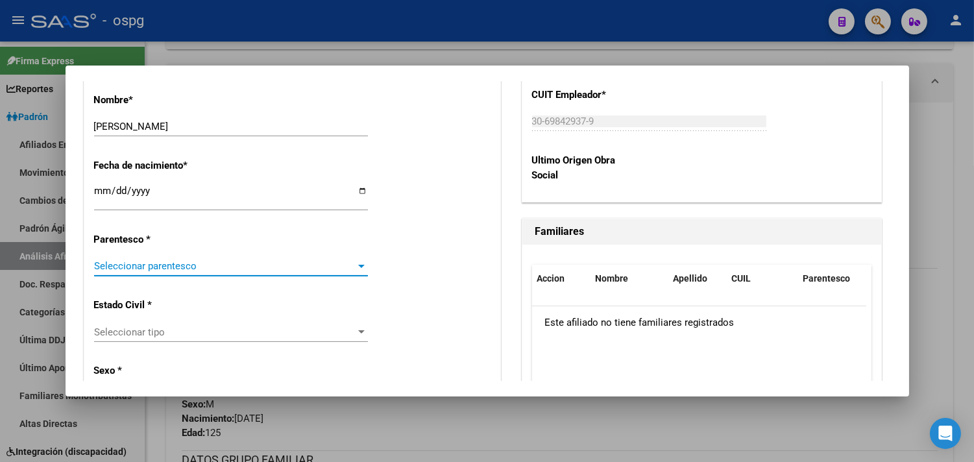
click at [112, 269] on span "Seleccionar parentesco" at bounding box center [225, 266] width 262 height 12
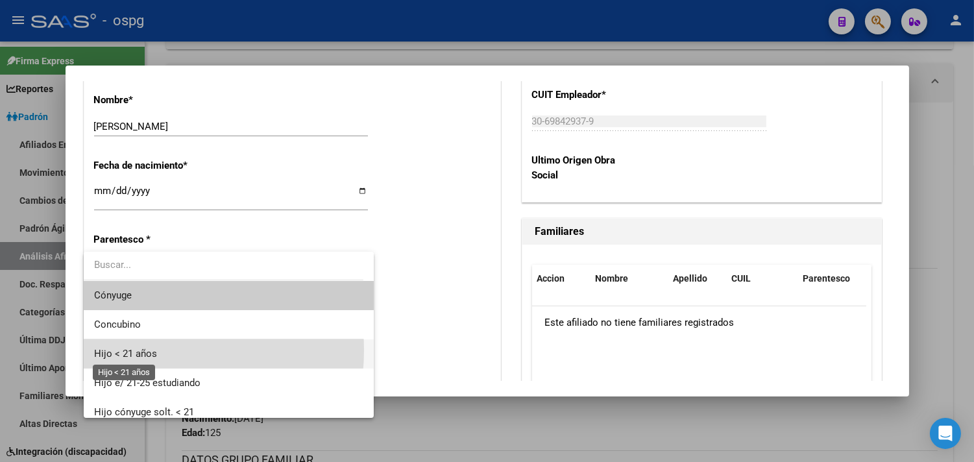
click at [151, 350] on span "Hijo < 21 años" at bounding box center [125, 354] width 63 height 12
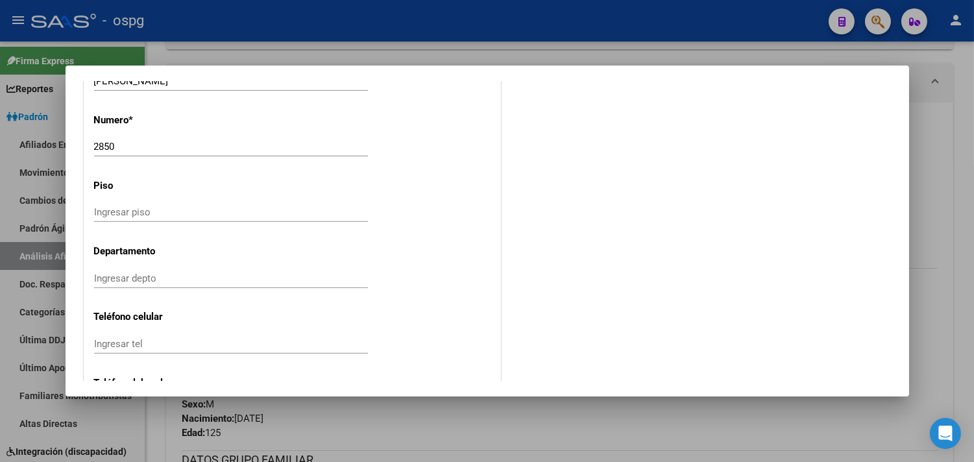
scroll to position [1586, 0]
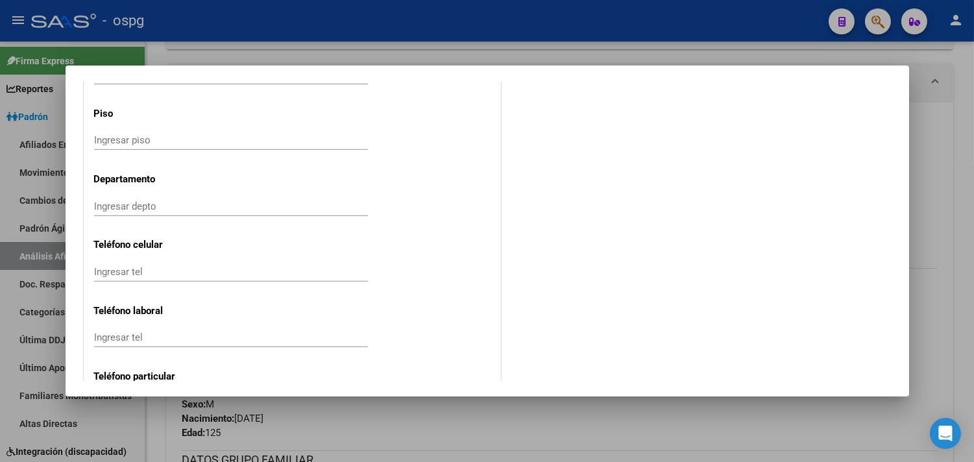
click at [117, 280] on div "Ingresar tel" at bounding box center [231, 271] width 274 height 19
drag, startPoint x: 118, startPoint y: 275, endPoint x: 112, endPoint y: 280, distance: 8.3
click at [112, 280] on div "Ingresar tel" at bounding box center [231, 271] width 274 height 19
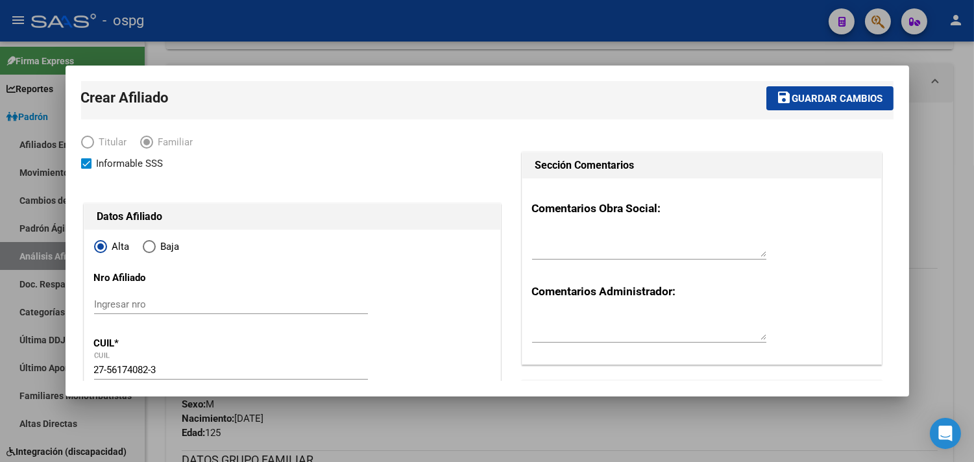
scroll to position [0, 0]
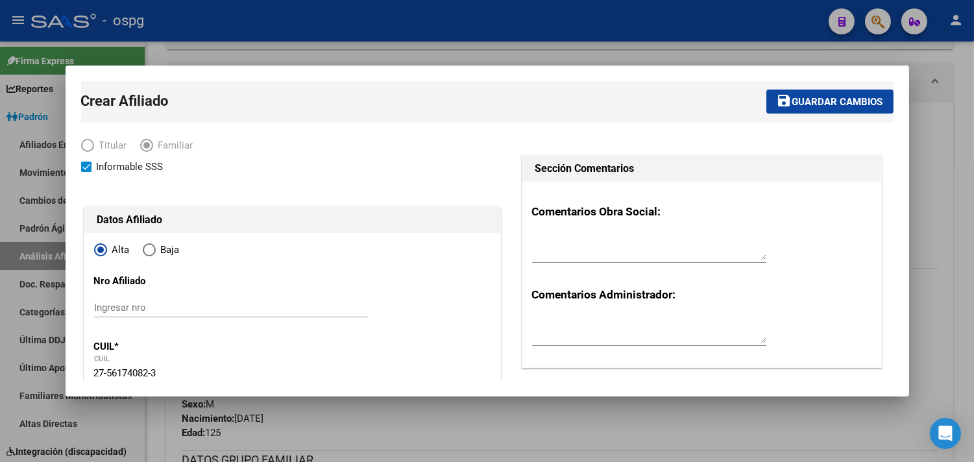
click at [792, 100] on span "Guardar cambios" at bounding box center [837, 102] width 91 height 12
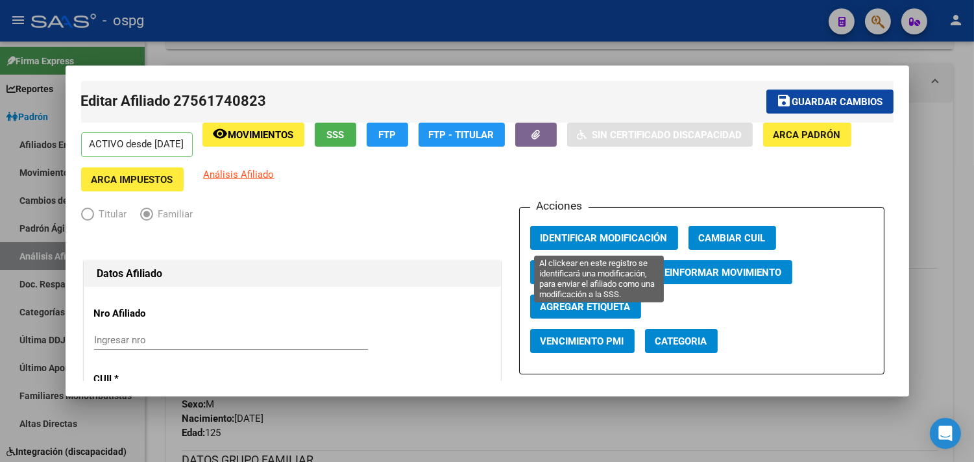
click at [588, 244] on span "Identificar Modificación" at bounding box center [604, 238] width 127 height 12
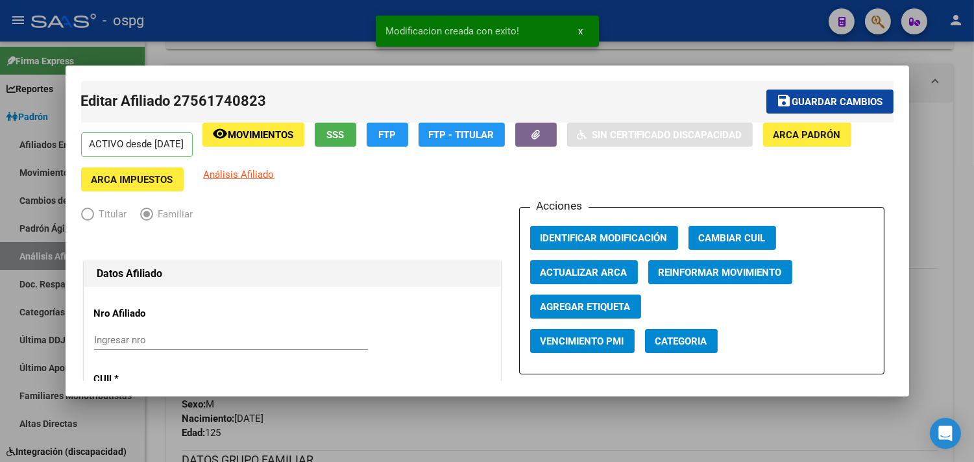
click at [792, 102] on span "Guardar cambios" at bounding box center [837, 102] width 91 height 12
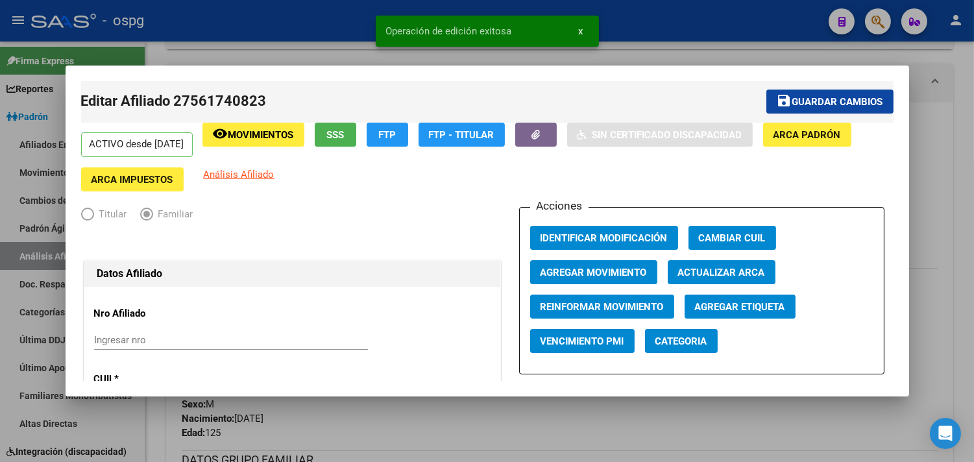
click at [341, 66] on mat-dialog-container "Editar Afiliado 27561740823 save Guardar cambios ACTIVO desde [DATE] remove_red…" at bounding box center [488, 232] width 844 height 332
click at [342, 53] on div at bounding box center [487, 231] width 974 height 462
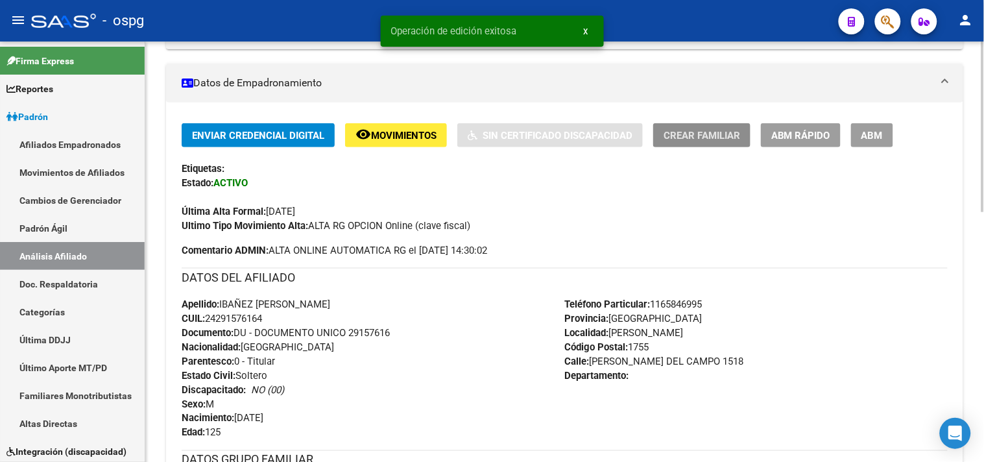
click at [714, 141] on span "Crear Familiar" at bounding box center [702, 136] width 77 height 12
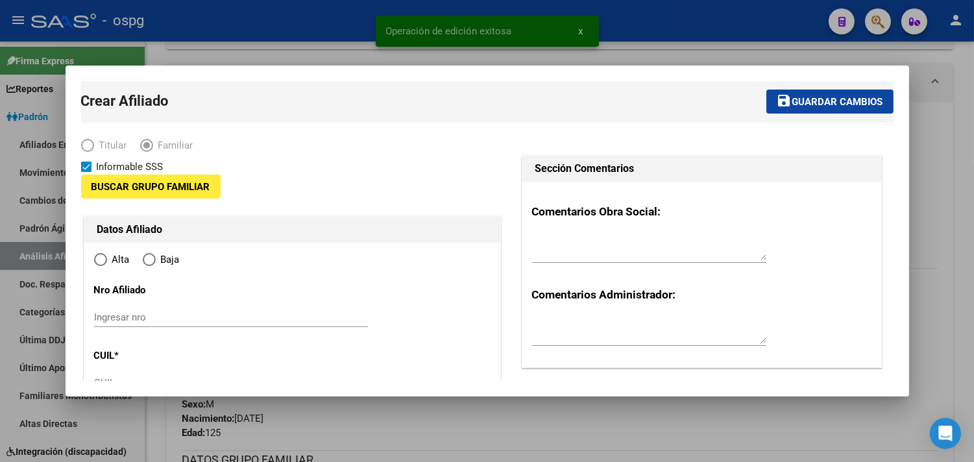
type input "30-69842937-9"
type input "[PERSON_NAME]"
type input "1755"
type input "[PERSON_NAME] DEL [PERSON_NAME]"
type input "1518"
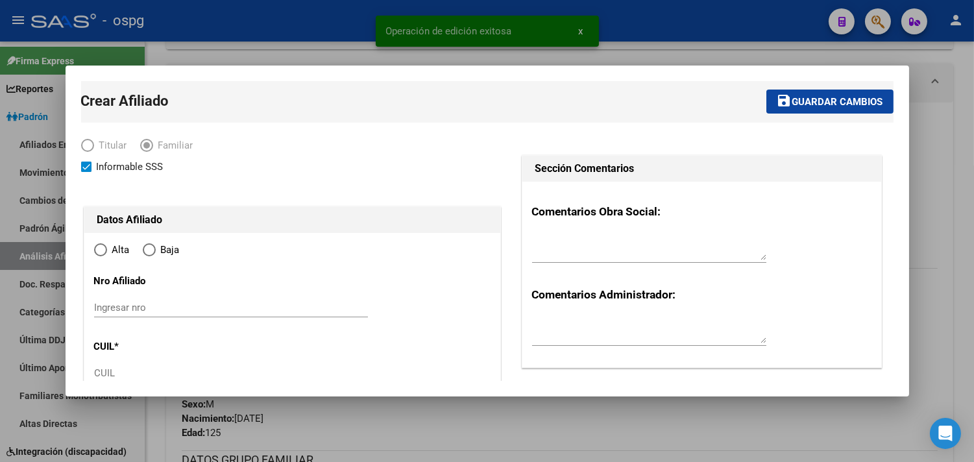
scroll to position [144, 0]
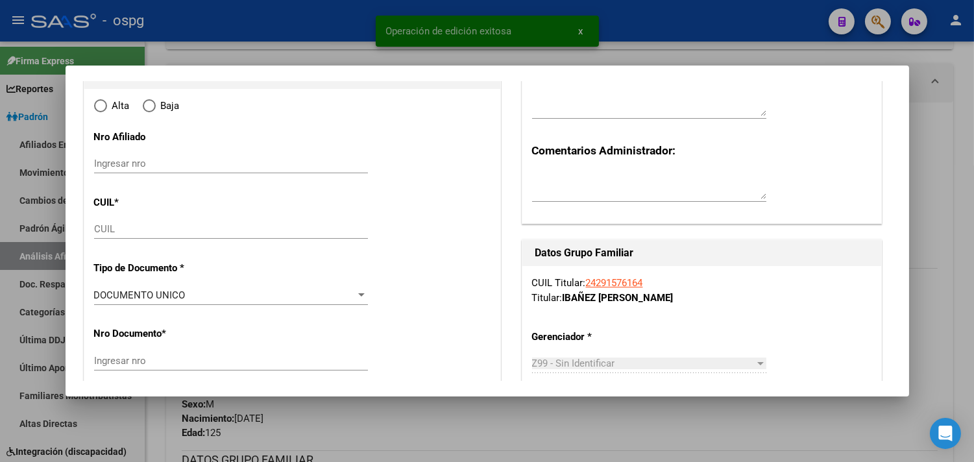
radio input "true"
click at [114, 230] on input "CUIL" at bounding box center [231, 229] width 274 height 12
type input "30-69842937-9"
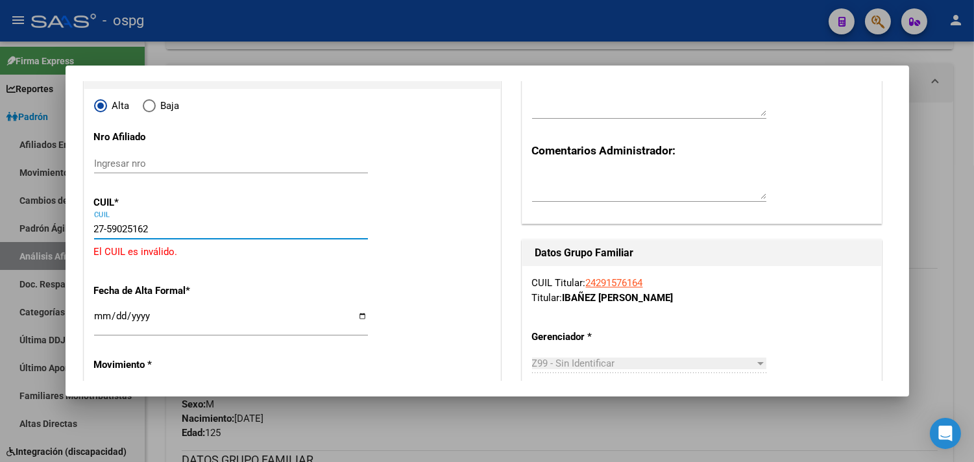
type input "27-59025162-9"
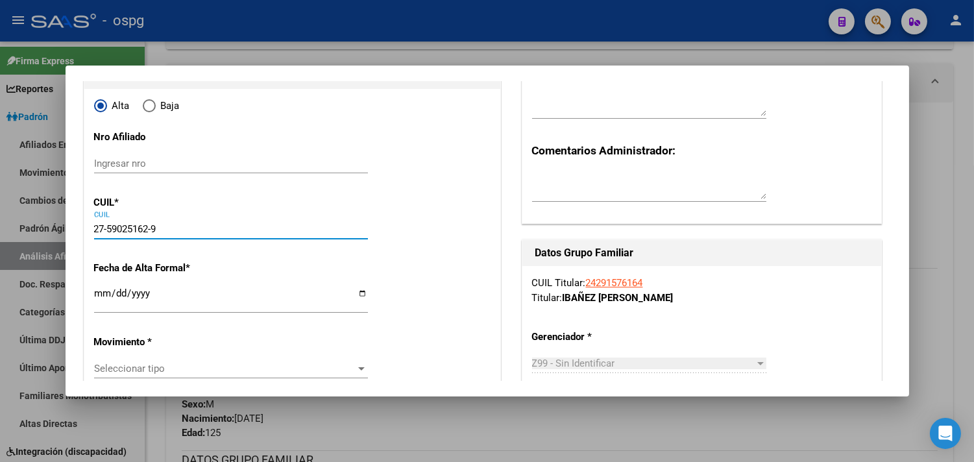
type input "59025162"
type input "[PERSON_NAME]"
type input "[DATE]"
type input "[PERSON_NAME]"
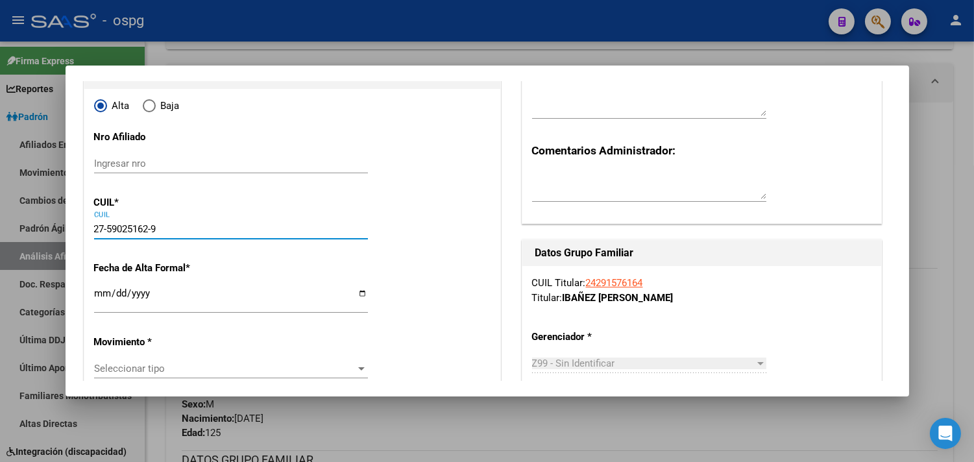
type input "[PERSON_NAME]"
type input "2850"
type input "27-59025162-9"
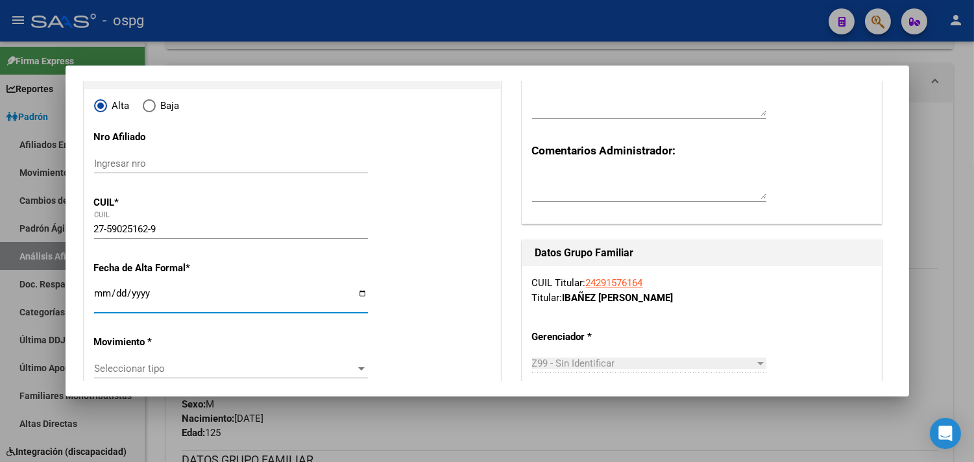
click at [95, 297] on input "Ingresar fecha" at bounding box center [231, 298] width 274 height 21
type input "[DATE]"
click at [95, 374] on span "Seleccionar tipo" at bounding box center [225, 369] width 262 height 12
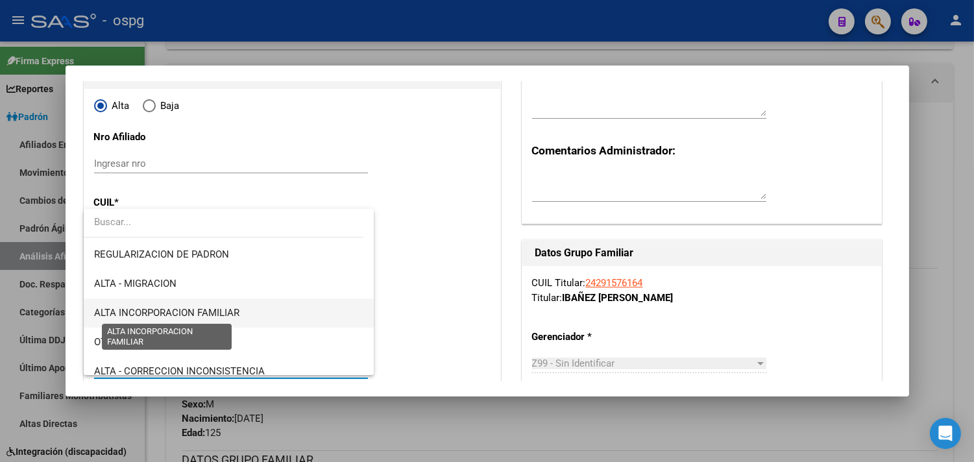
click at [206, 315] on span "ALTA INCORPORACION FAMILIAR" at bounding box center [166, 313] width 145 height 12
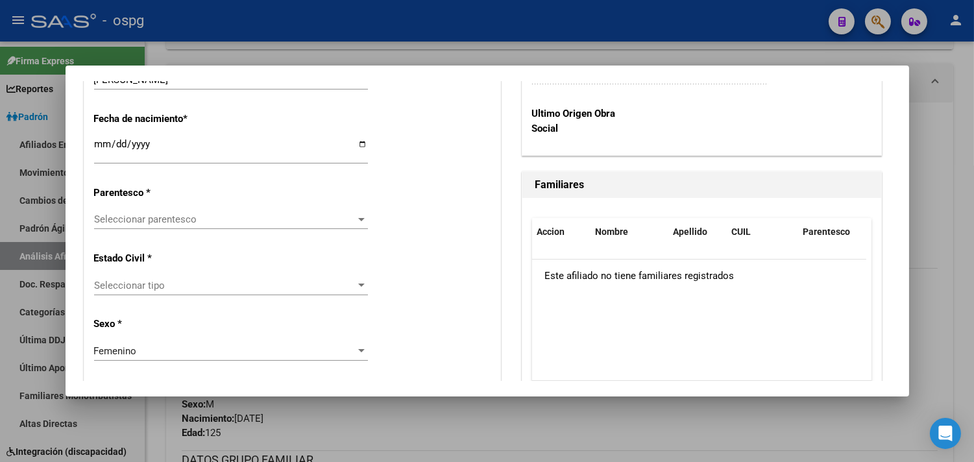
scroll to position [721, 0]
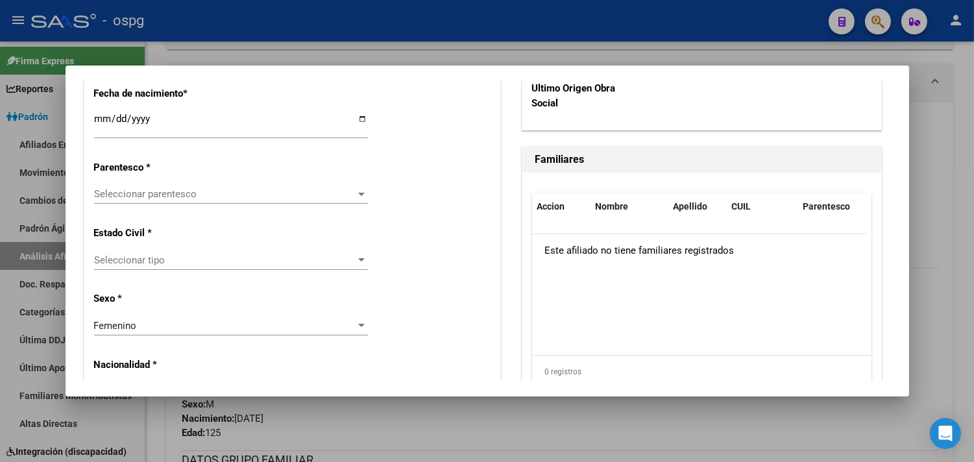
click at [179, 203] on div "Seleccionar parentesco Seleccionar parentesco" at bounding box center [231, 200] width 274 height 32
click at [165, 192] on span "Seleccionar parentesco" at bounding box center [225, 194] width 262 height 12
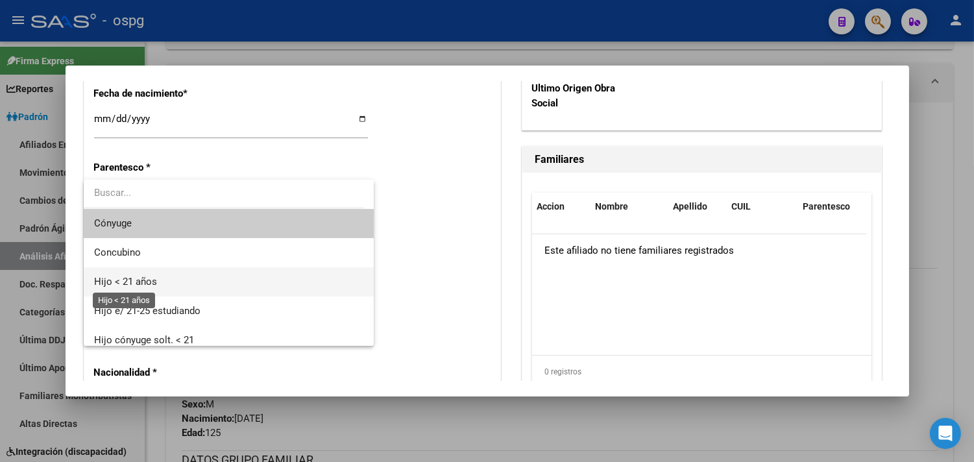
click at [134, 289] on span "Hijo < 21 años" at bounding box center [228, 281] width 269 height 29
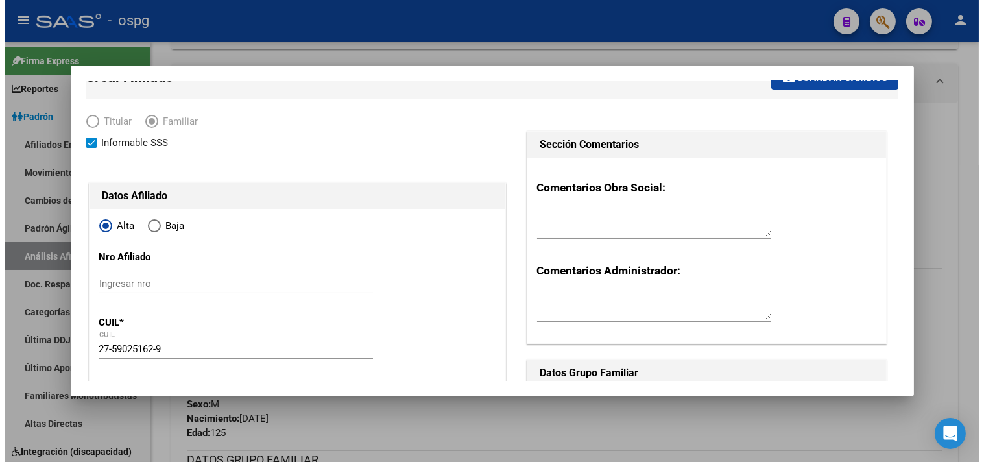
scroll to position [0, 0]
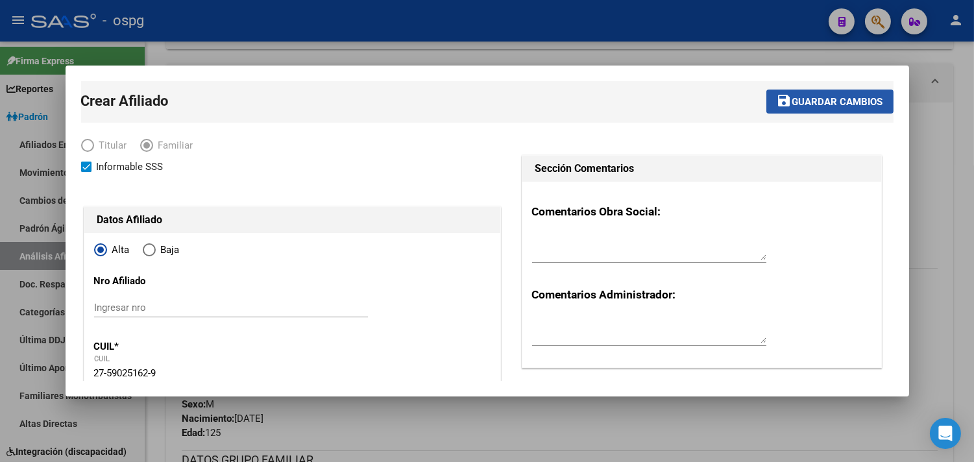
click at [828, 112] on button "save Guardar cambios" at bounding box center [829, 102] width 127 height 24
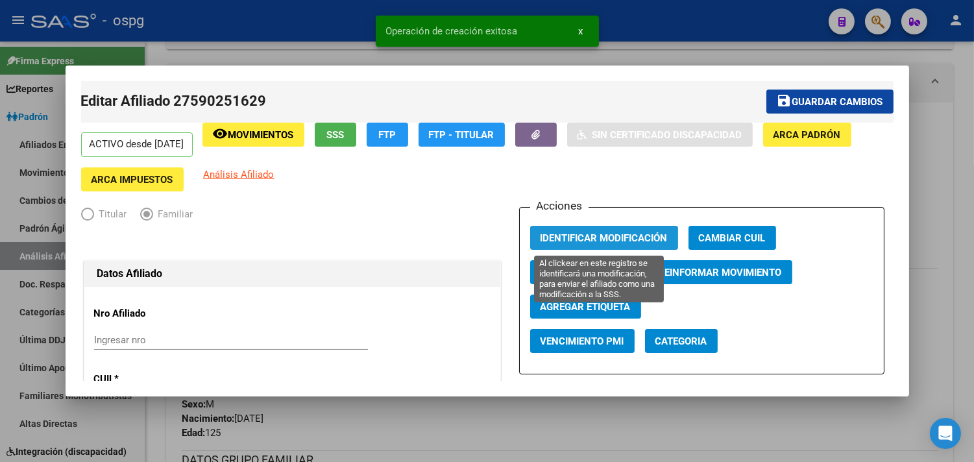
click at [613, 241] on span "Identificar Modificación" at bounding box center [604, 238] width 127 height 12
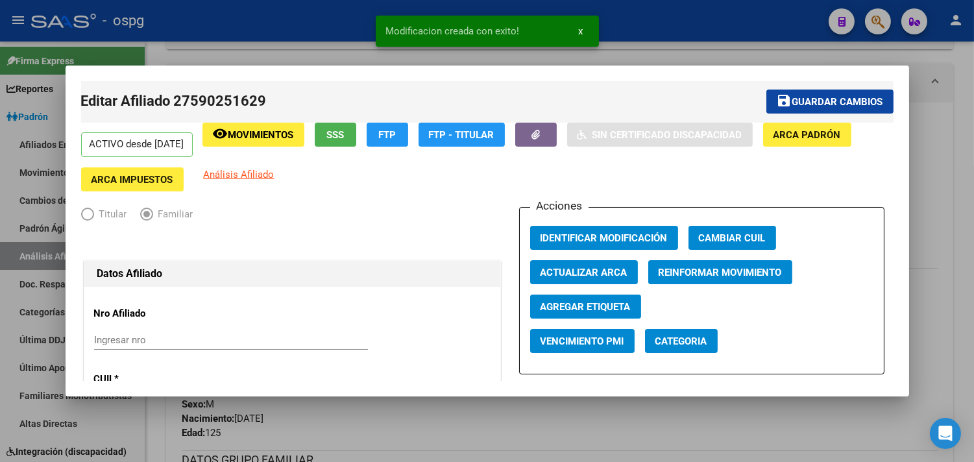
click at [797, 105] on span "Guardar cambios" at bounding box center [837, 102] width 91 height 12
click at [697, 34] on div at bounding box center [487, 231] width 974 height 462
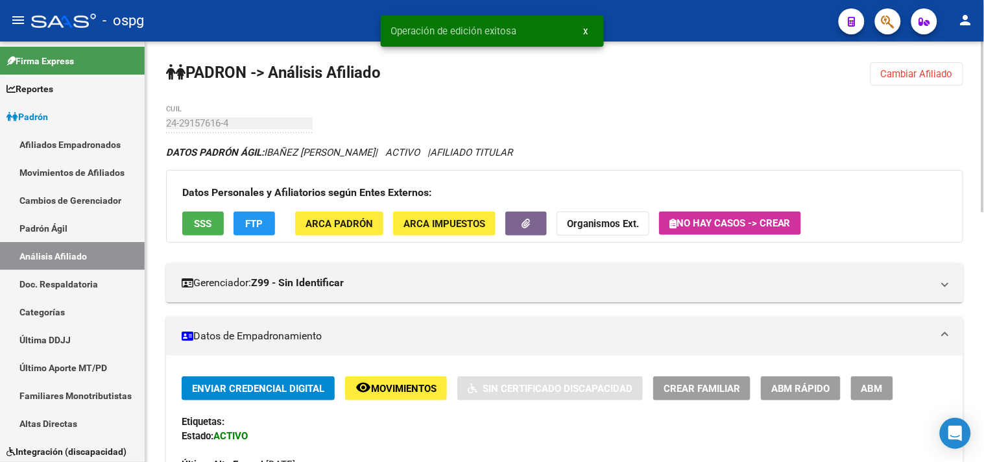
click at [907, 75] on span "Cambiar Afiliado" at bounding box center [917, 74] width 72 height 12
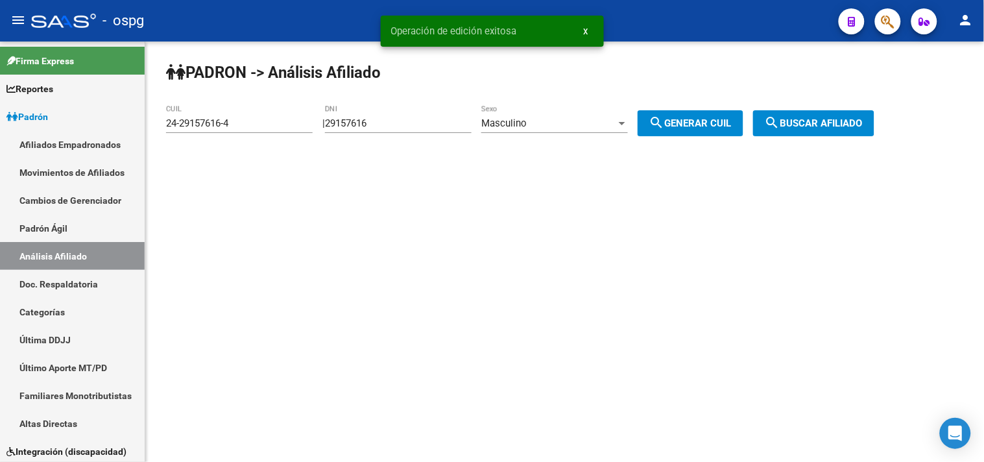
click at [820, 123] on span "search Buscar afiliado" at bounding box center [814, 123] width 98 height 12
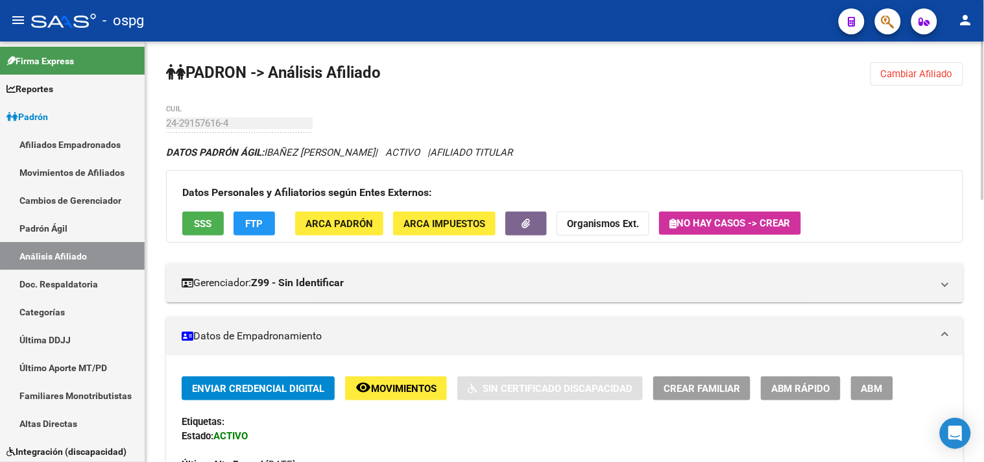
click at [917, 80] on button "Cambiar Afiliado" at bounding box center [917, 73] width 93 height 23
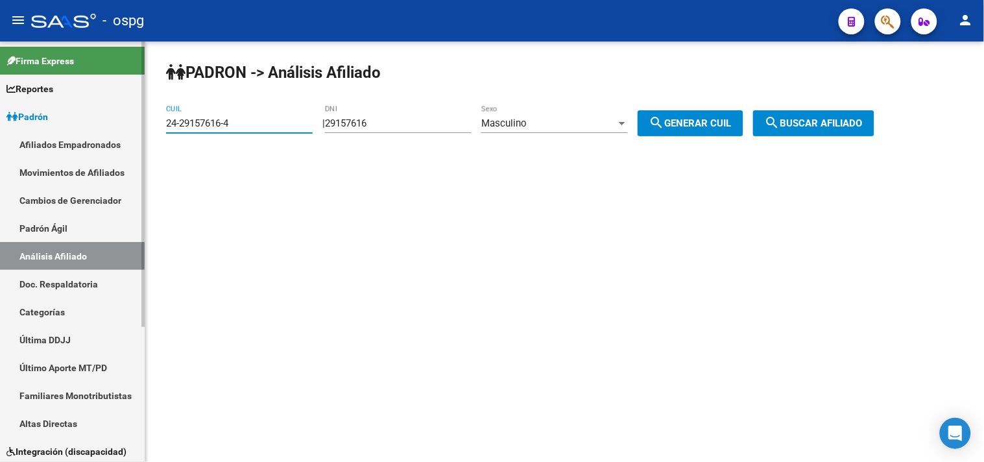
drag, startPoint x: 261, startPoint y: 125, endPoint x: 126, endPoint y: 125, distance: 135.0
click at [126, 125] on mat-sidenav-container "Firma Express Reportes Ingresos Devengados Análisis Histórico Detalles Transfer…" at bounding box center [492, 252] width 984 height 420
type input "20-43017076-8"
click at [803, 123] on span "search Buscar afiliado" at bounding box center [814, 123] width 98 height 12
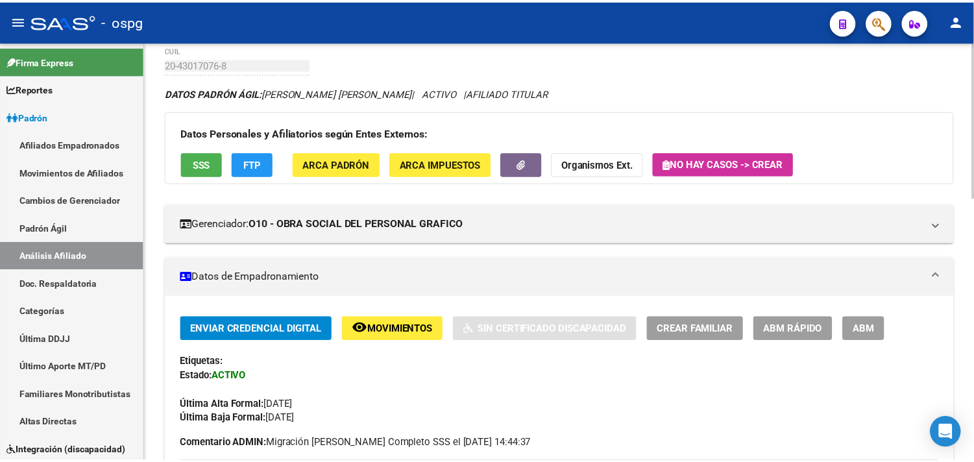
scroll to position [144, 0]
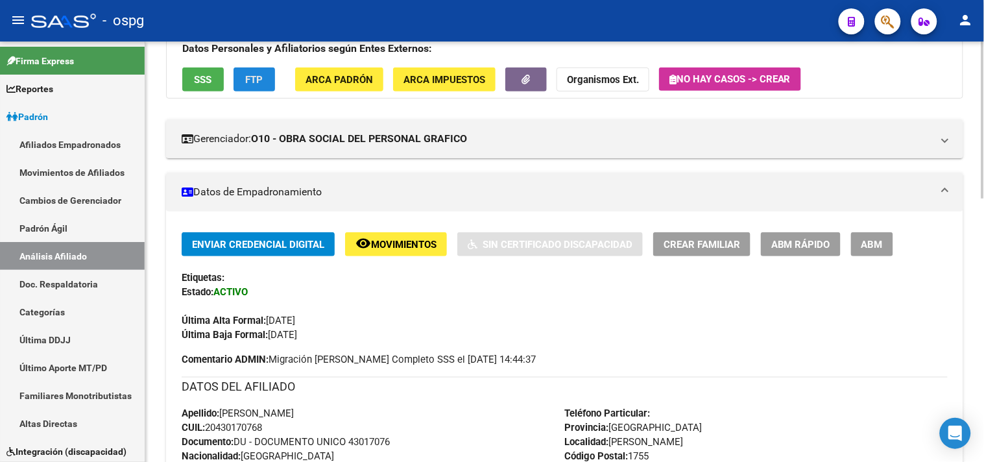
click at [260, 75] on span "FTP" at bounding box center [255, 80] width 18 height 12
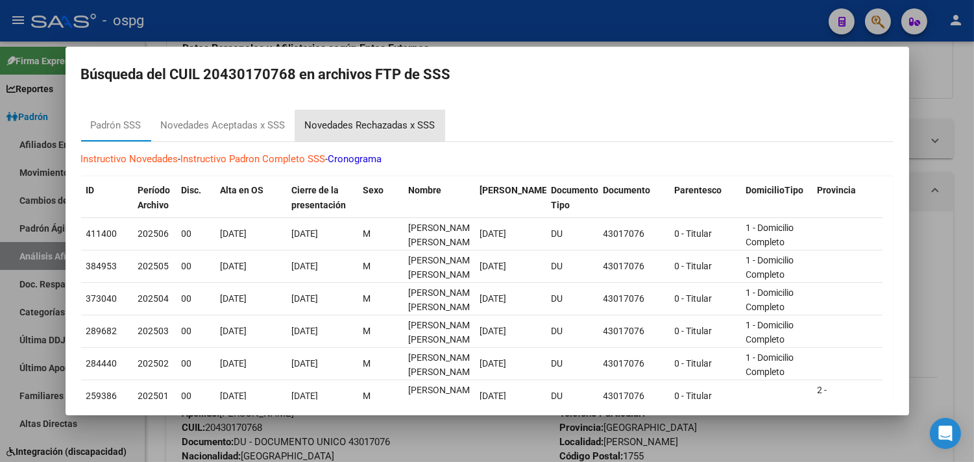
click at [378, 131] on div "Novedades Rechazadas x SSS" at bounding box center [370, 125] width 130 height 15
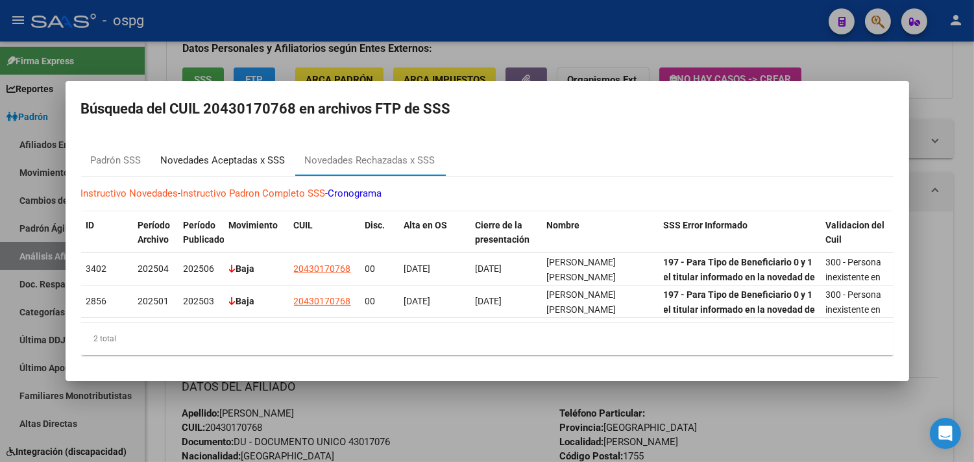
click at [245, 145] on div "Novedades Aceptadas x SSS" at bounding box center [223, 160] width 144 height 31
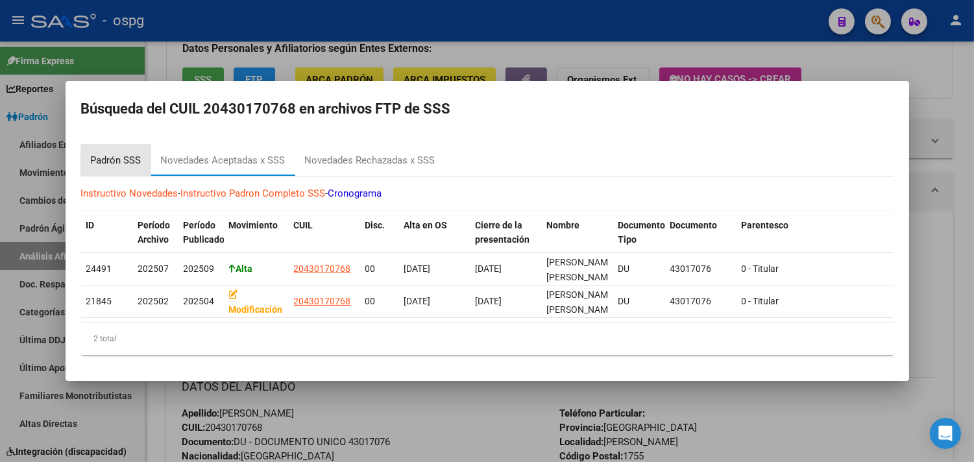
click at [125, 156] on div "Padrón SSS" at bounding box center [116, 160] width 51 height 15
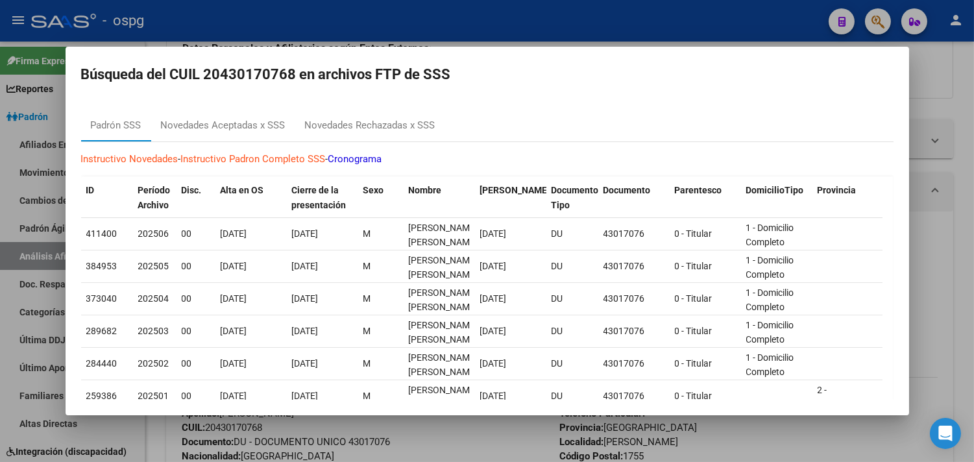
click at [323, 33] on div at bounding box center [487, 231] width 974 height 462
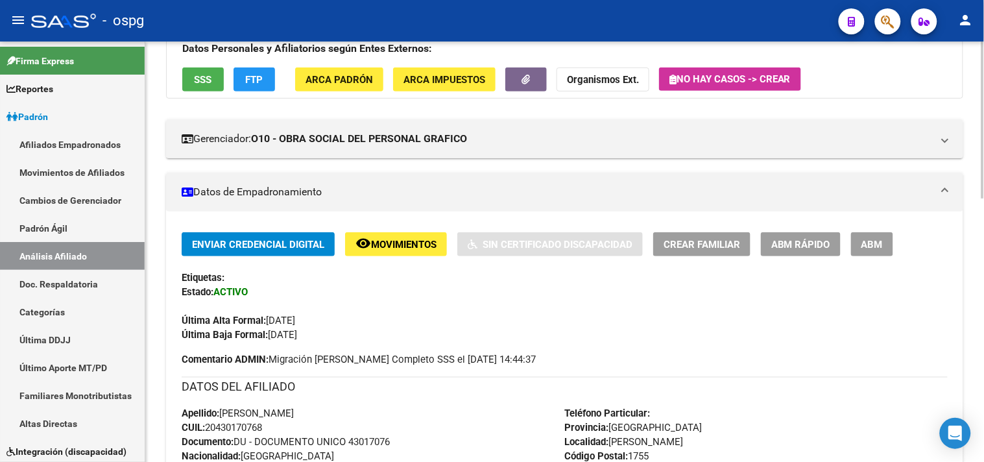
click at [195, 74] on span "SSS" at bounding box center [204, 80] width 18 height 12
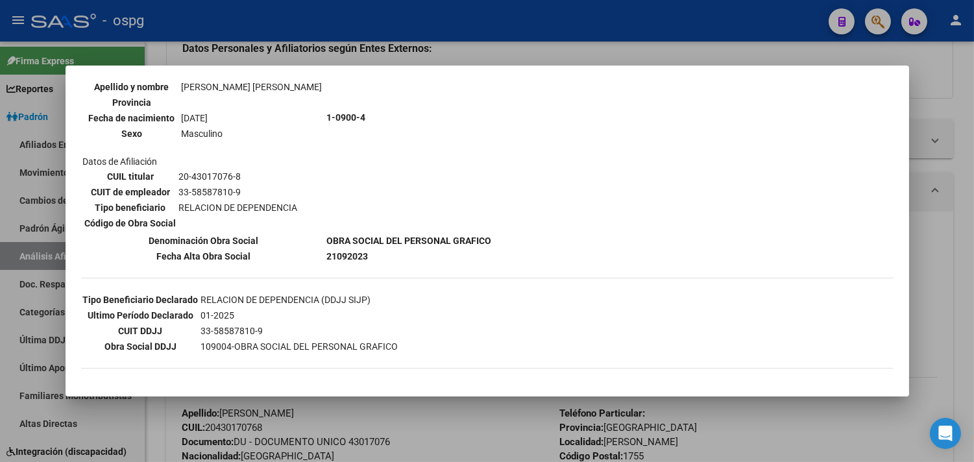
click at [298, 46] on div at bounding box center [487, 231] width 974 height 462
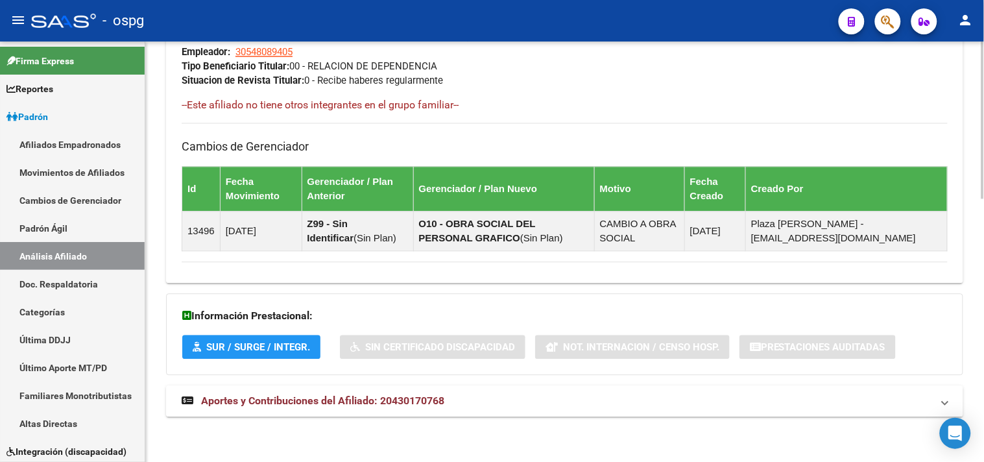
click at [375, 401] on span "Aportes y Contribuciones del Afiliado: 20430170768" at bounding box center [322, 401] width 243 height 12
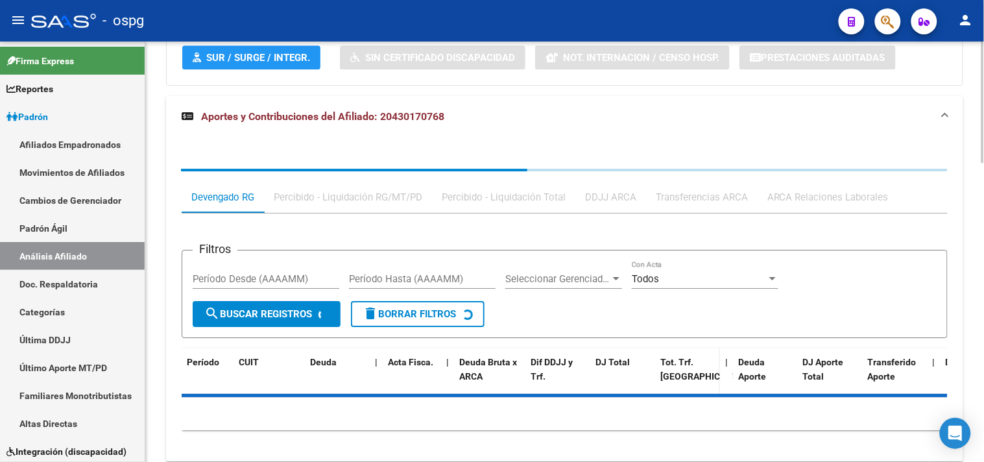
scroll to position [995, 0]
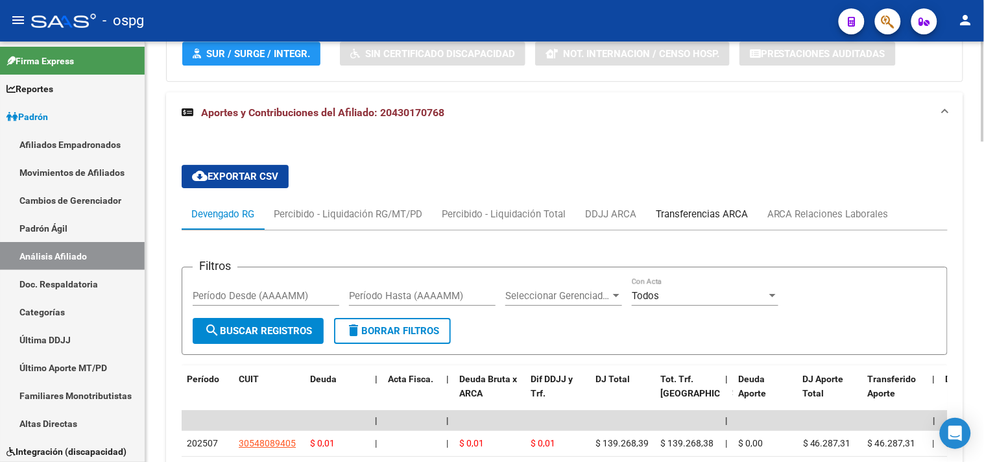
click at [707, 208] on div "Transferencias ARCA" at bounding box center [702, 214] width 112 height 31
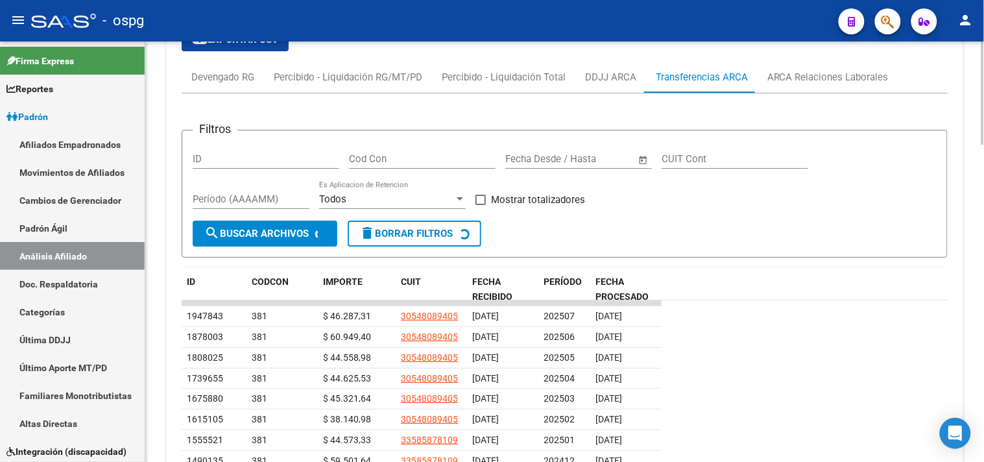
scroll to position [1136, 0]
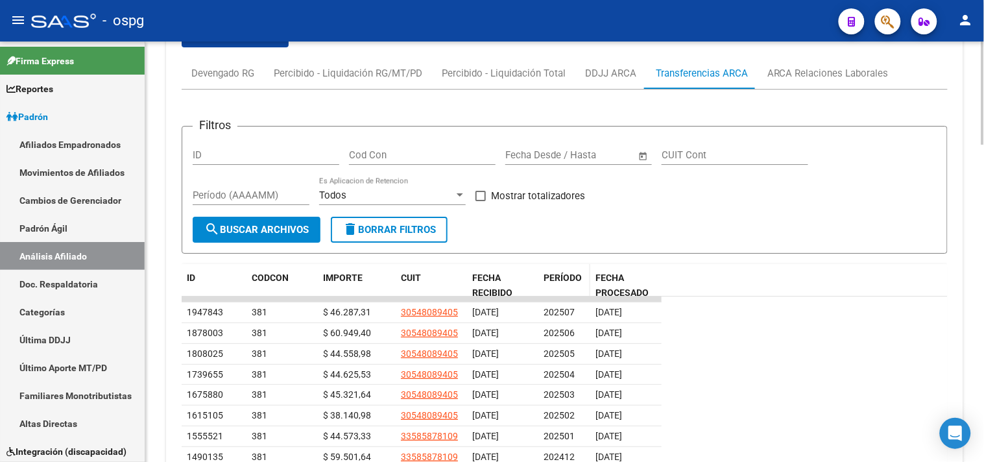
click at [568, 280] on span "PERÍODO" at bounding box center [563, 278] width 38 height 10
click at [568, 279] on span "PERÍODO" at bounding box center [563, 278] width 38 height 10
click at [610, 84] on div "DDJJ ARCA" at bounding box center [611, 73] width 71 height 31
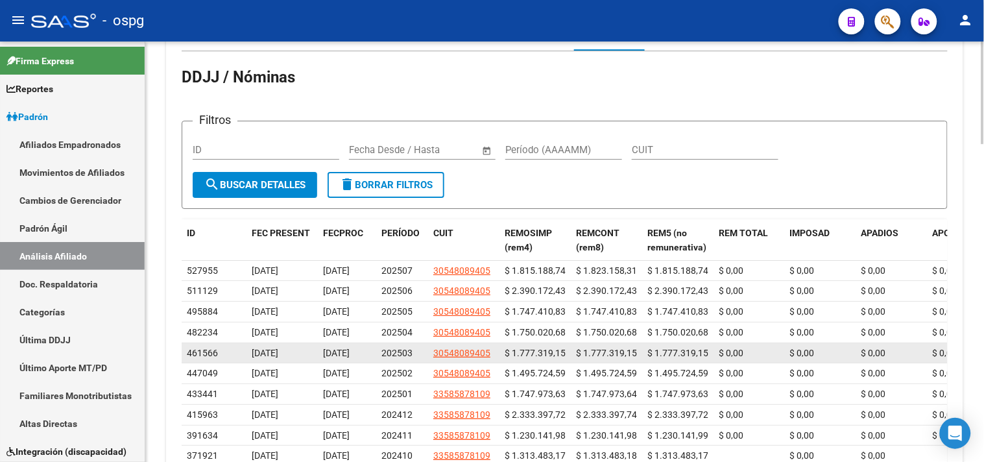
scroll to position [1199, 0]
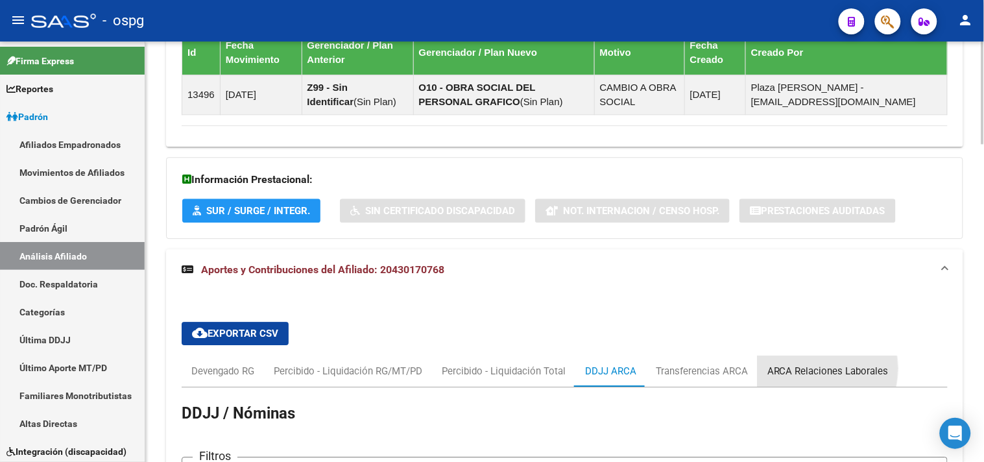
click at [796, 368] on div "ARCA Relaciones Laborales" at bounding box center [828, 371] width 121 height 14
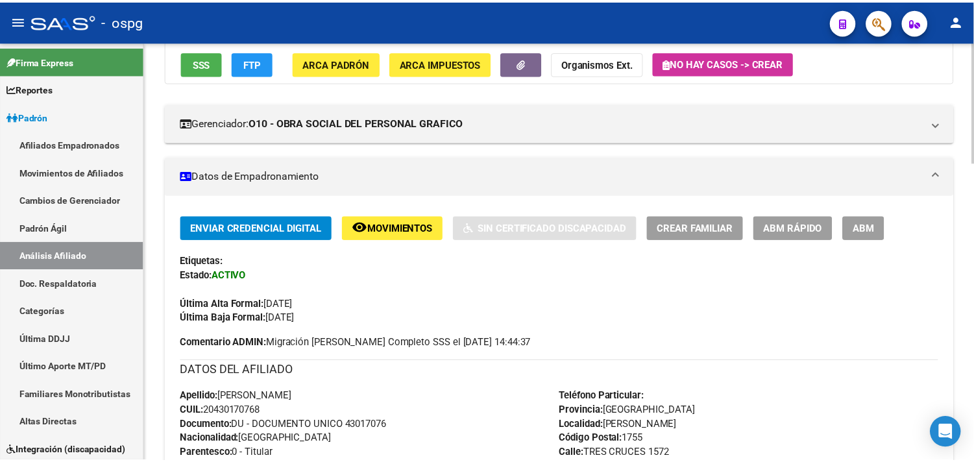
scroll to position [43, 0]
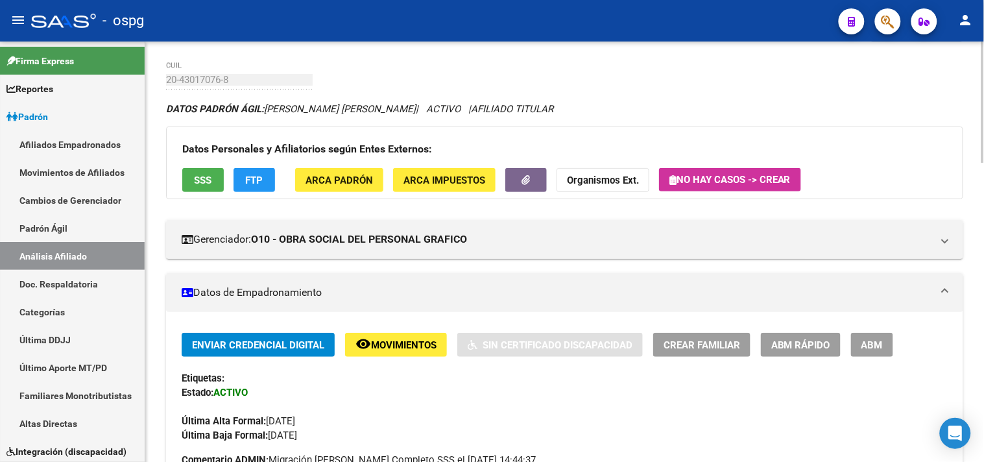
click at [204, 183] on span "SSS" at bounding box center [204, 181] width 18 height 12
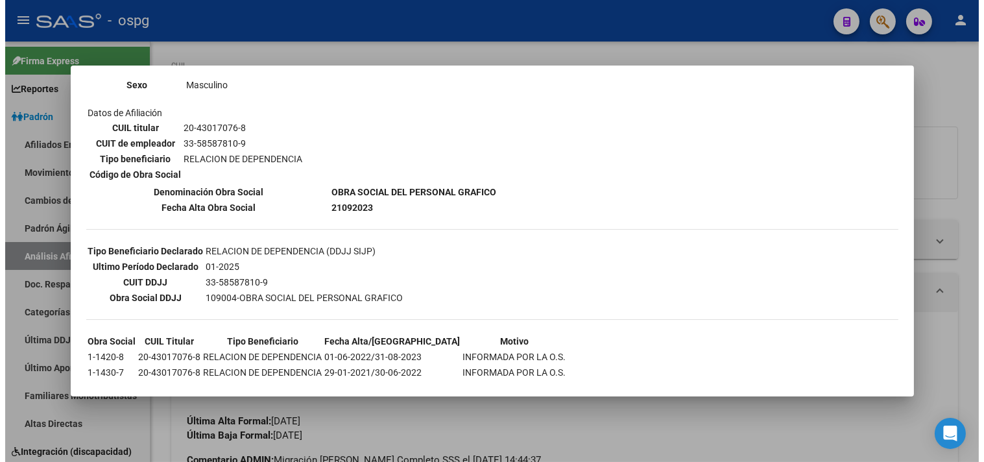
scroll to position [202, 0]
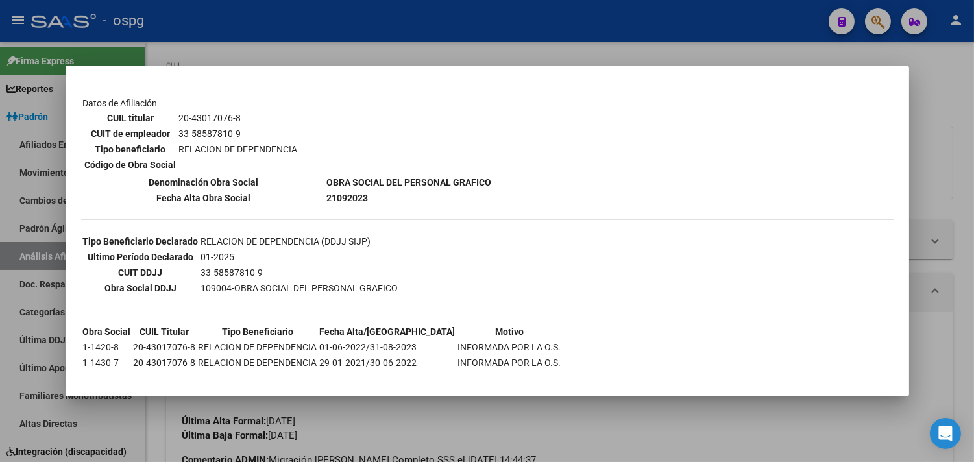
click at [349, 46] on div at bounding box center [487, 231] width 974 height 462
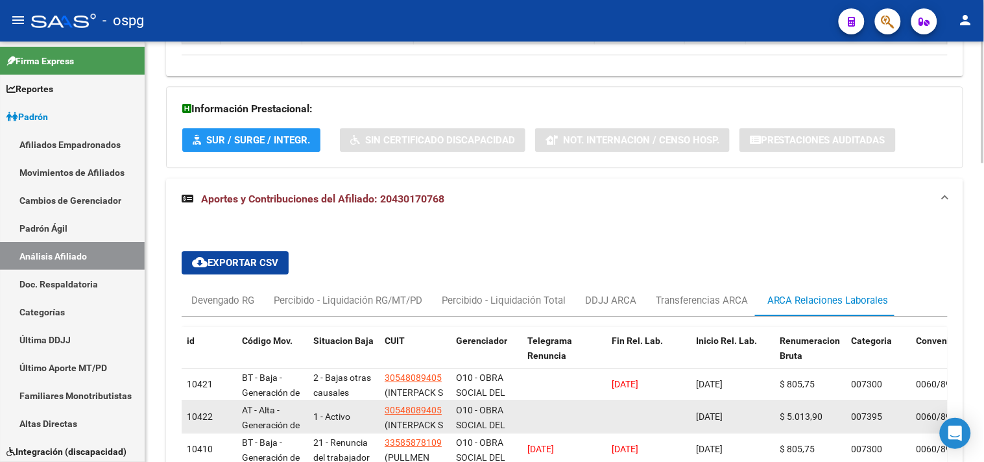
scroll to position [1039, 0]
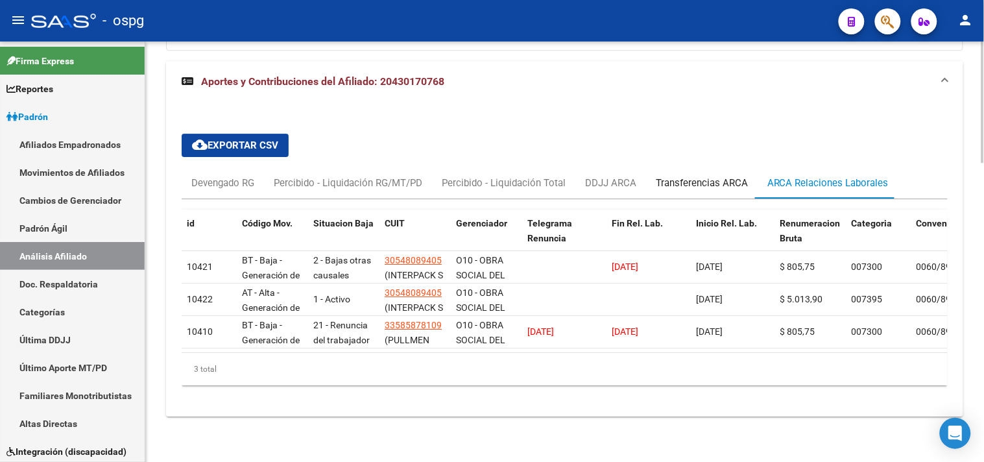
click at [683, 177] on div "Transferencias ARCA" at bounding box center [702, 183] width 92 height 14
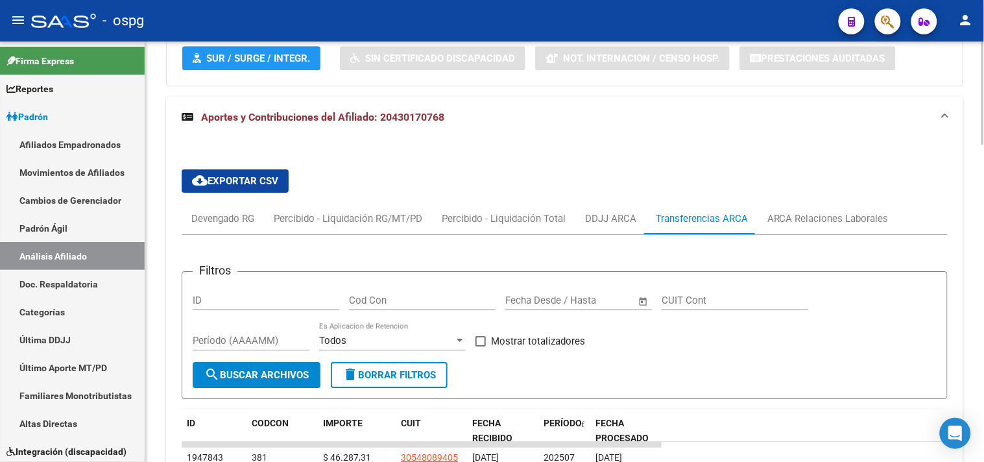
scroll to position [967, 0]
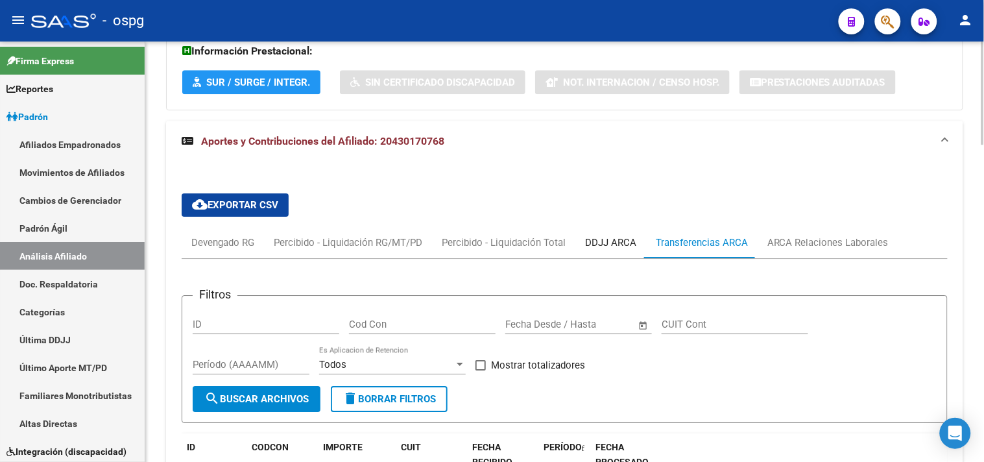
click at [608, 240] on div "DDJJ ARCA" at bounding box center [610, 243] width 51 height 14
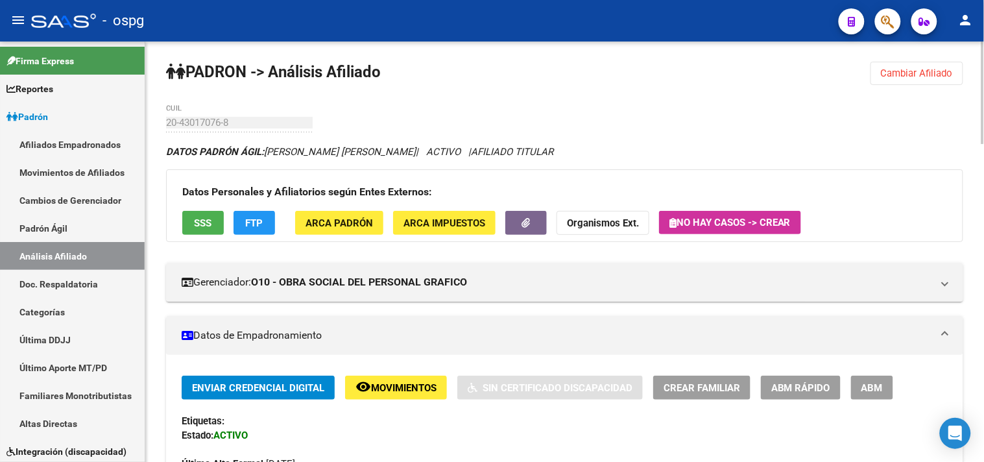
scroll to position [0, 0]
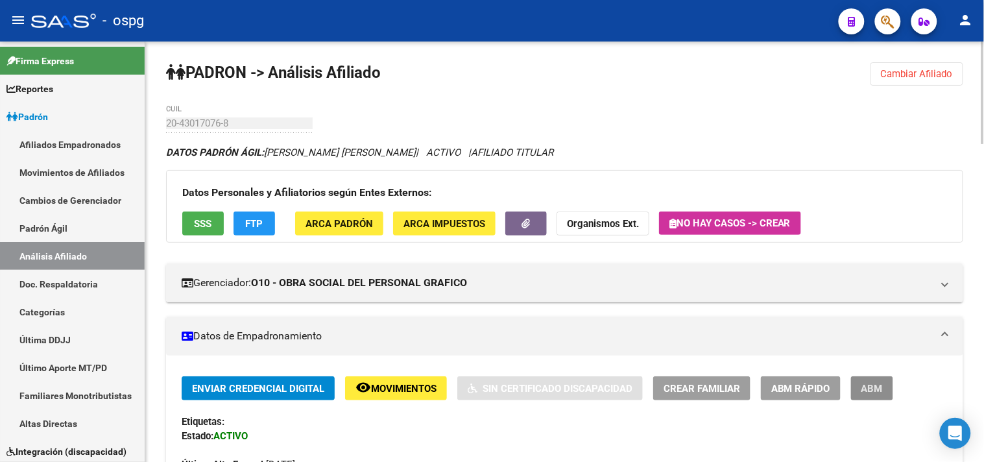
click at [870, 397] on button "ABM" at bounding box center [872, 388] width 42 height 24
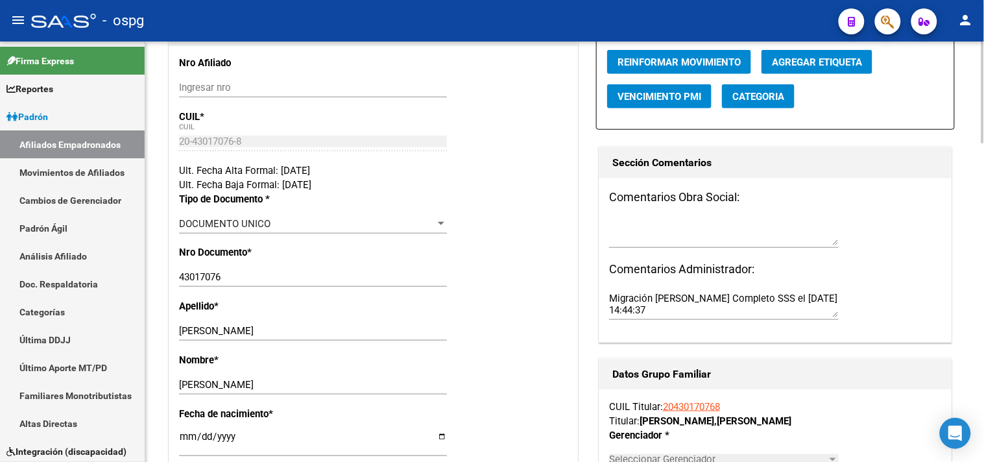
radio input "true"
type input "30-54808940-5"
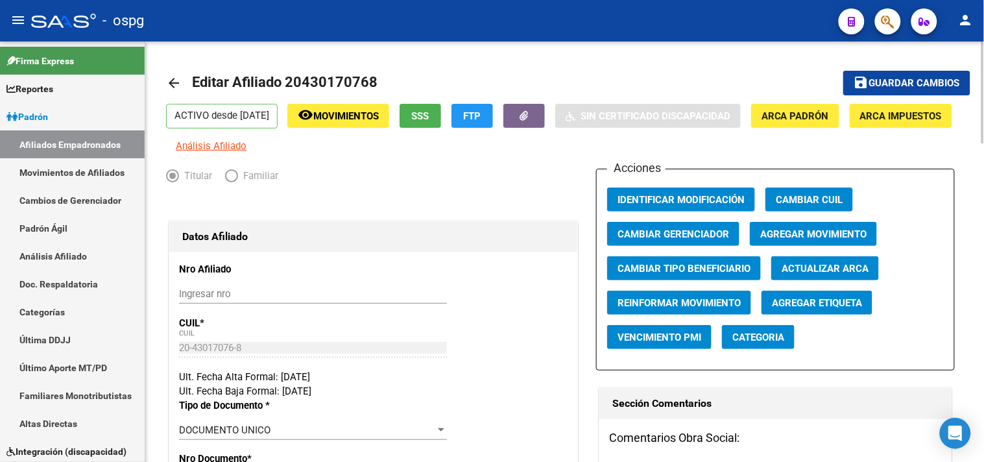
drag, startPoint x: 868, startPoint y: 90, endPoint x: 807, endPoint y: 128, distance: 72.4
click at [868, 91] on button "save Guardar cambios" at bounding box center [907, 83] width 127 height 24
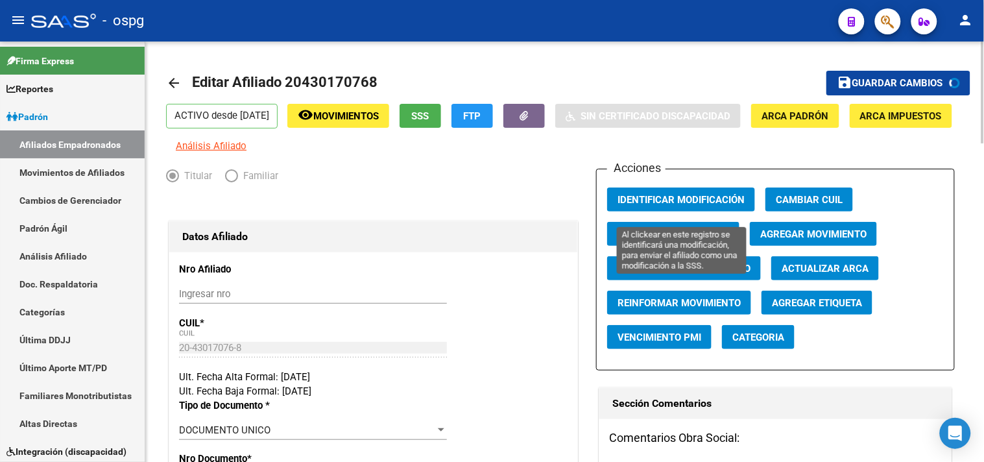
drag, startPoint x: 696, startPoint y: 198, endPoint x: 683, endPoint y: 197, distance: 12.3
click at [696, 199] on button "Identificar Modificación" at bounding box center [681, 200] width 148 height 24
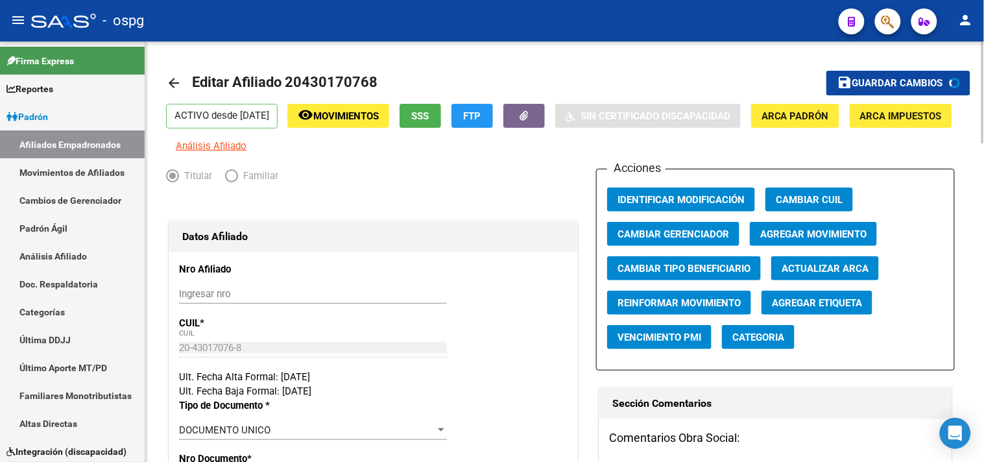
click at [174, 87] on mat-icon "arrow_back" at bounding box center [174, 83] width 16 height 16
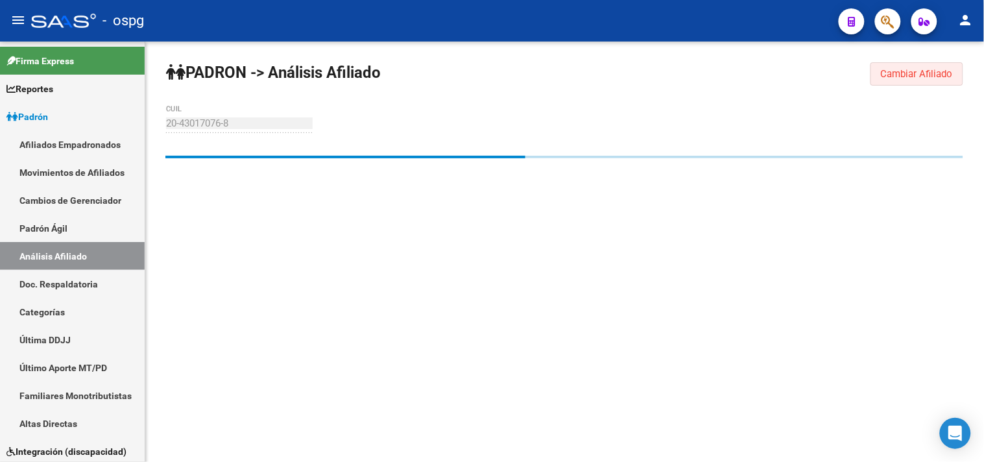
click at [905, 77] on span "Cambiar Afiliado" at bounding box center [917, 74] width 72 height 12
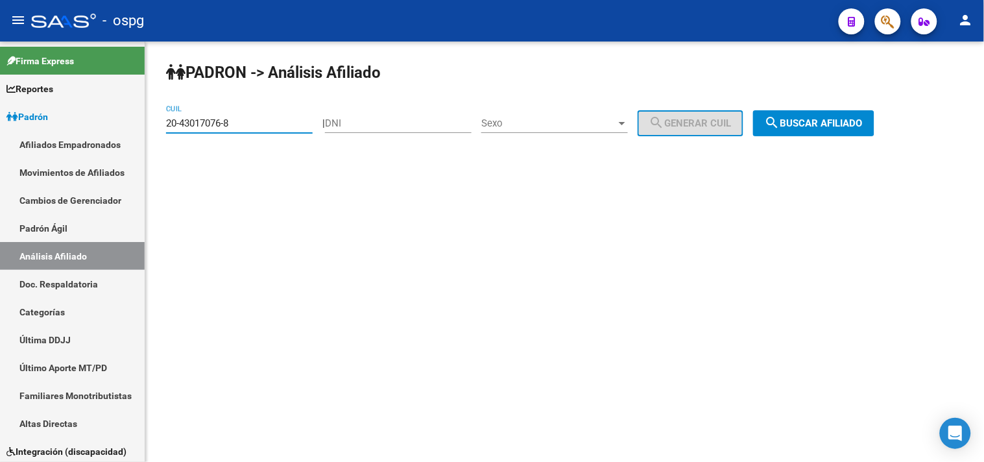
drag, startPoint x: 245, startPoint y: 126, endPoint x: 151, endPoint y: 133, distance: 93.7
click at [149, 131] on div "[PERSON_NAME] -> Análisis Afiliado 20-43017076-8 CUIL | DNI Sexo Sexo search Ge…" at bounding box center [564, 110] width 839 height 136
type input "27-39037413-0"
click at [839, 117] on button "search Buscar afiliado" at bounding box center [813, 123] width 121 height 26
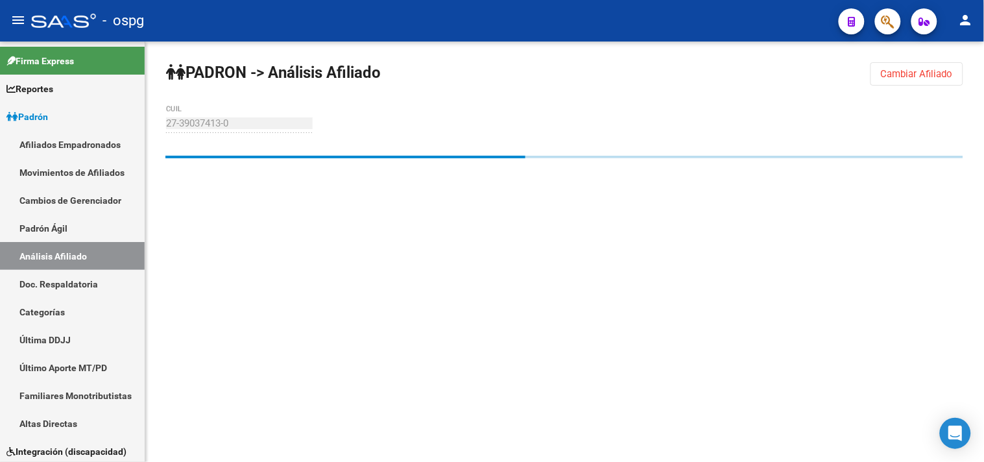
click at [887, 77] on span "Cambiar Afiliado" at bounding box center [917, 74] width 72 height 12
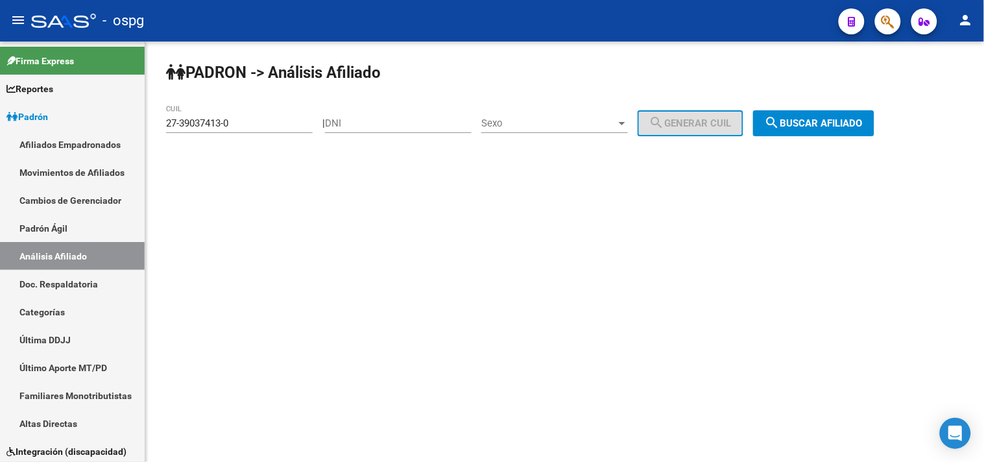
click at [803, 125] on span "search Buscar afiliado" at bounding box center [814, 123] width 98 height 12
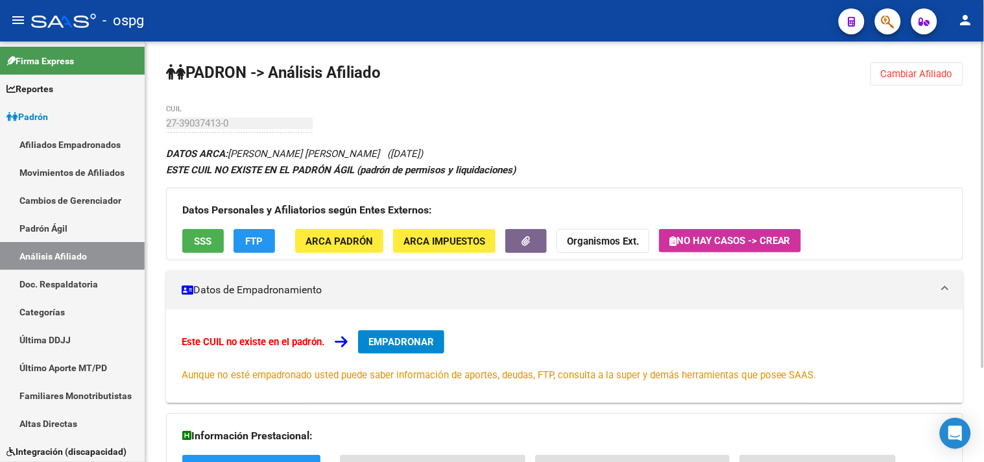
click at [260, 240] on span "FTP" at bounding box center [255, 242] width 18 height 12
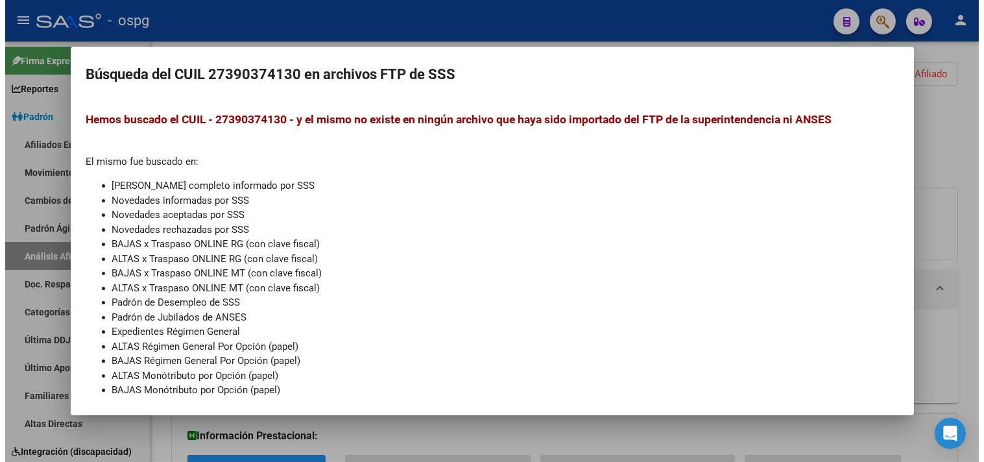
scroll to position [125, 0]
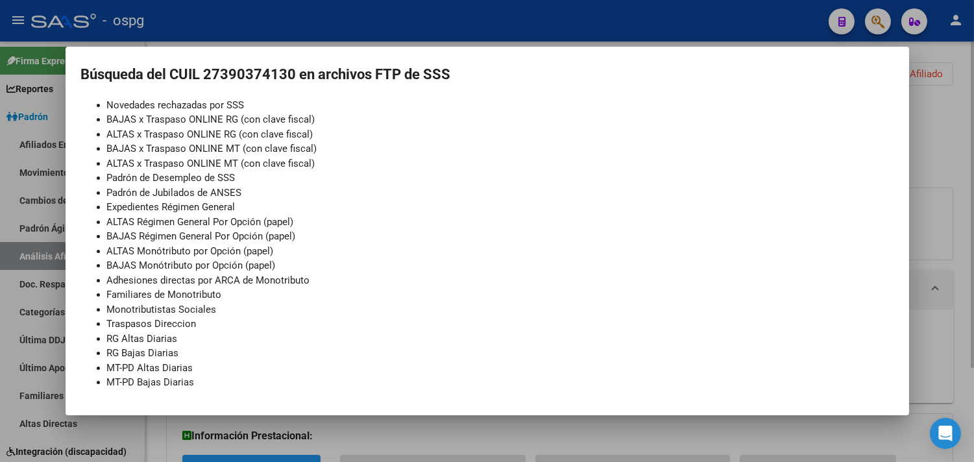
drag, startPoint x: 420, startPoint y: 25, endPoint x: 406, endPoint y: 57, distance: 35.4
click at [422, 26] on div at bounding box center [487, 231] width 974 height 462
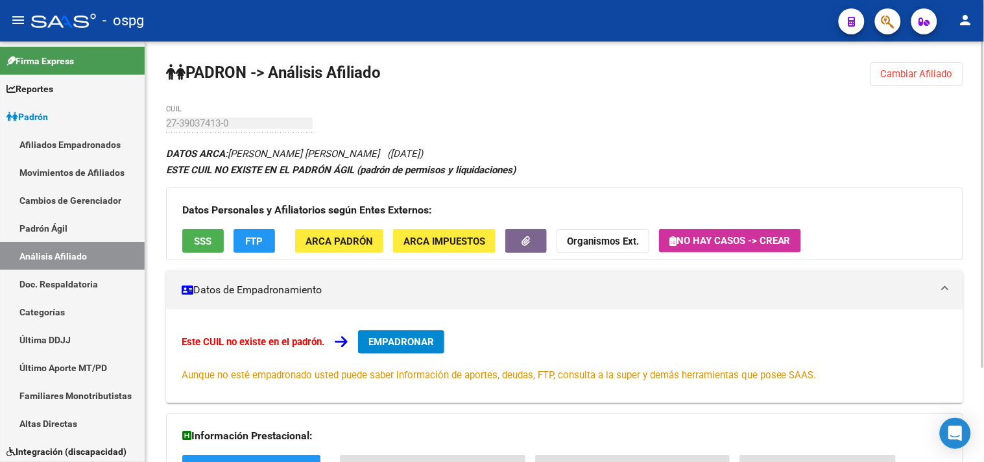
click at [212, 245] on span "SSS" at bounding box center [204, 242] width 18 height 12
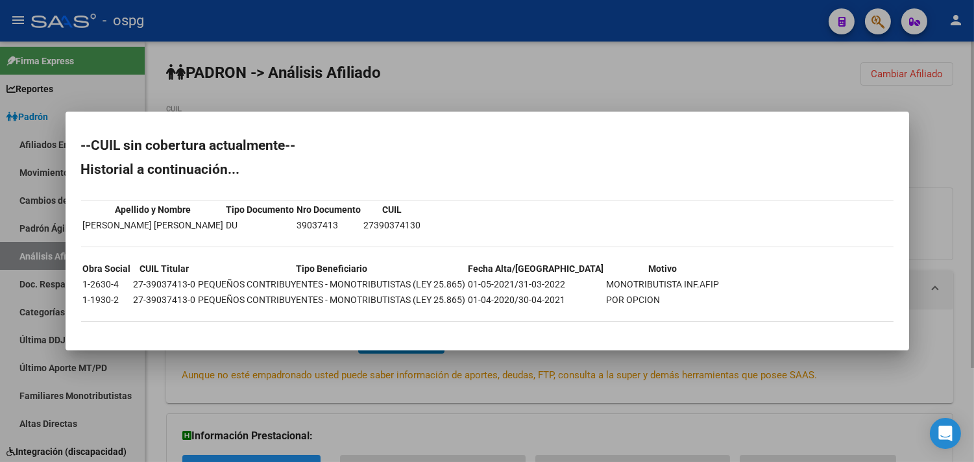
drag, startPoint x: 504, startPoint y: 77, endPoint x: 510, endPoint y: 86, distance: 11.2
click at [507, 79] on div at bounding box center [487, 231] width 974 height 462
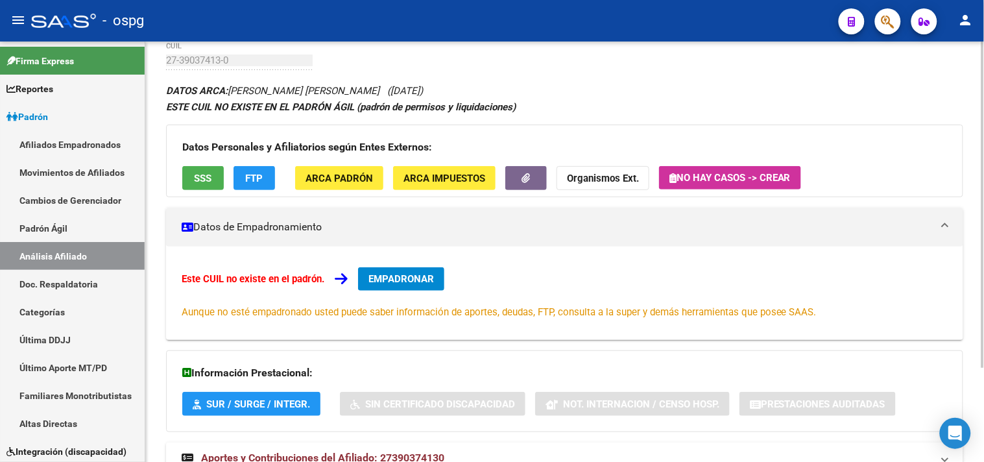
scroll to position [121, 0]
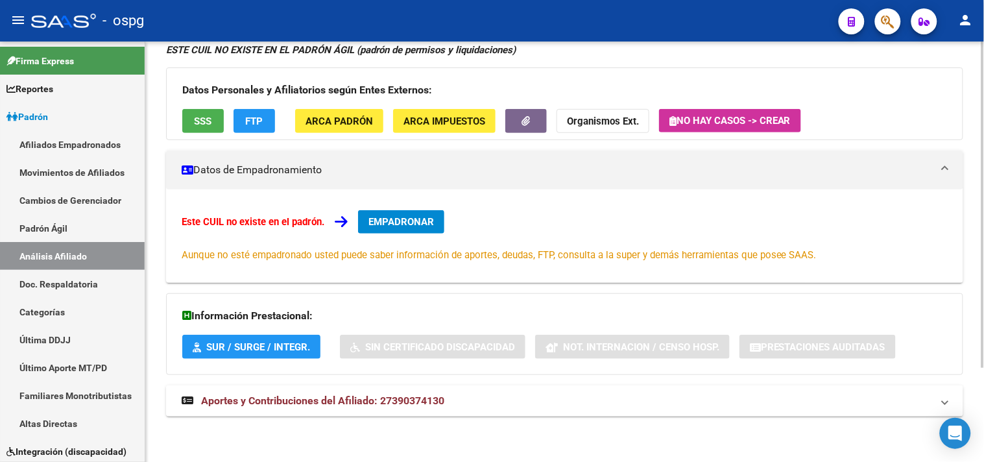
click at [395, 393] on mat-expansion-panel-header "Aportes y Contribuciones del Afiliado: 27390374130" at bounding box center [565, 400] width 798 height 31
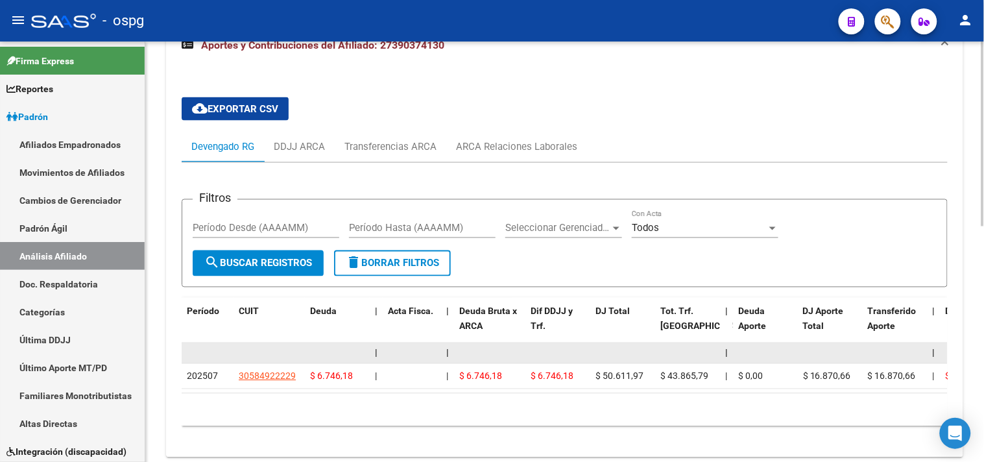
scroll to position [481, 0]
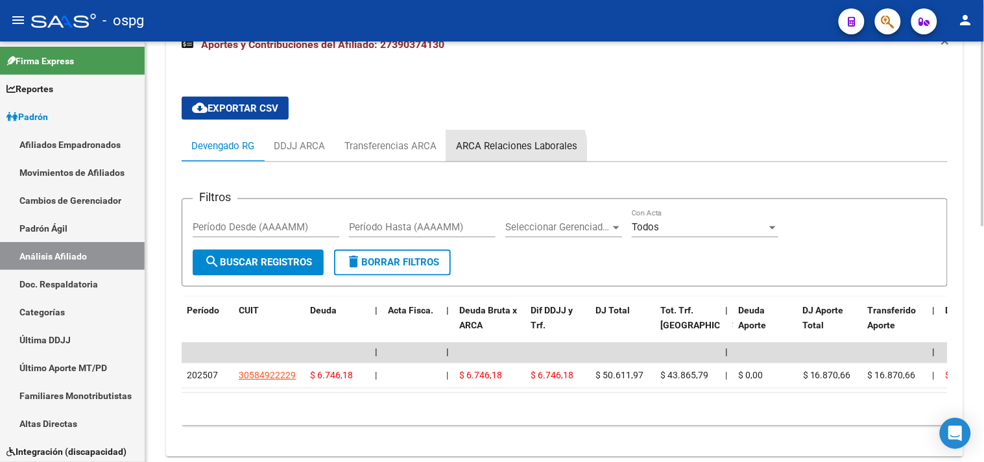
click at [510, 153] on div "ARCA Relaciones Laborales" at bounding box center [516, 146] width 121 height 14
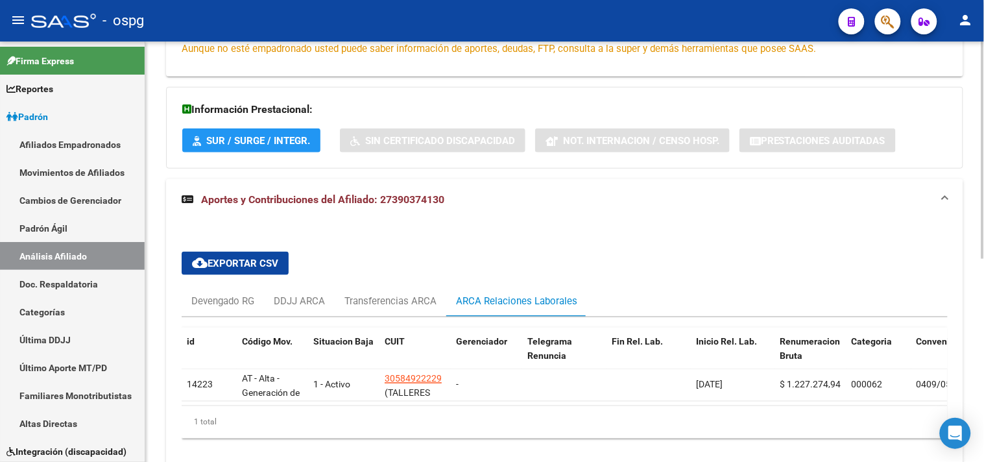
scroll to position [392, 0]
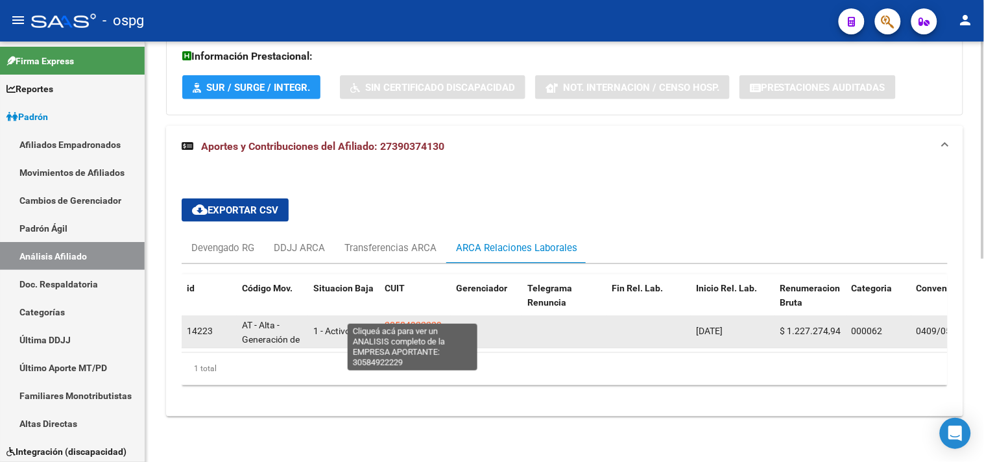
click at [400, 321] on span "30584922229" at bounding box center [413, 326] width 57 height 10
type textarea "30584922229"
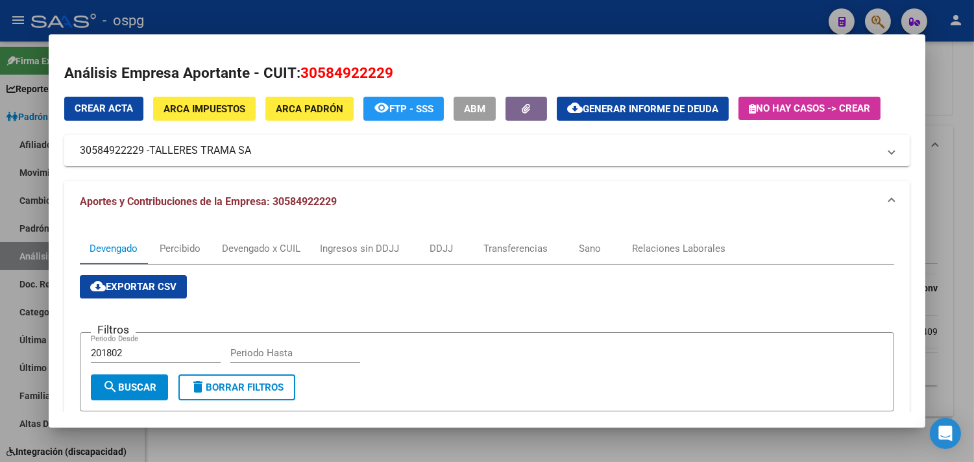
click at [222, 18] on div at bounding box center [487, 231] width 974 height 462
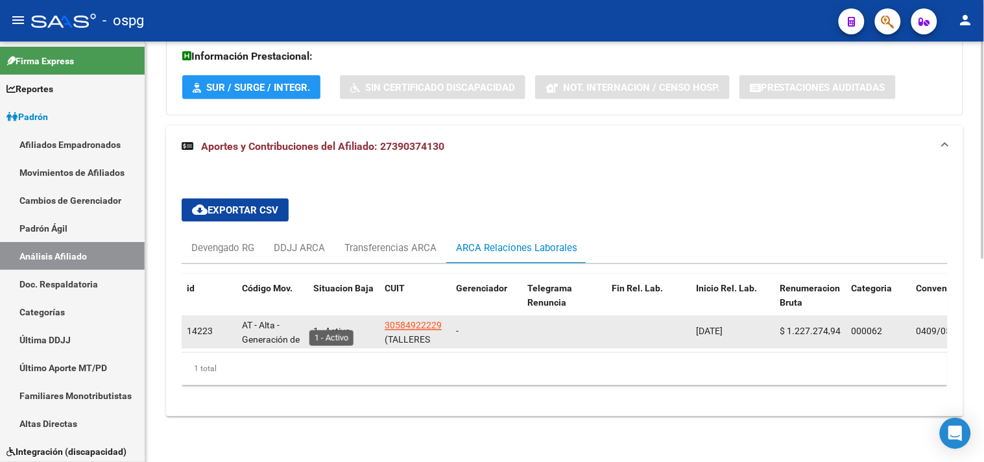
click at [340, 326] on span "1 - Activo" at bounding box center [331, 331] width 37 height 10
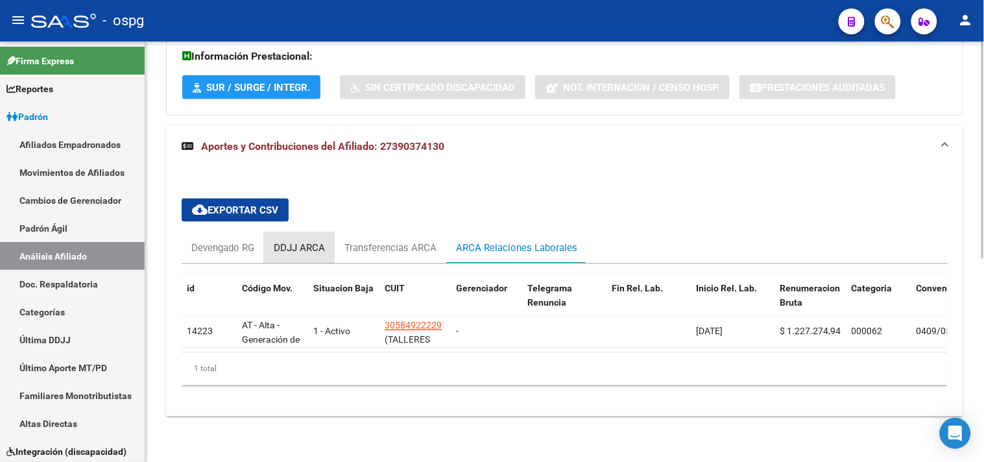
click at [310, 241] on div "DDJJ ARCA" at bounding box center [299, 248] width 51 height 14
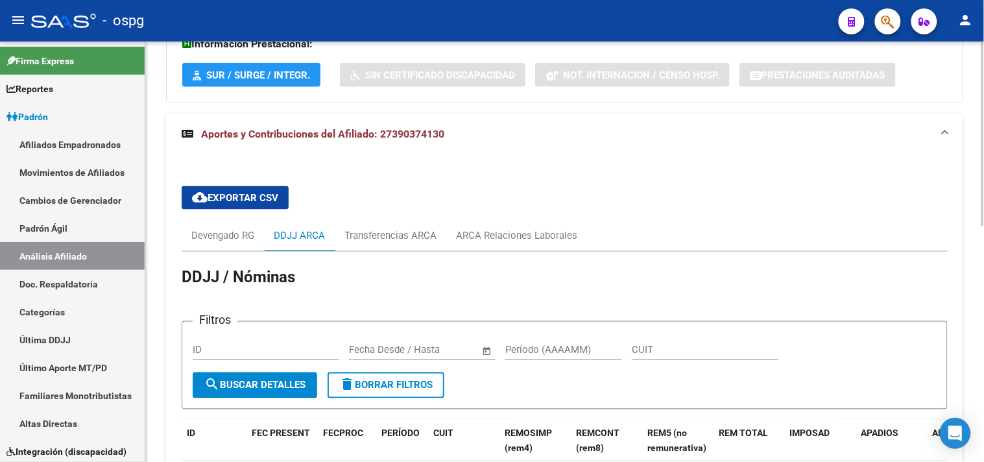
click at [415, 221] on div "cloud_download Exportar CSV Devengado RG DDJJ ARCA Transferencias ARCA ARCA Rel…" at bounding box center [565, 353] width 766 height 354
click at [485, 238] on div "ARCA Relaciones Laborales" at bounding box center [516, 235] width 121 height 14
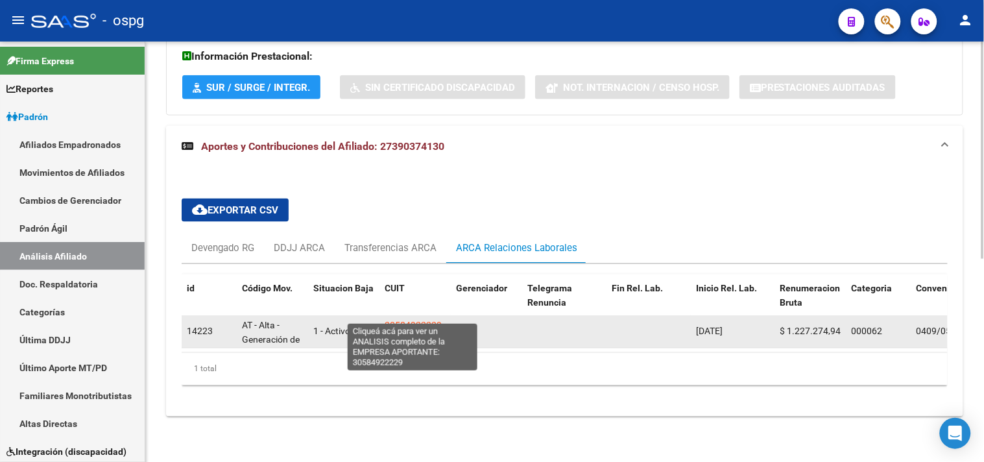
click at [412, 321] on span "30584922229" at bounding box center [413, 326] width 57 height 10
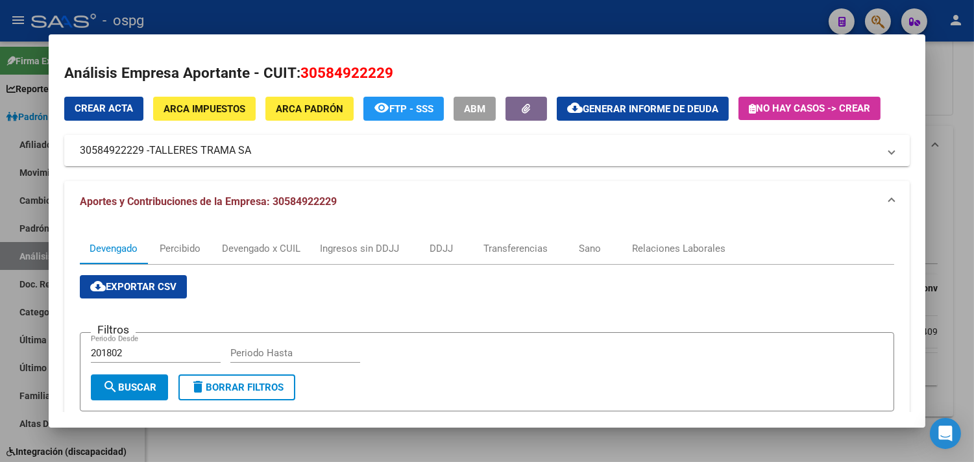
drag, startPoint x: 139, startPoint y: 149, endPoint x: 75, endPoint y: 147, distance: 64.3
click at [80, 147] on mat-panel-title "30584922229 - TALLERES TRAMA SA" at bounding box center [479, 151] width 799 height 16
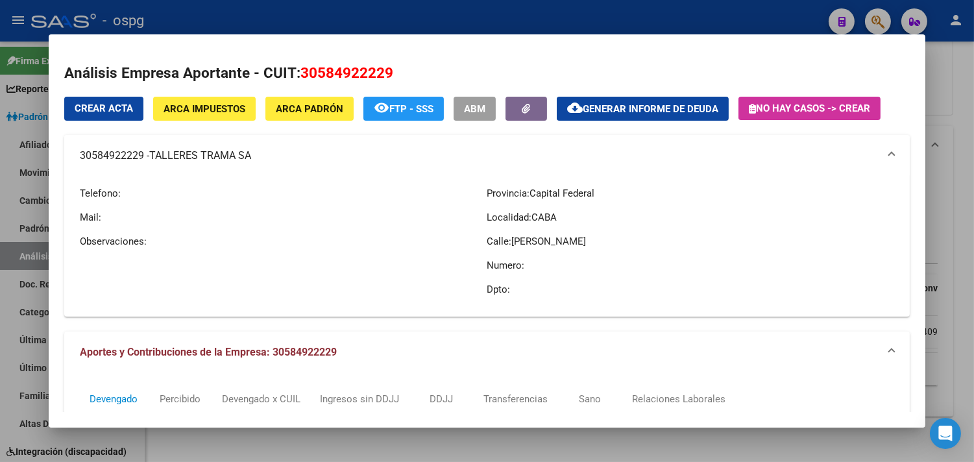
copy mat-panel-title "30584922229"
click at [339, 21] on div at bounding box center [487, 231] width 974 height 462
